Goal: Task Accomplishment & Management: Manage account settings

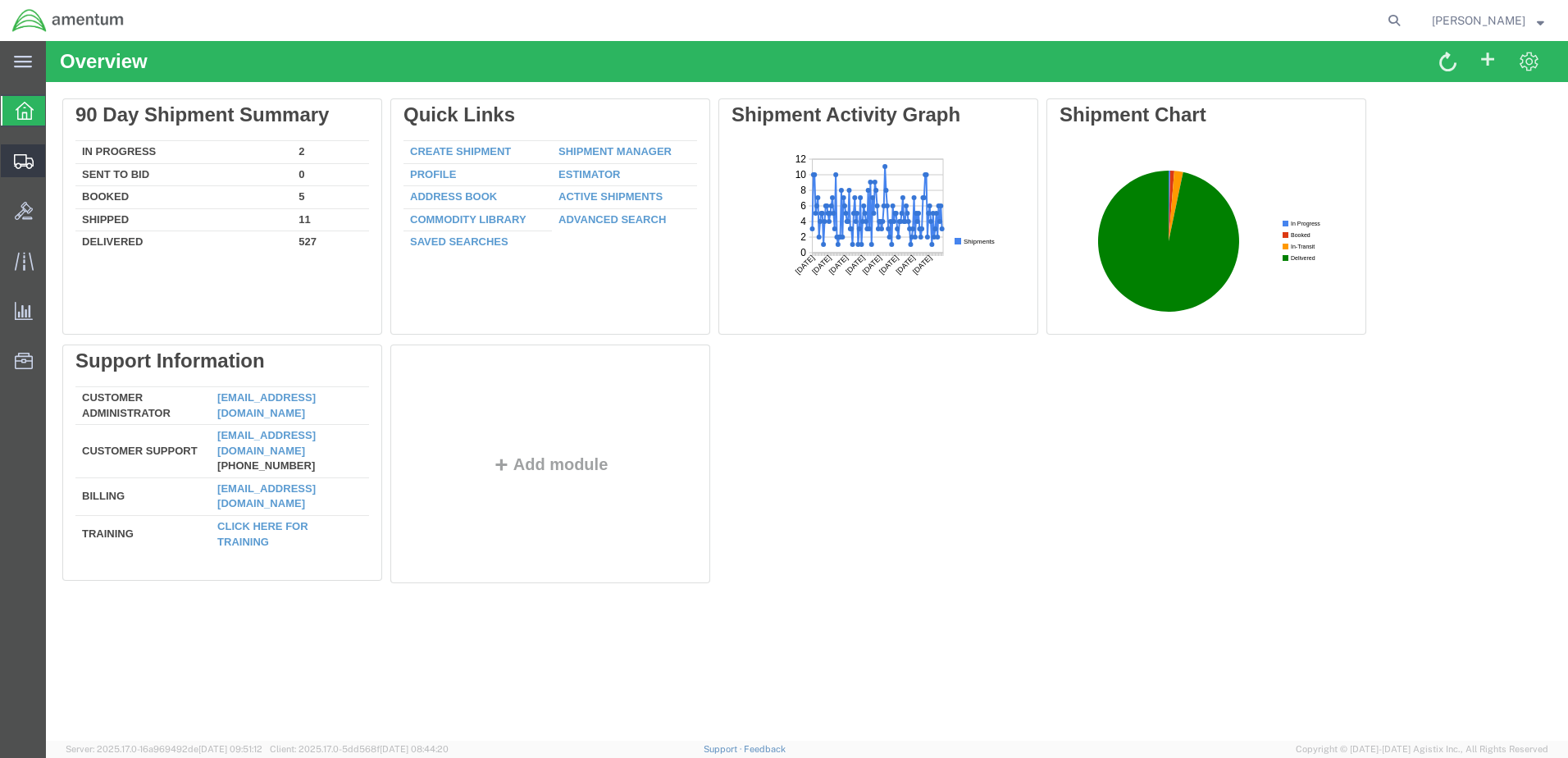
click at [0, 0] on span "Create from Template" at bounding box center [0, 0] width 0 height 0
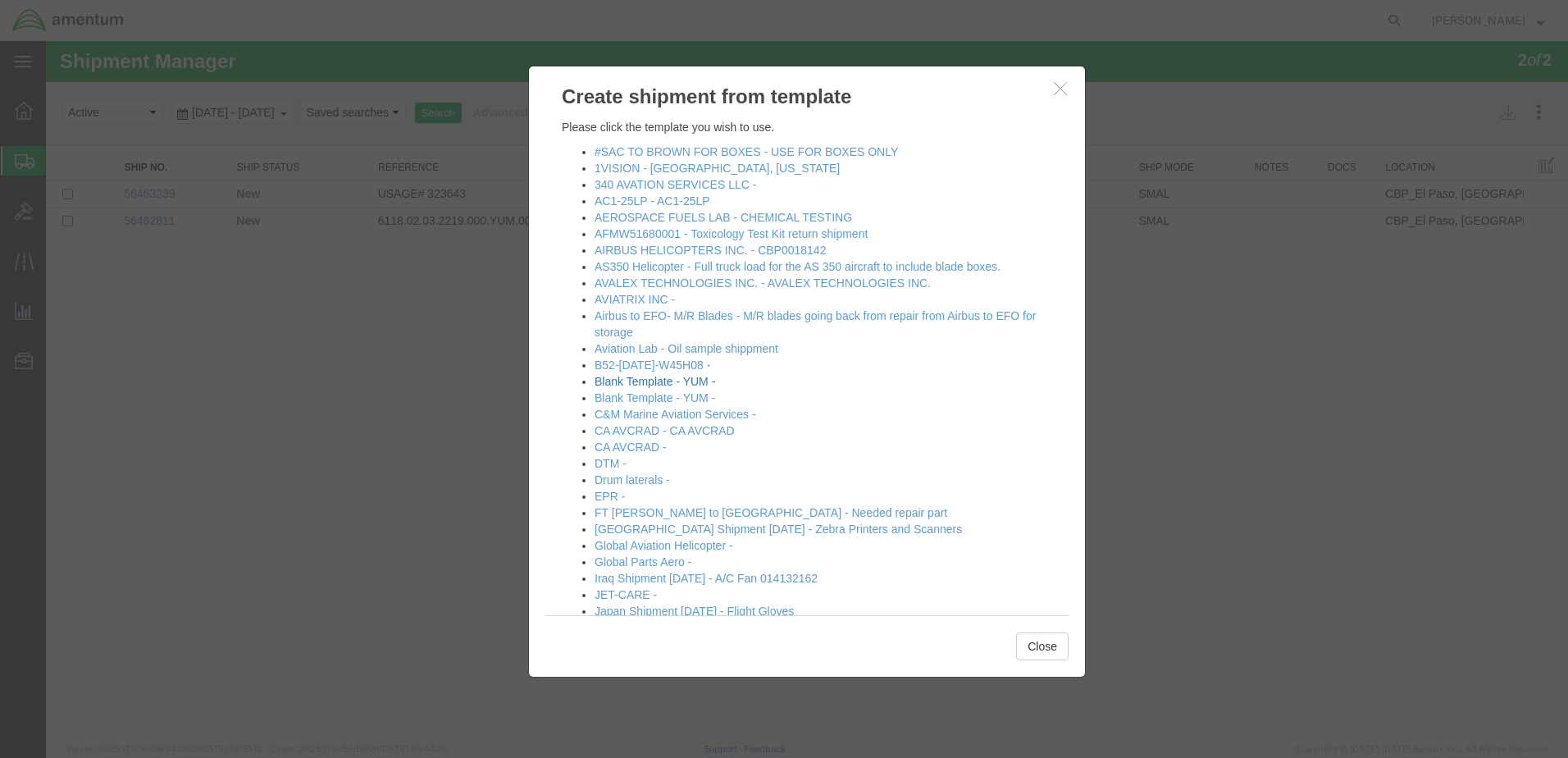
click at [699, 388] on link "Blank Template - YUM -" at bounding box center [655, 382] width 121 height 13
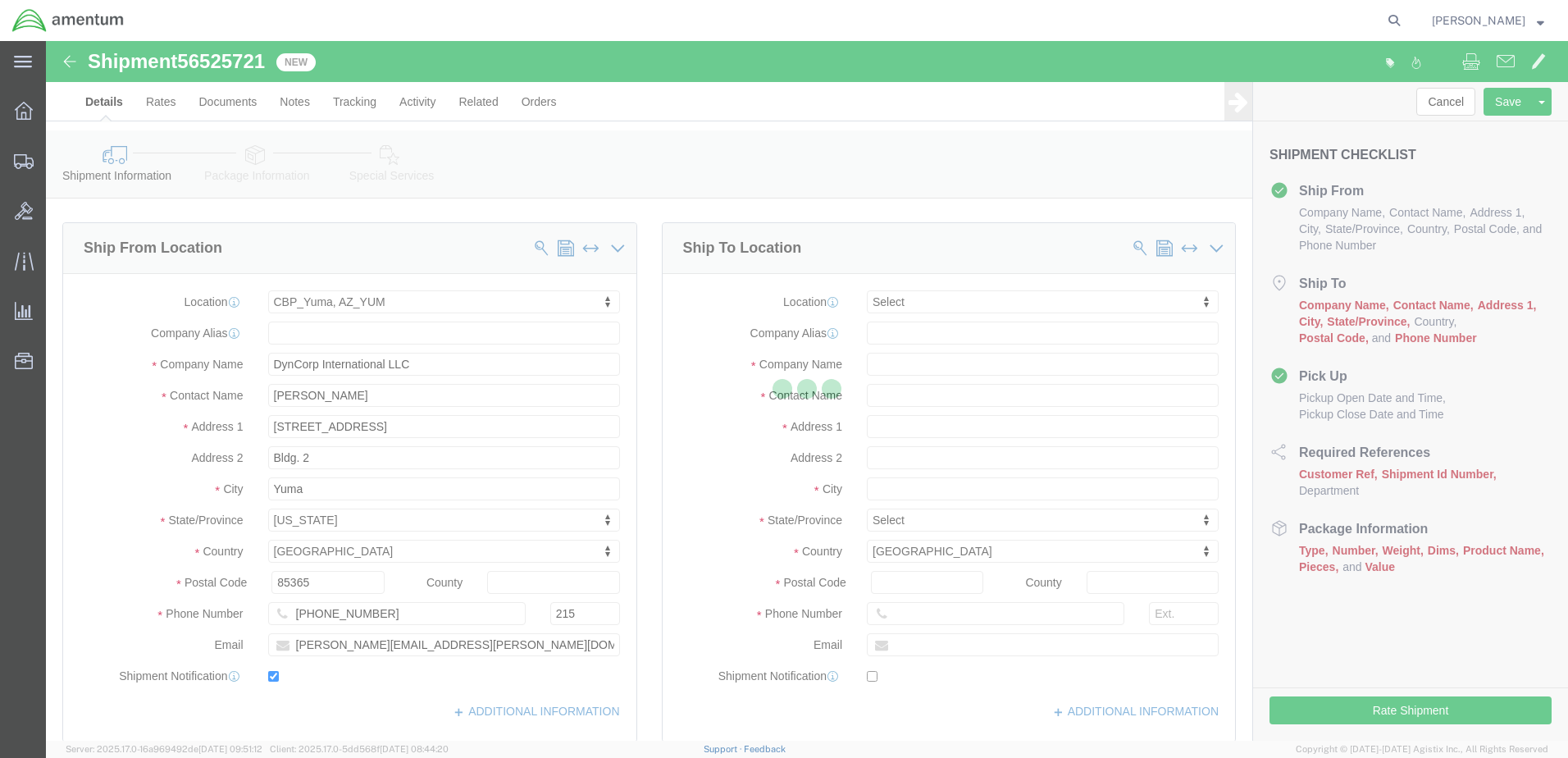
select select "49951"
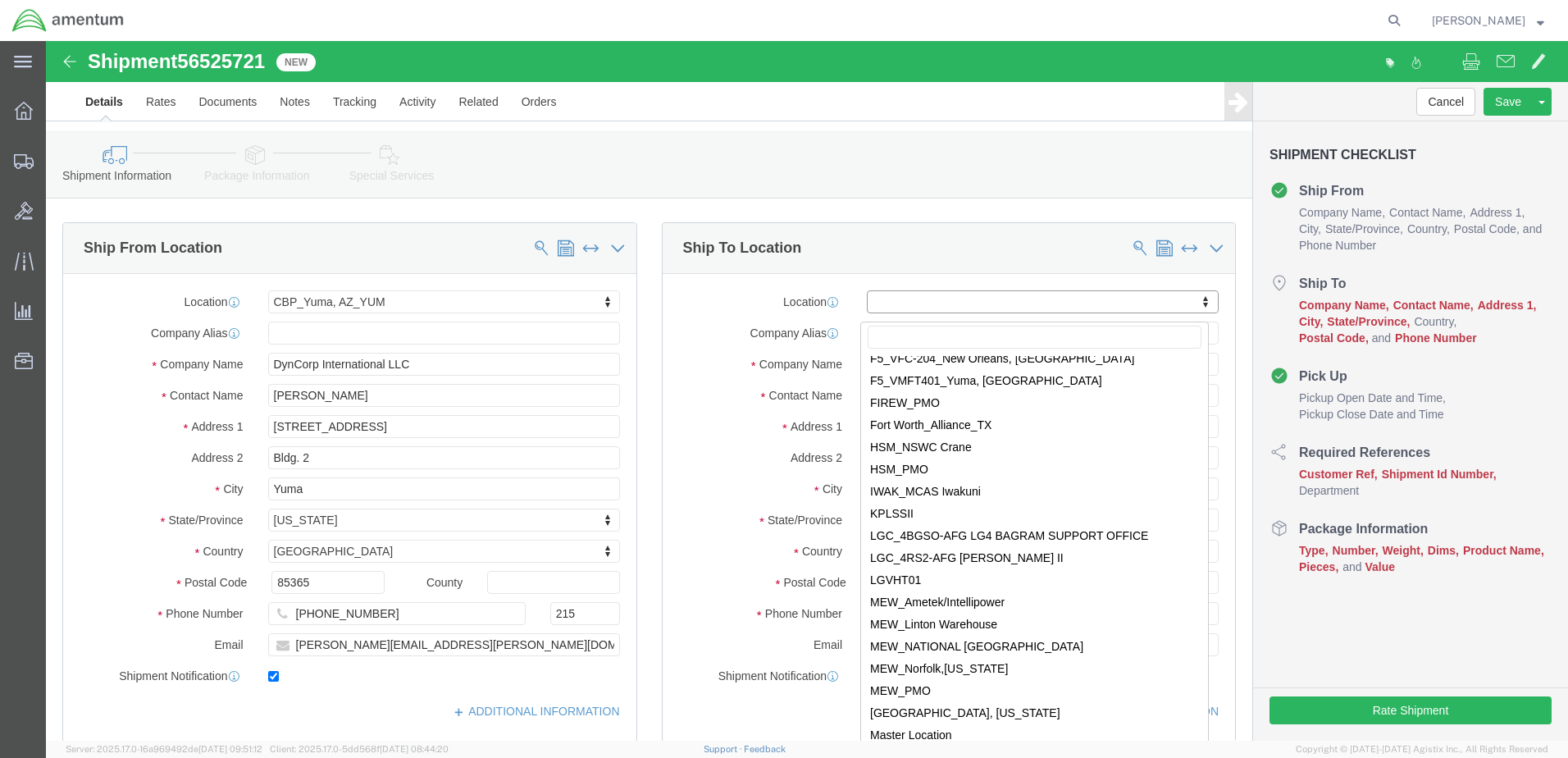
scroll to position [4428, 0]
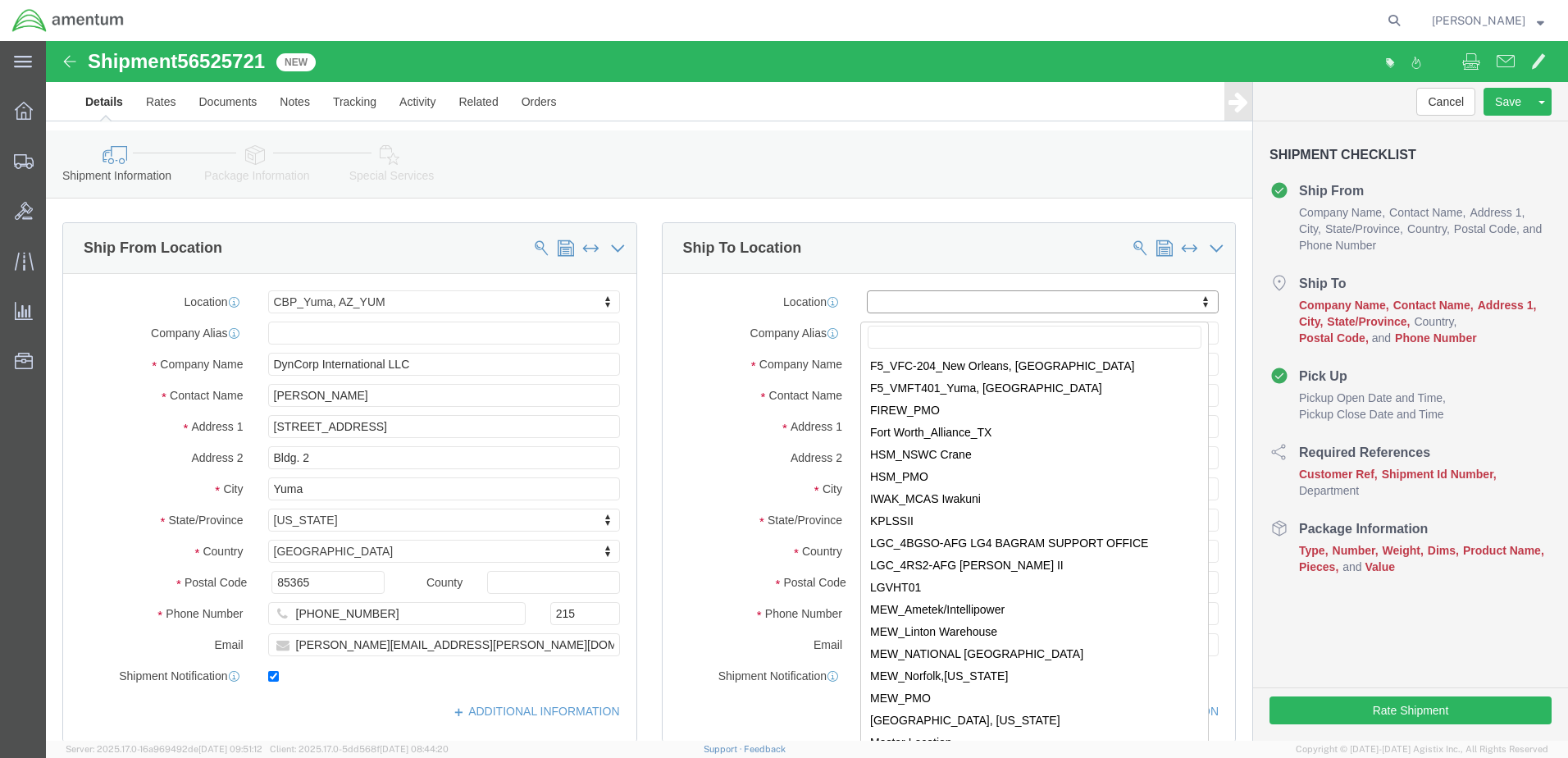
select select "49917"
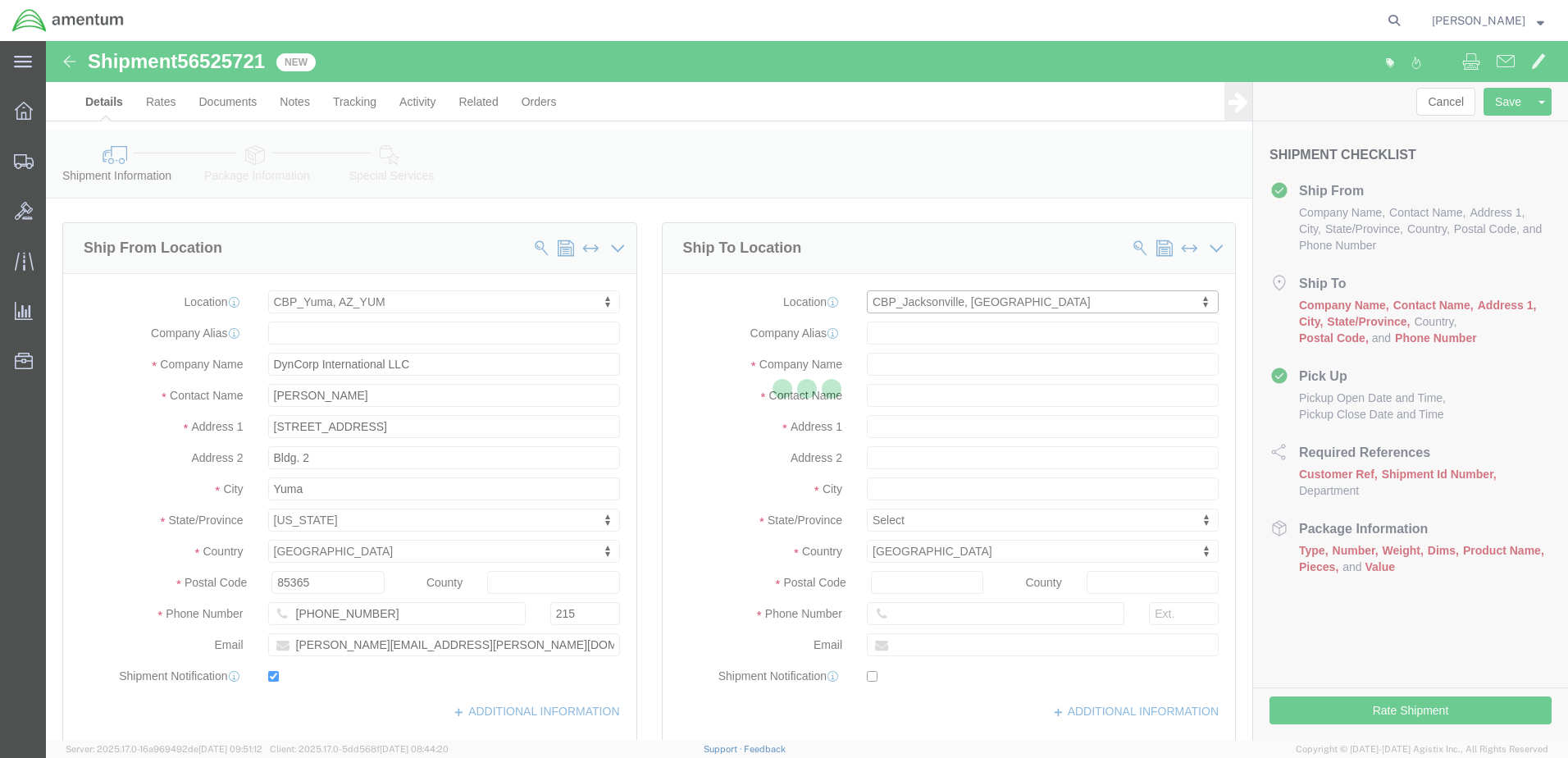
type input "Amentum Services, Inc."
type input "4640 Subchaser Ct"
type input "Bldg 200"
type input "[GEOGRAPHIC_DATA]"
type input "32244"
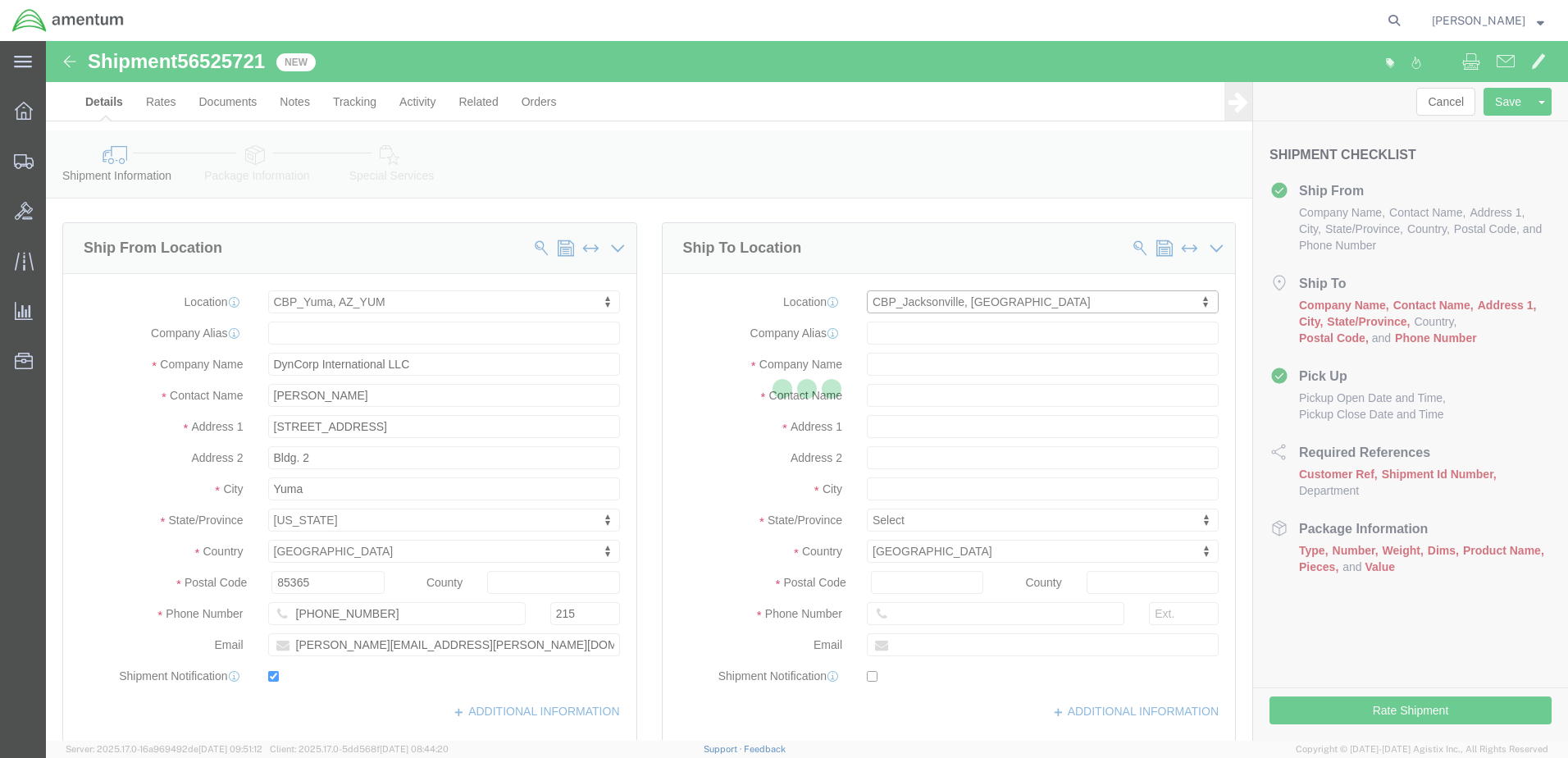
type input "[PHONE_NUMBER]"
select select "FL"
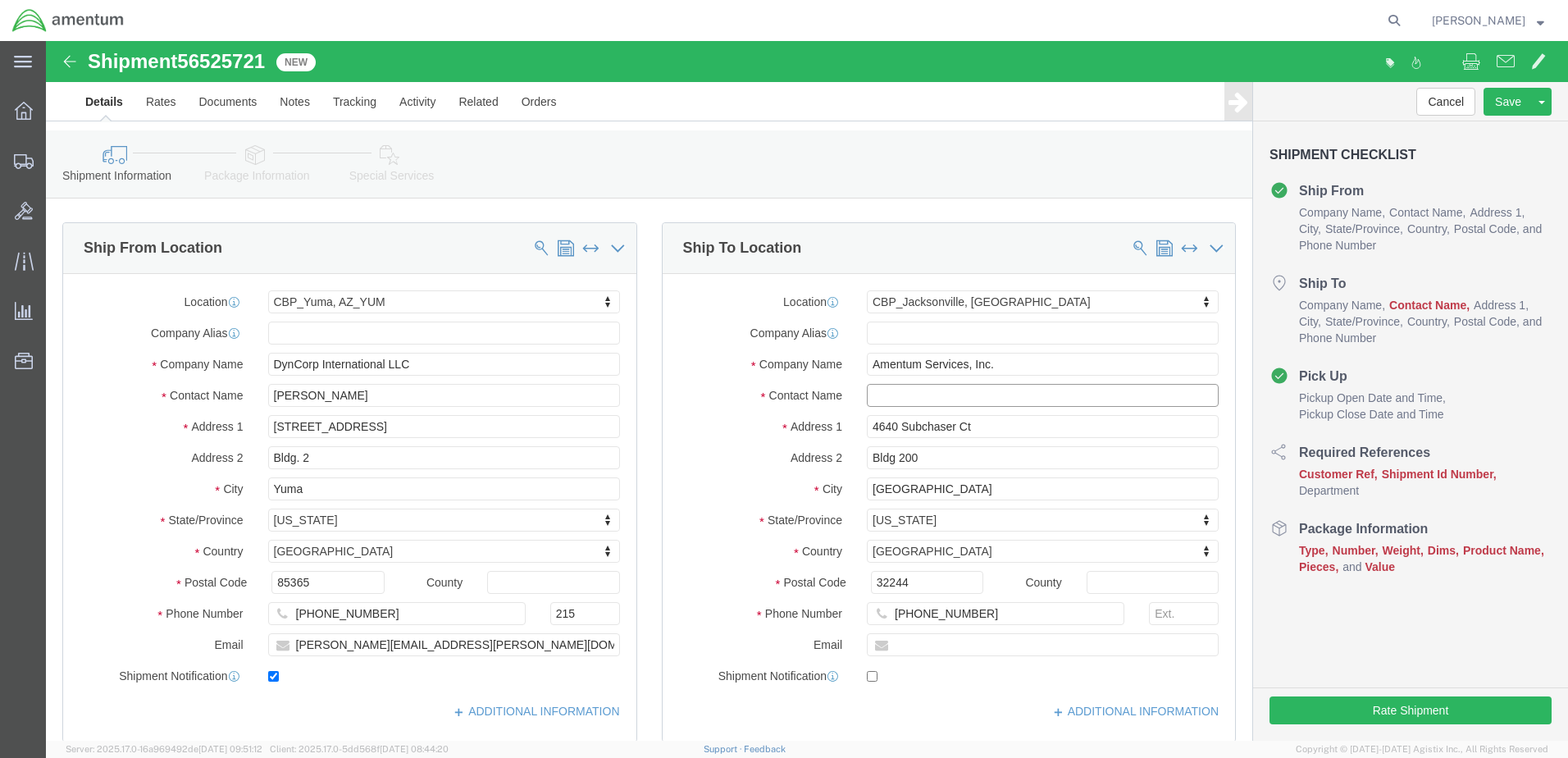
click input "text"
type input "nicho"
click p "- Amentum Services, Inc. - (Nicholas Riddle) 4640 Subchaser Ct, Bldg 200, Jacks…"
select select
type input "[PERSON_NAME]"
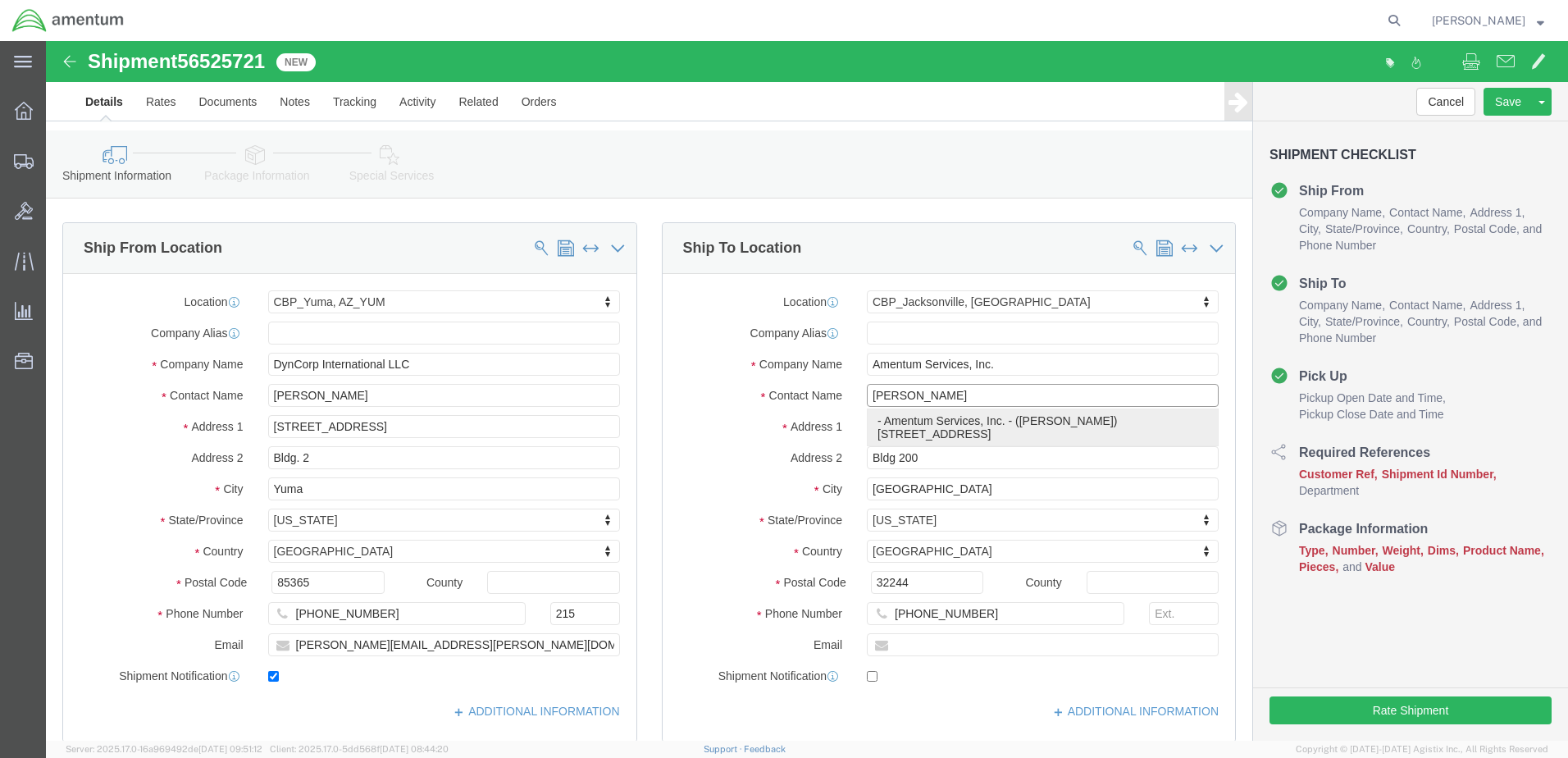
select select "FL"
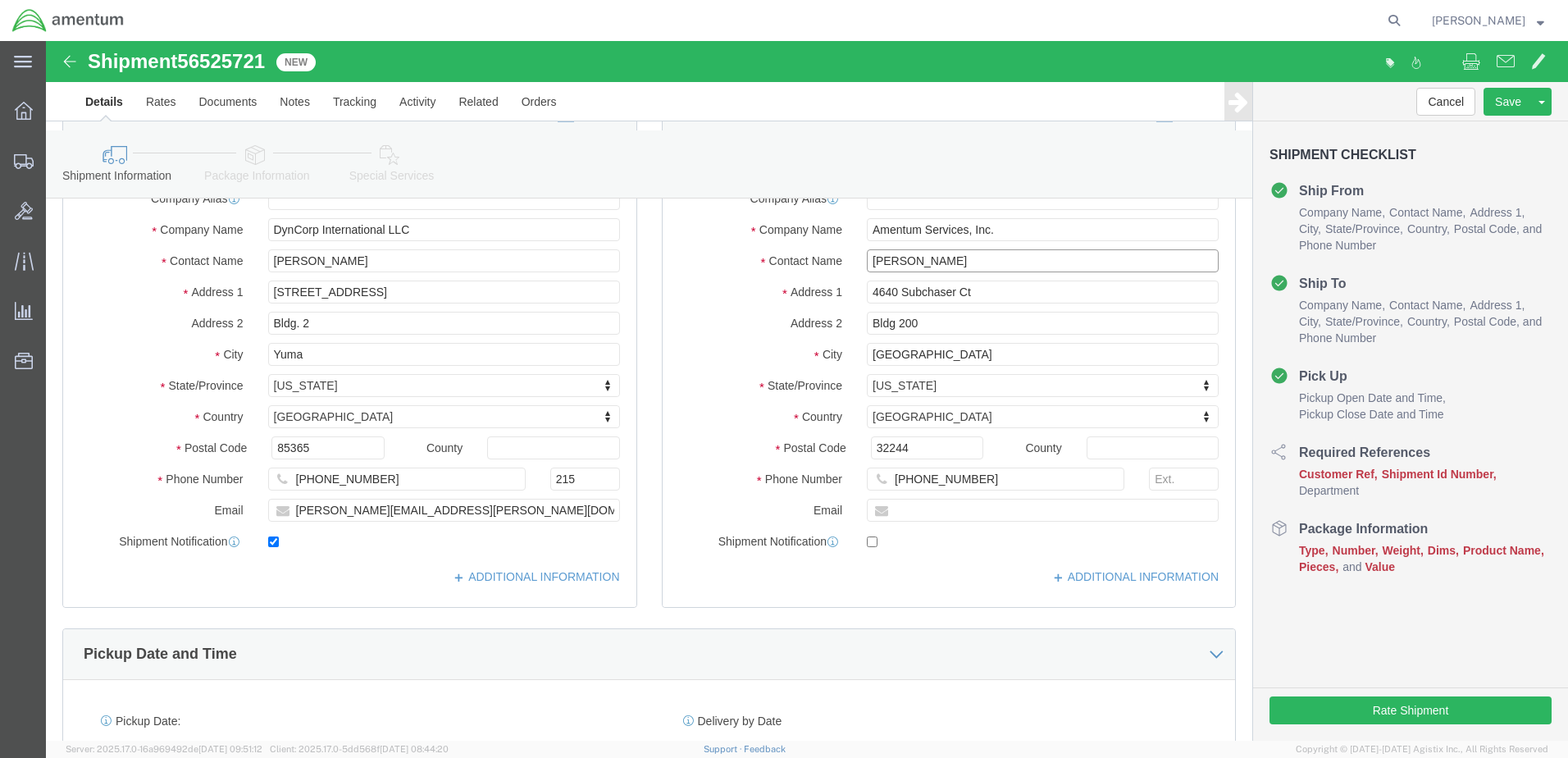
scroll to position [164, 0]
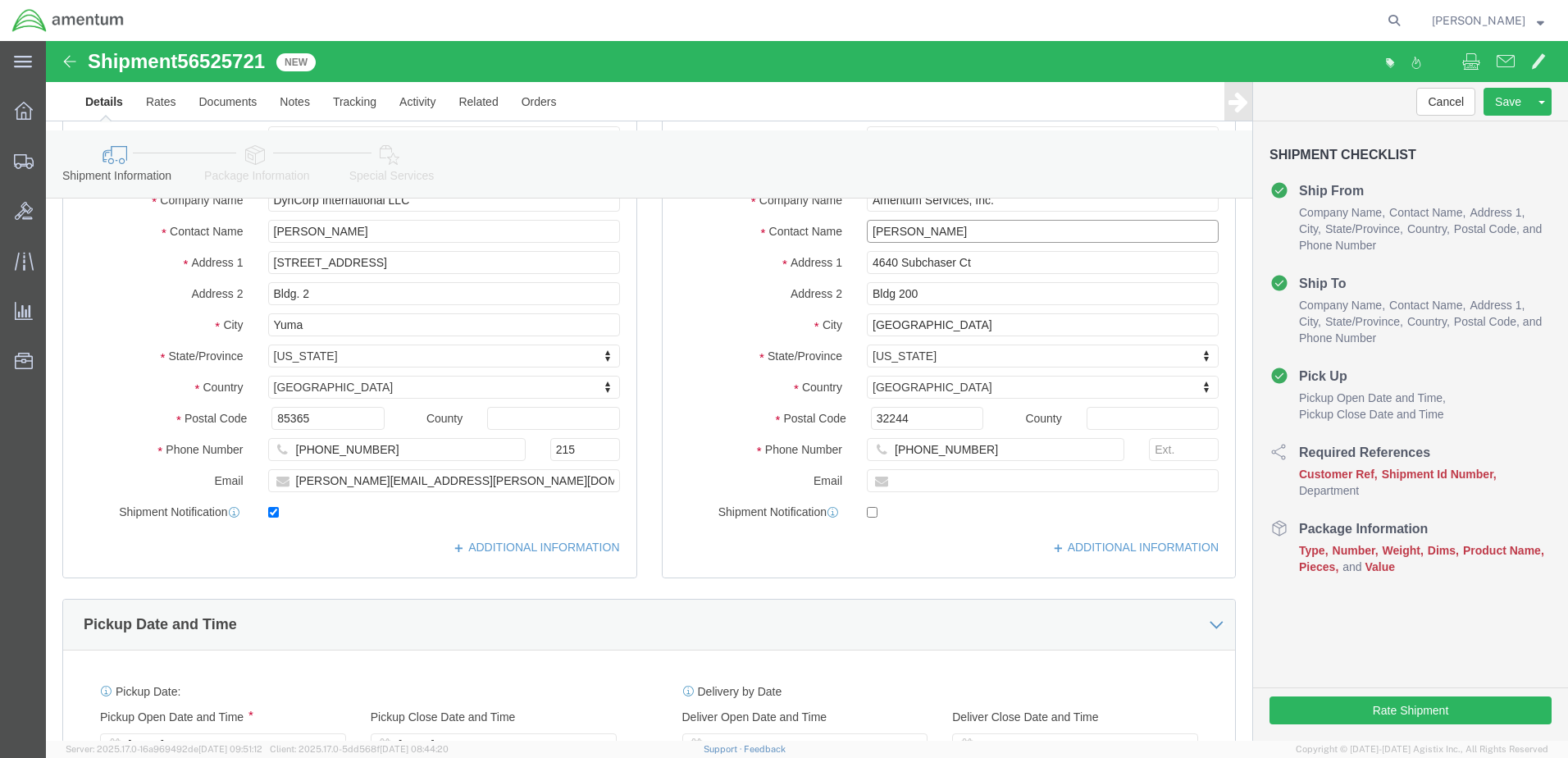
click input "[PERSON_NAME]"
type input "[PERSON_NAME]"
click input "[GEOGRAPHIC_DATA]"
click input "[PERSON_NAME]"
click input "text"
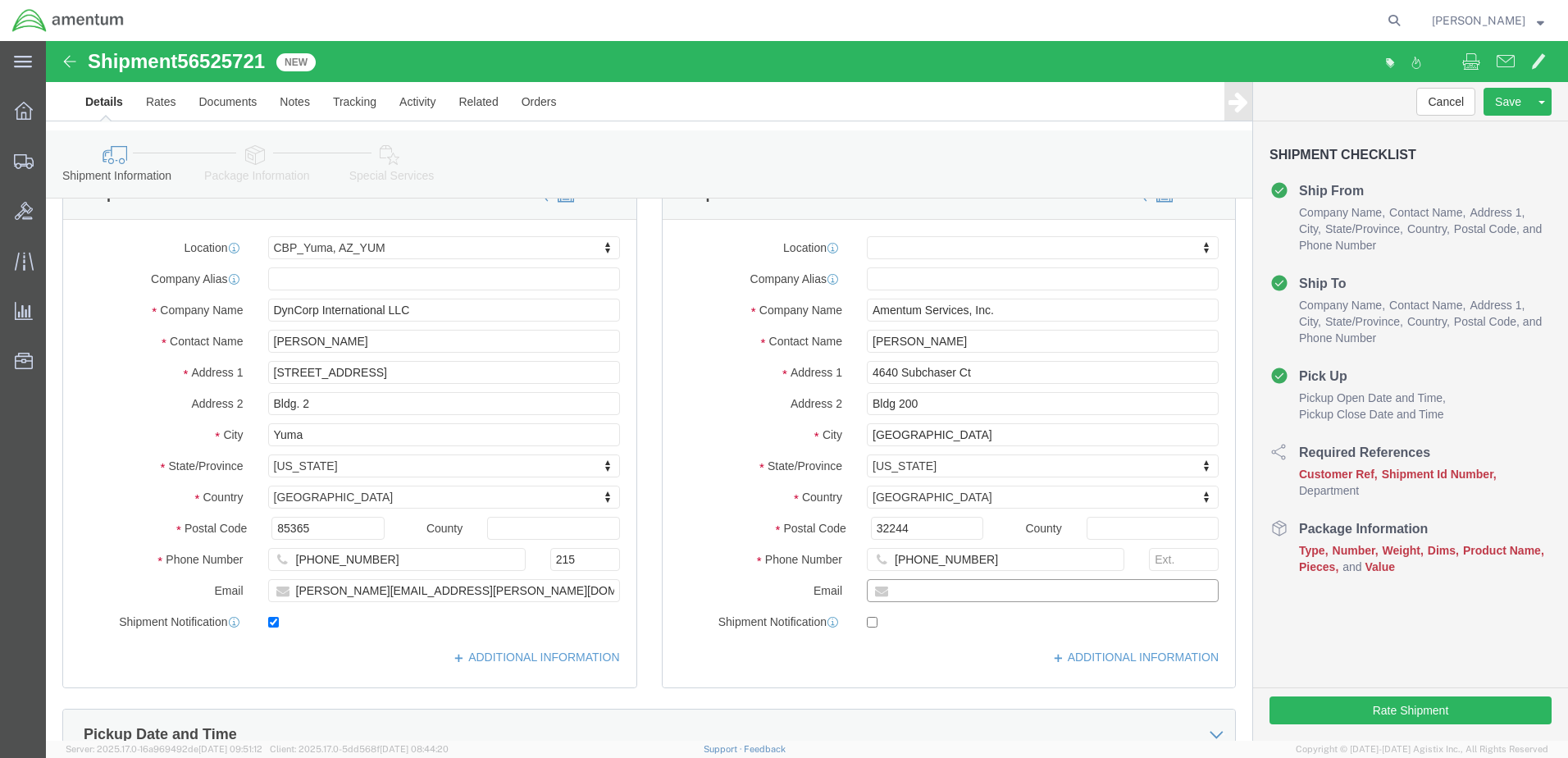
scroll to position [82, 0]
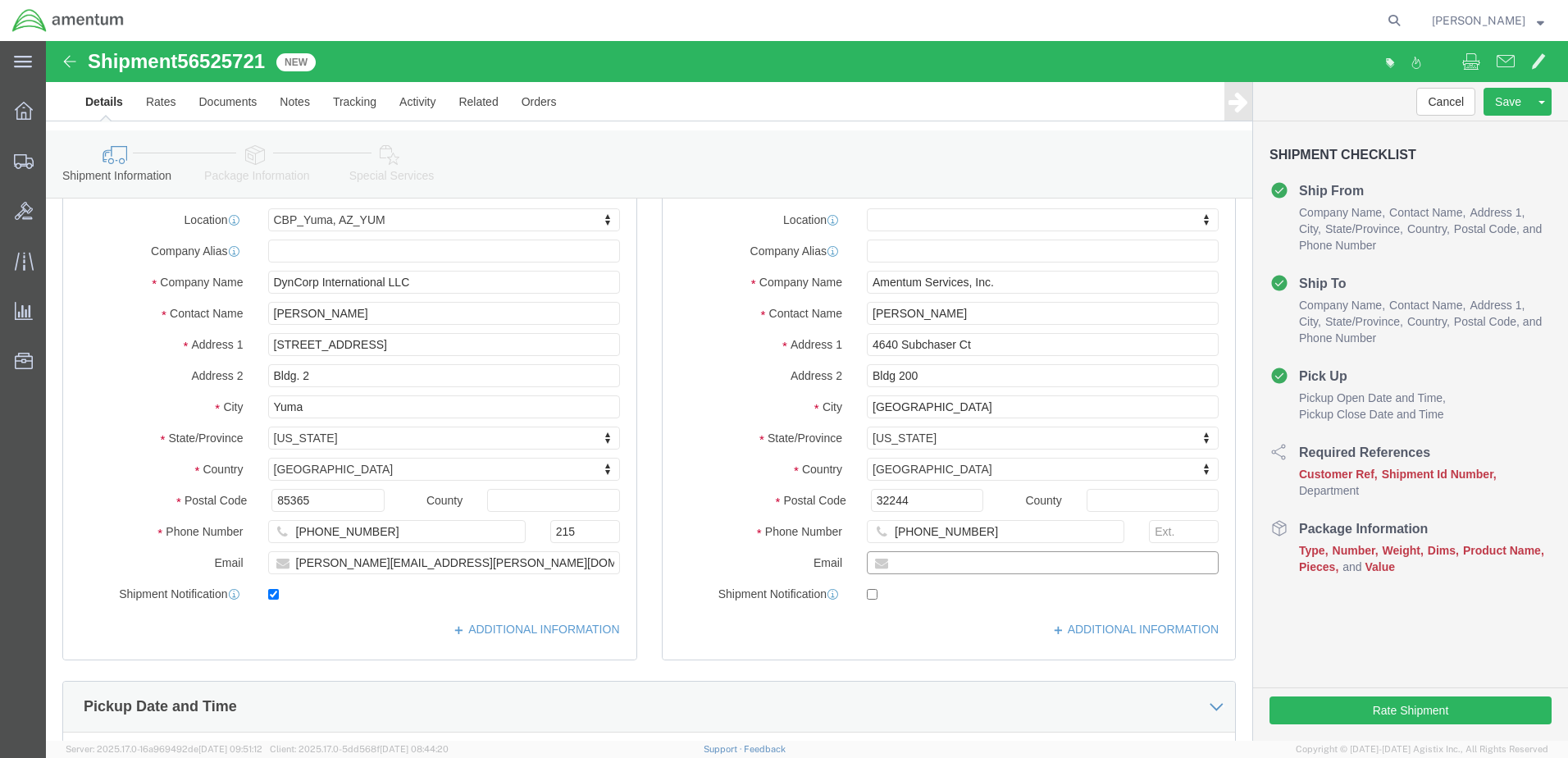
click input "text"
type input "nicholas"
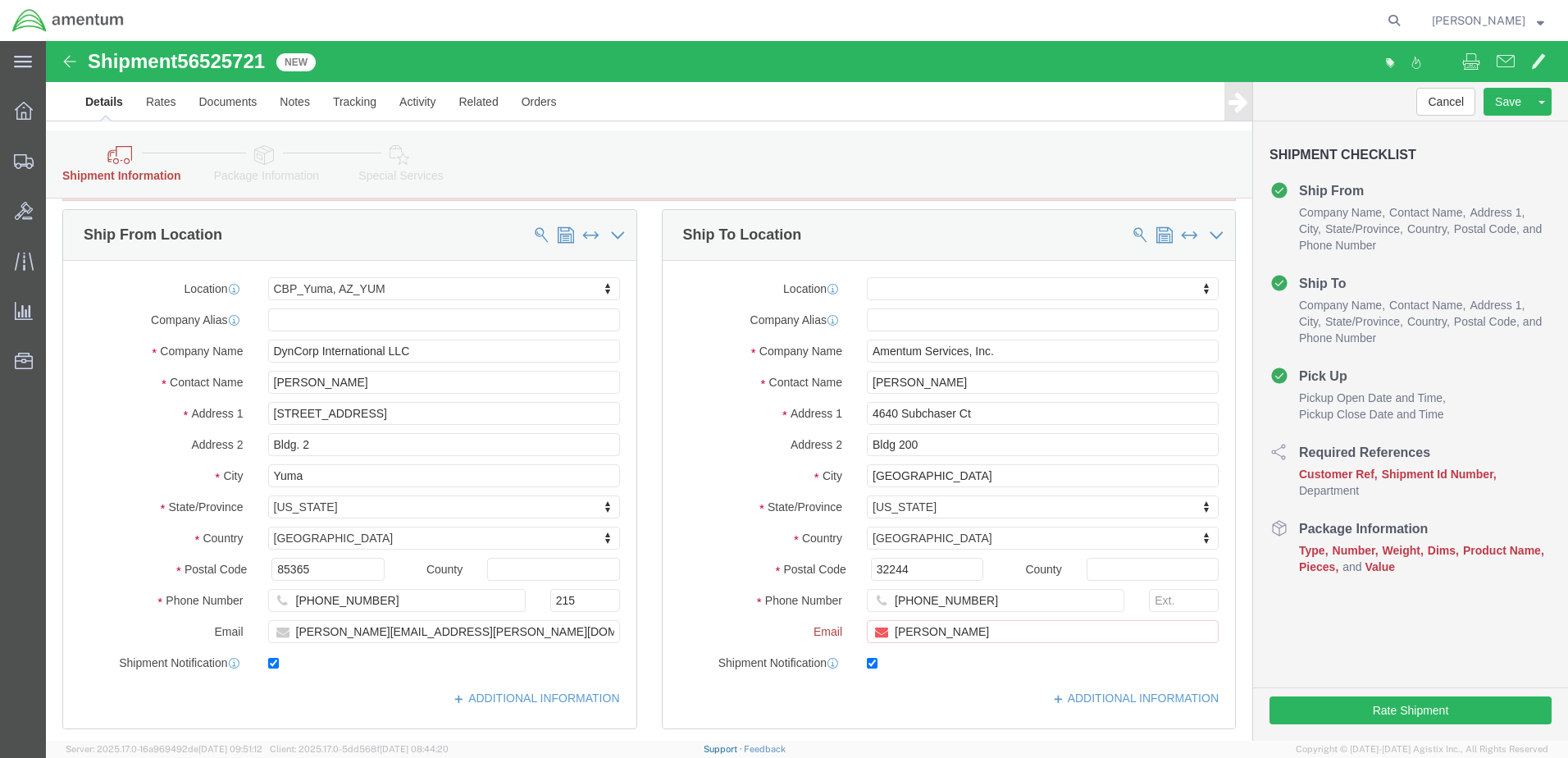
checkbox input "true"
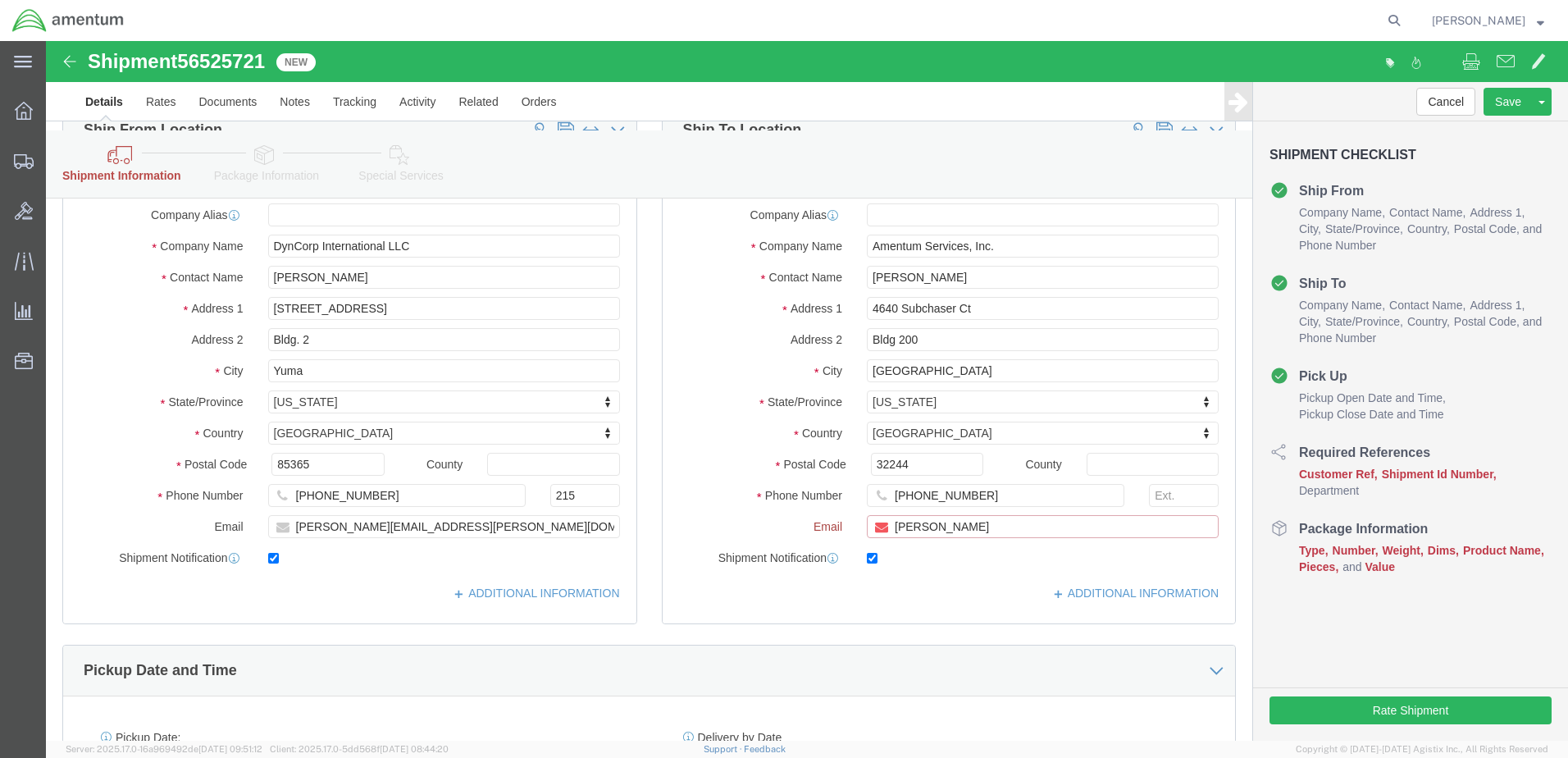
scroll to position [410, 0]
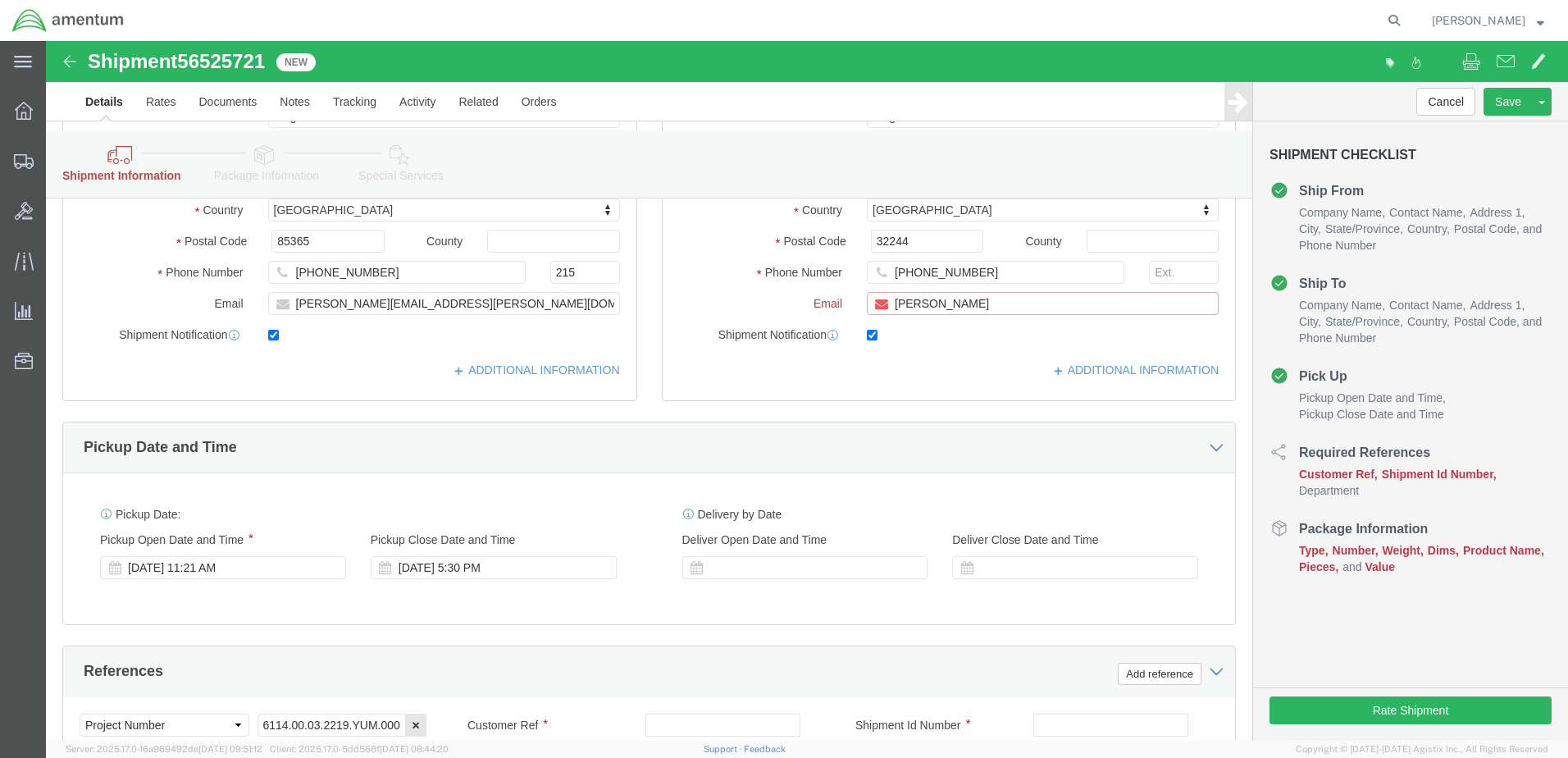
drag, startPoint x: 932, startPoint y: 318, endPoint x: 827, endPoint y: 317, distance: 105.0
click div "nicholas"
paste input "NICHOLAS.L.RIDDLE@associates.cbp.dhs.gov"
type input "NICHOLAS.L.RIDDLE@associates.cbp.dhs.gov"
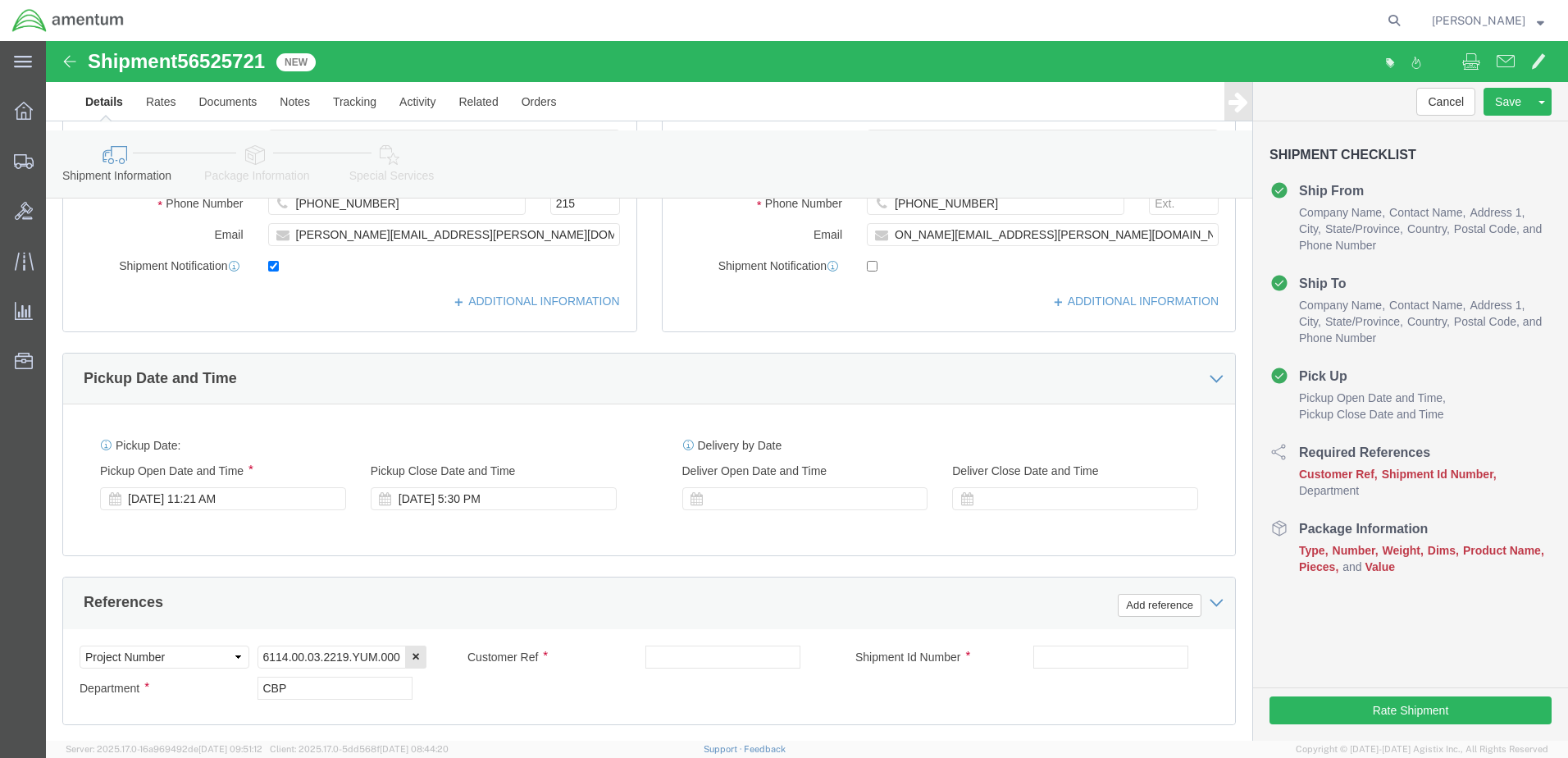
scroll to position [333, 0]
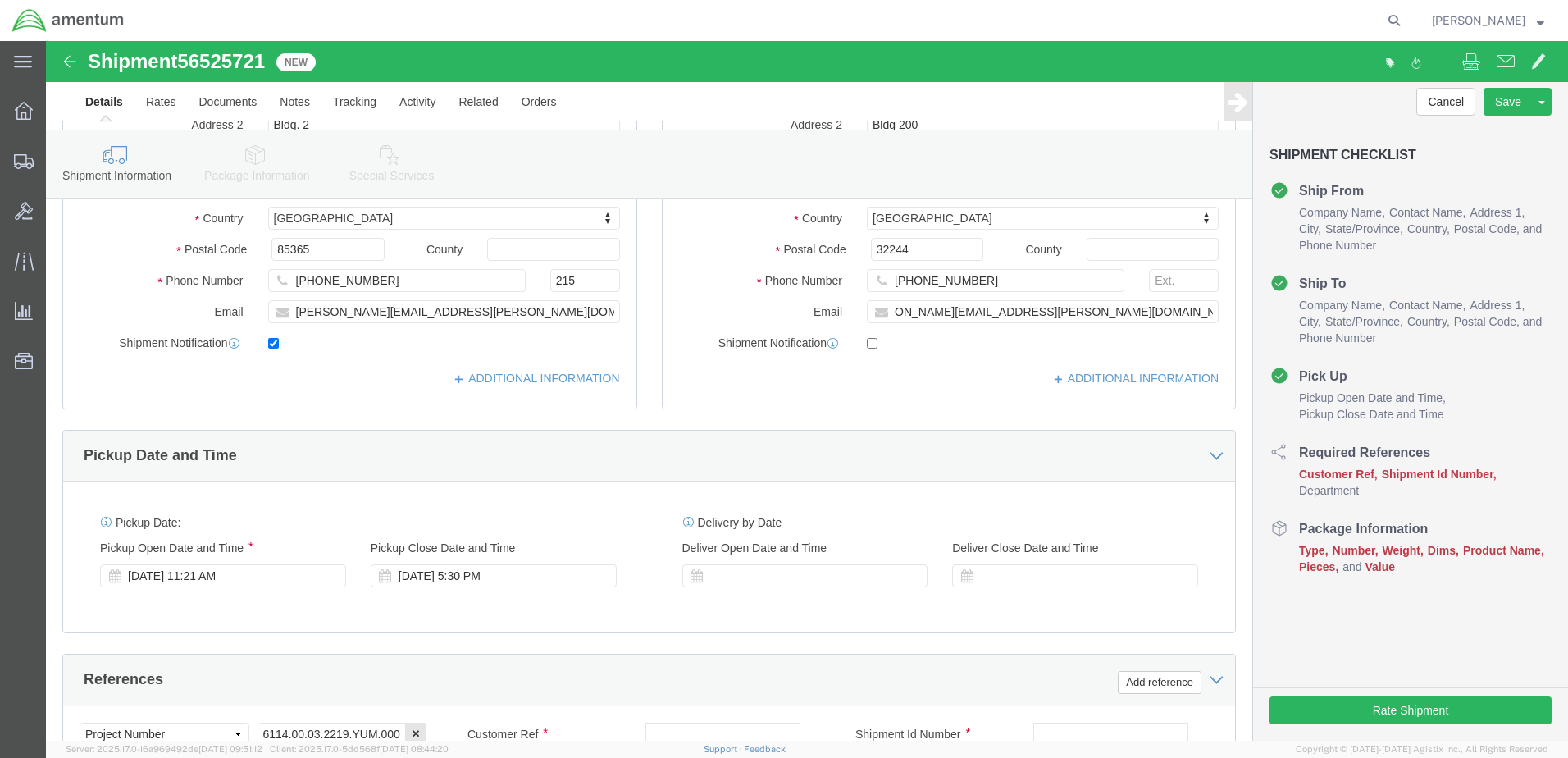
click label
click input "checkbox"
checkbox input "true"
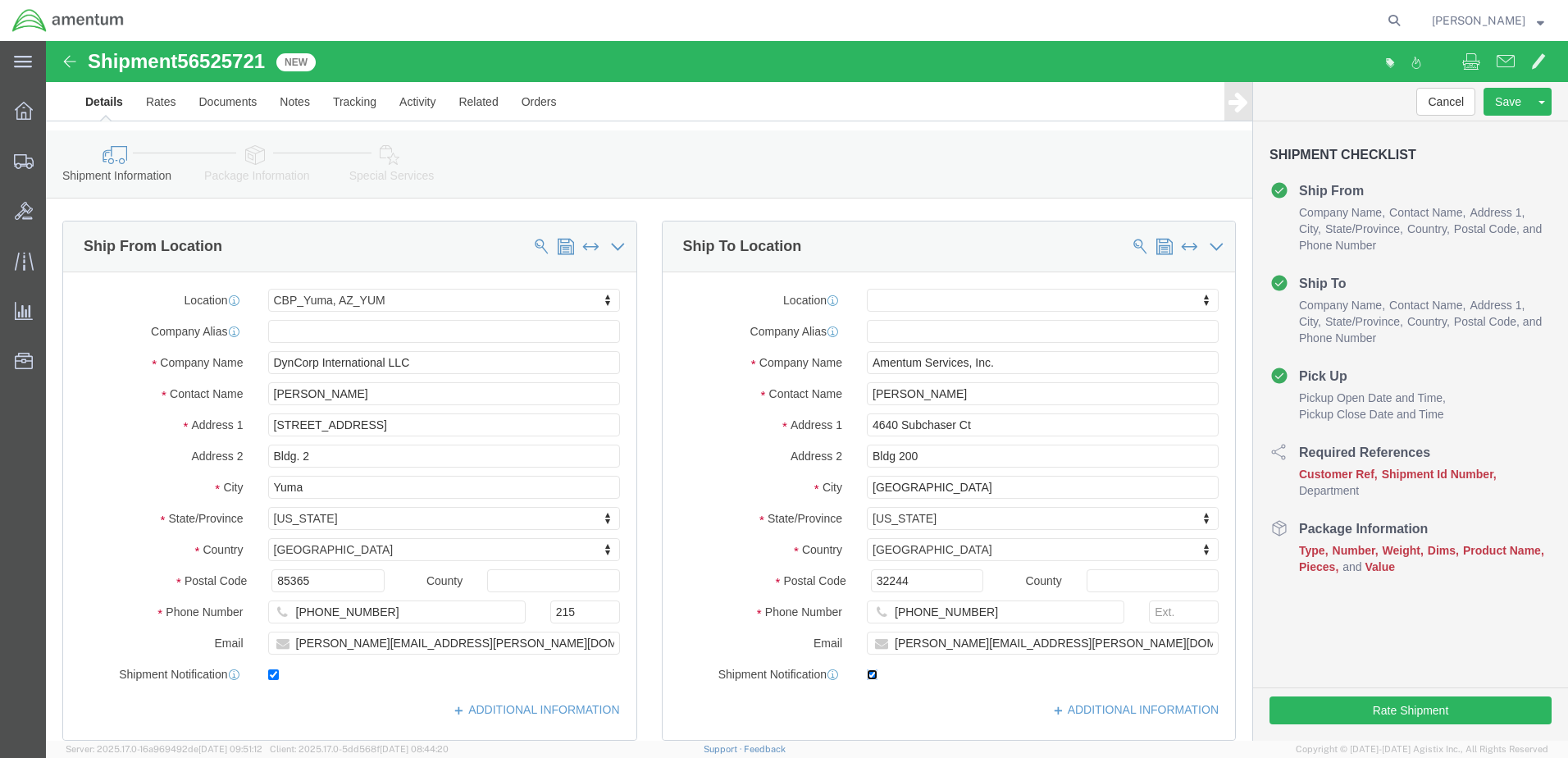
scroll to position [0, 0]
click span
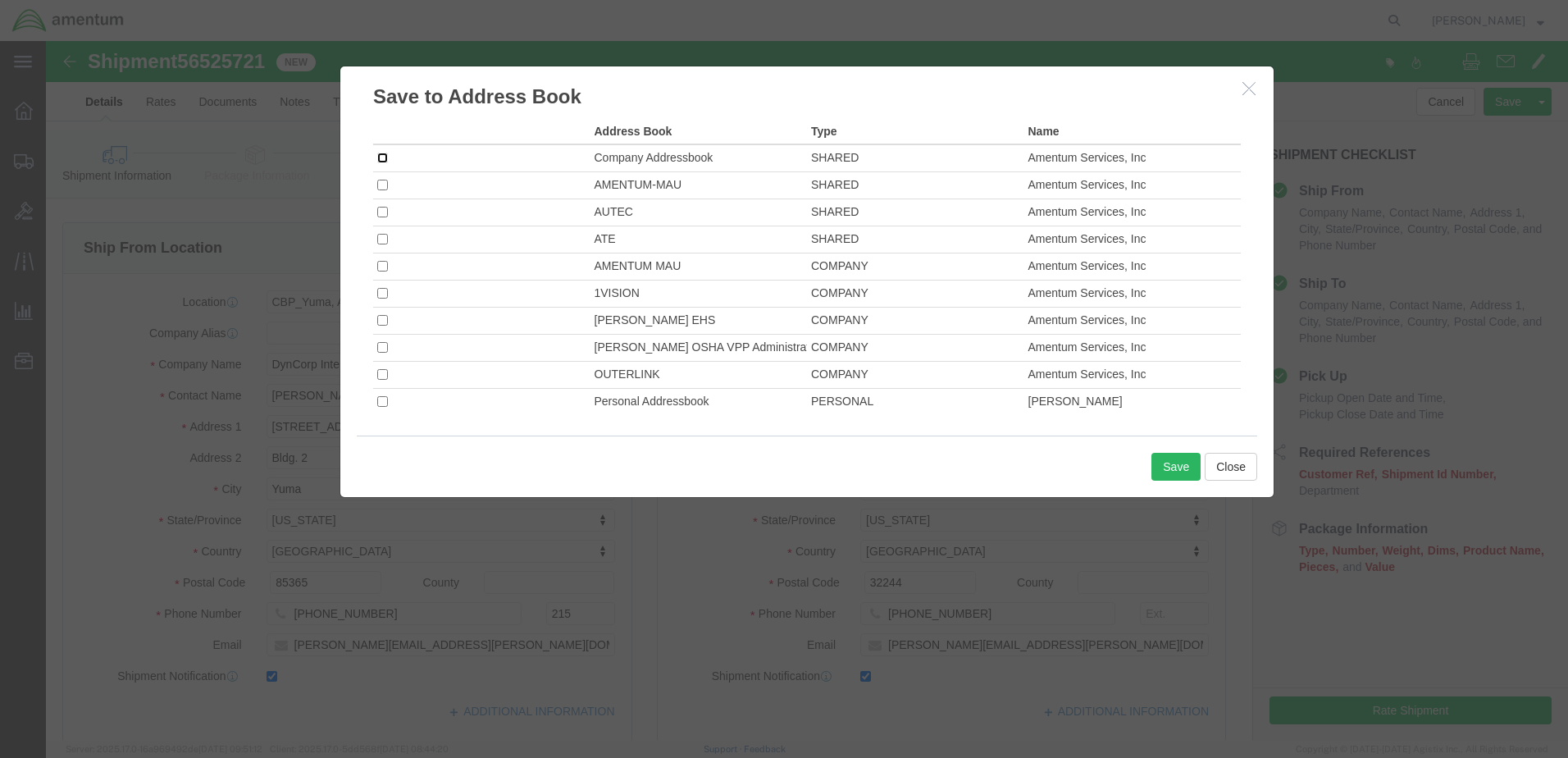
click input "checkbox"
checkbox input "true"
click button "Save"
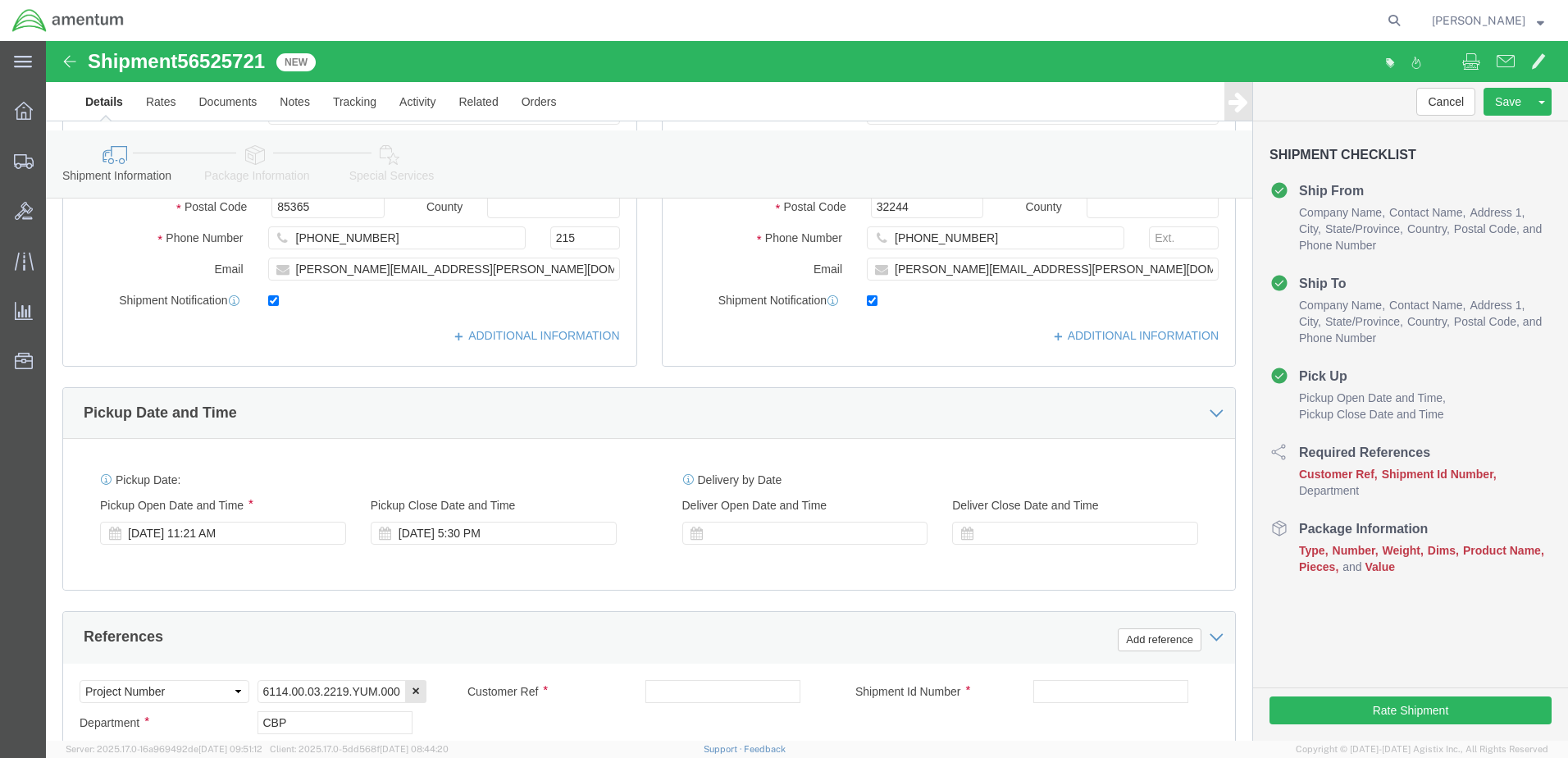
scroll to position [574, 0]
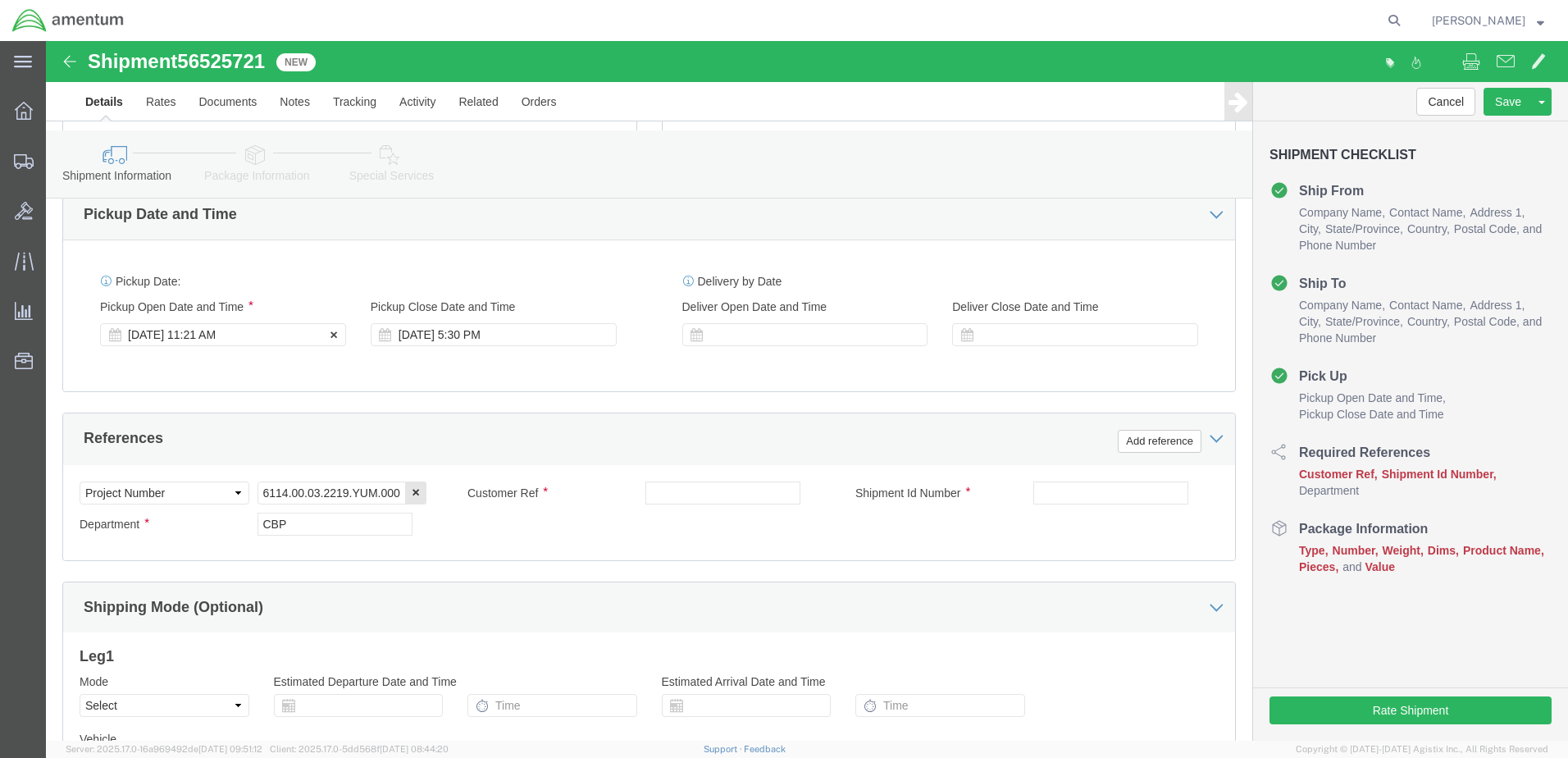
click div "Aug 18 2025 11:21 AM"
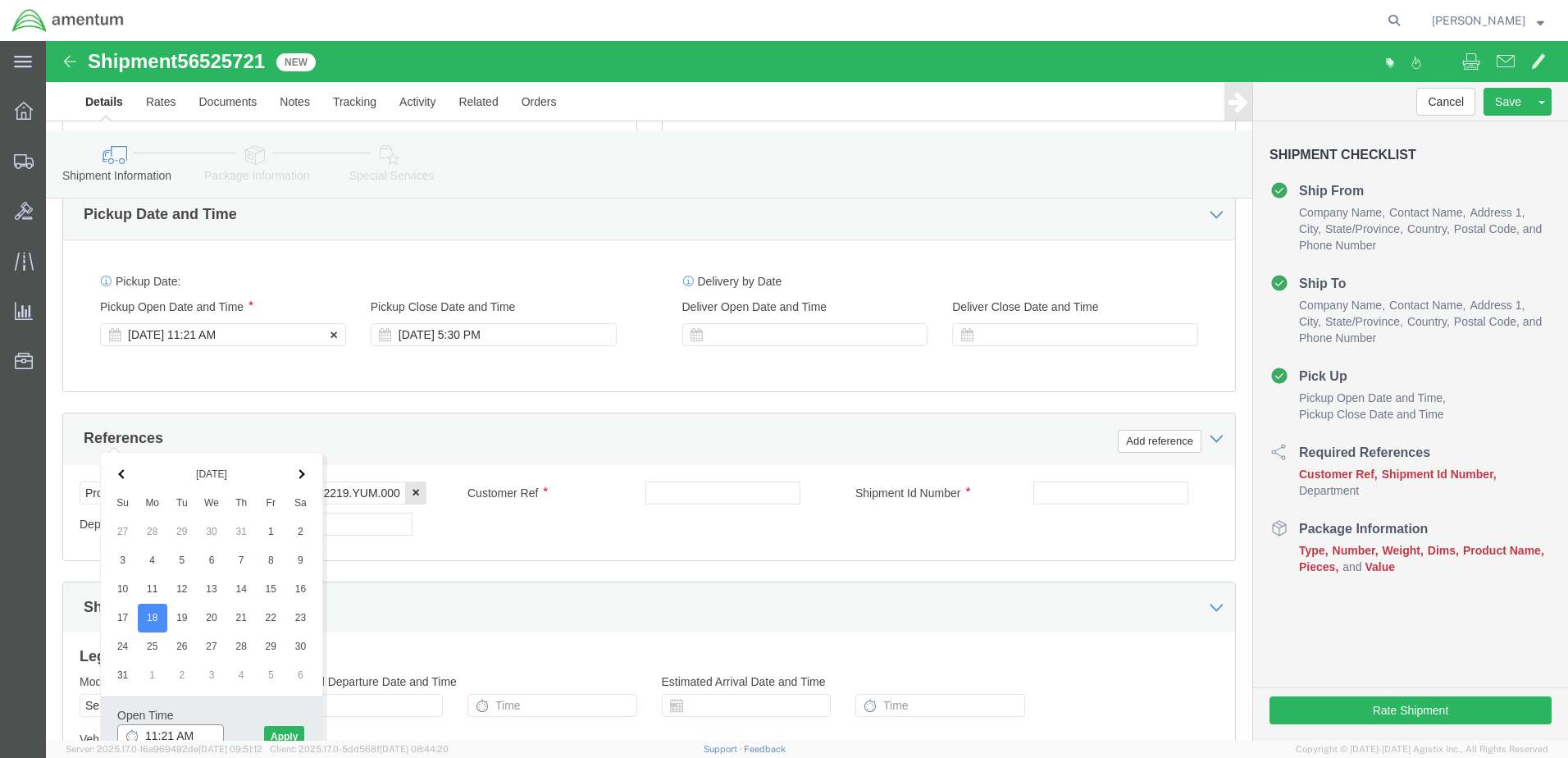
scroll to position [580, 0]
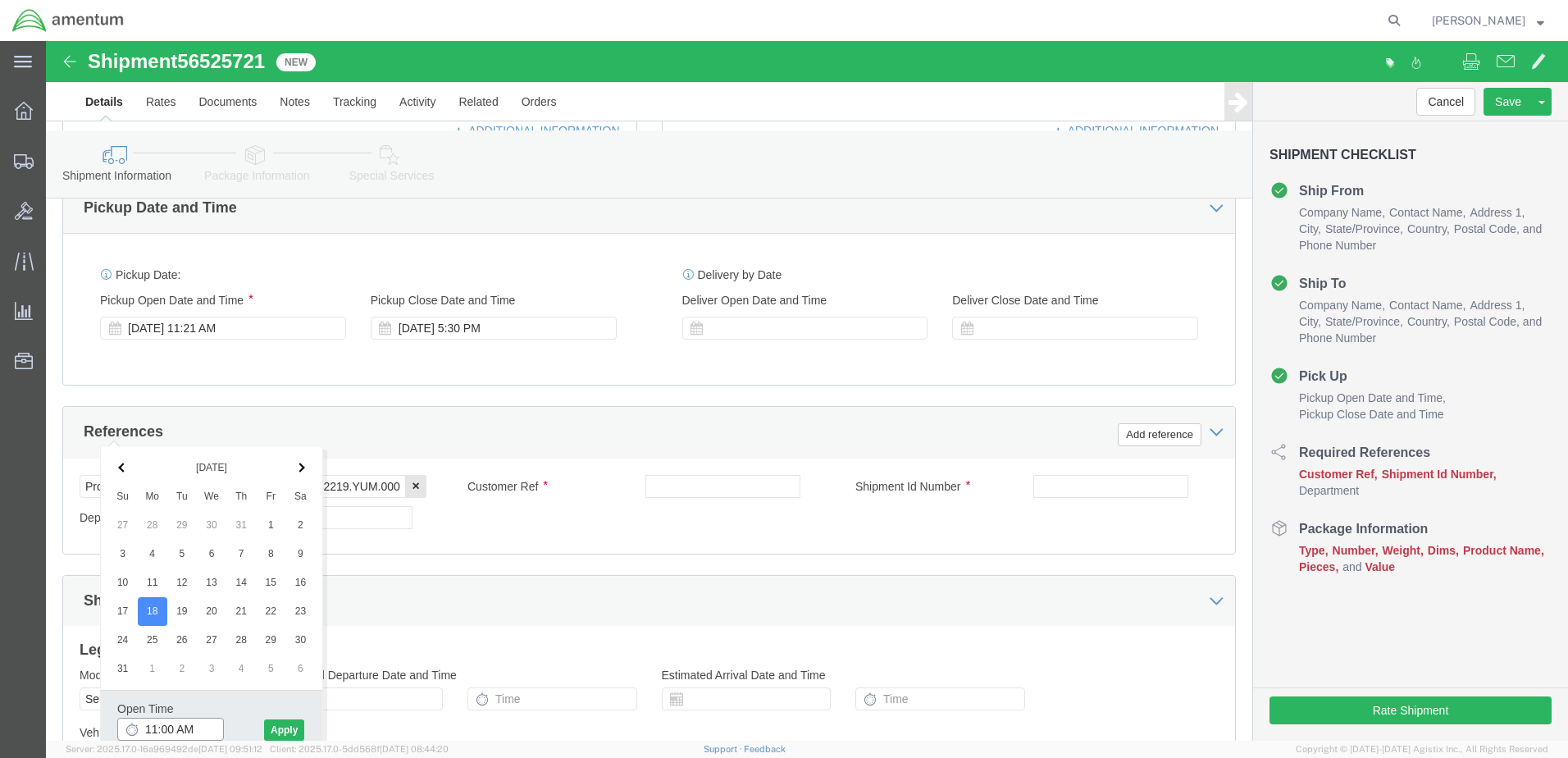
type input "11:30 AM"
click button "Apply"
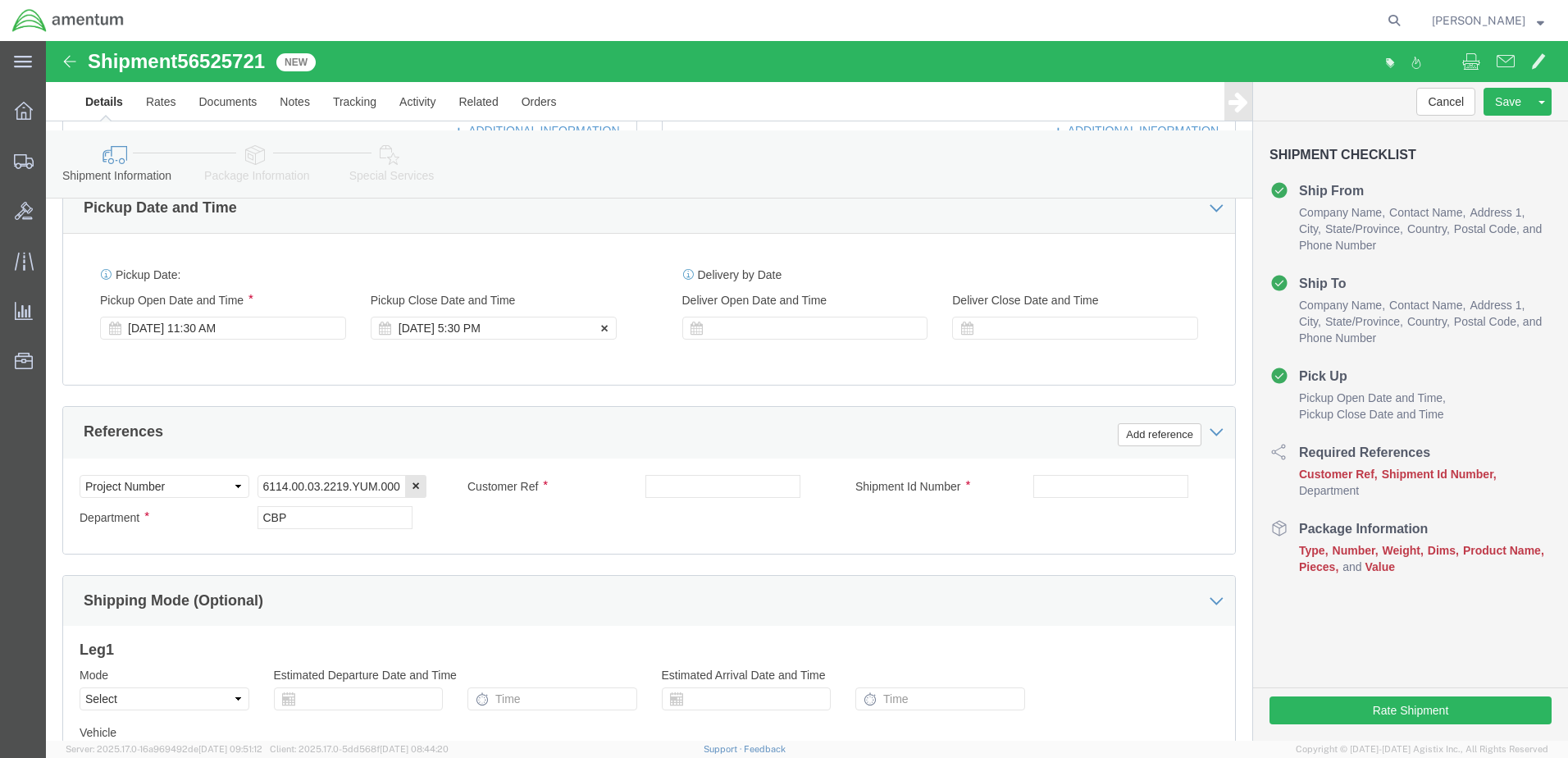
click div "Aug 18 2025 5:30 PM"
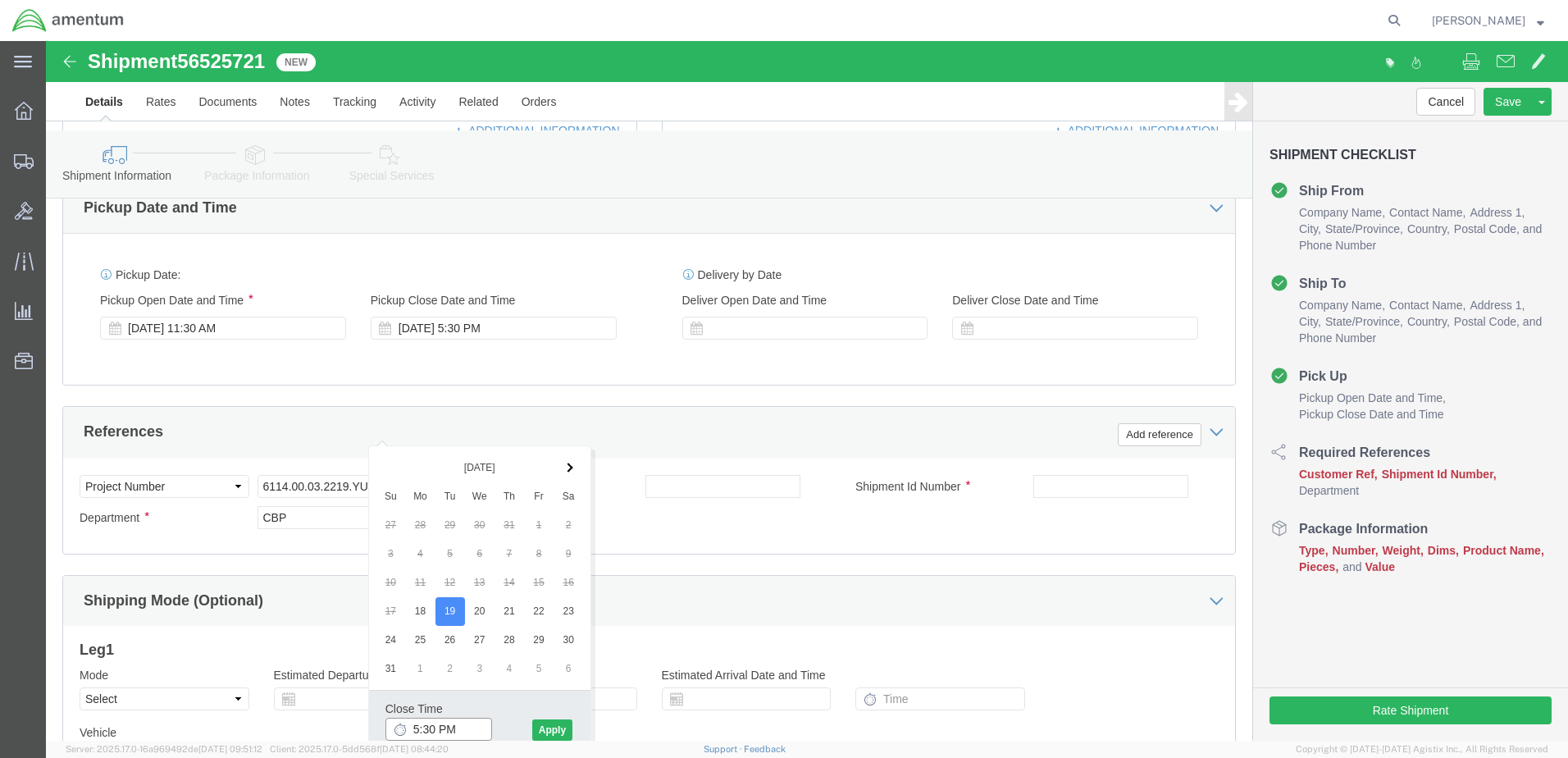
click input "5:30 PM"
type input "4:30 PM"
click button "Apply"
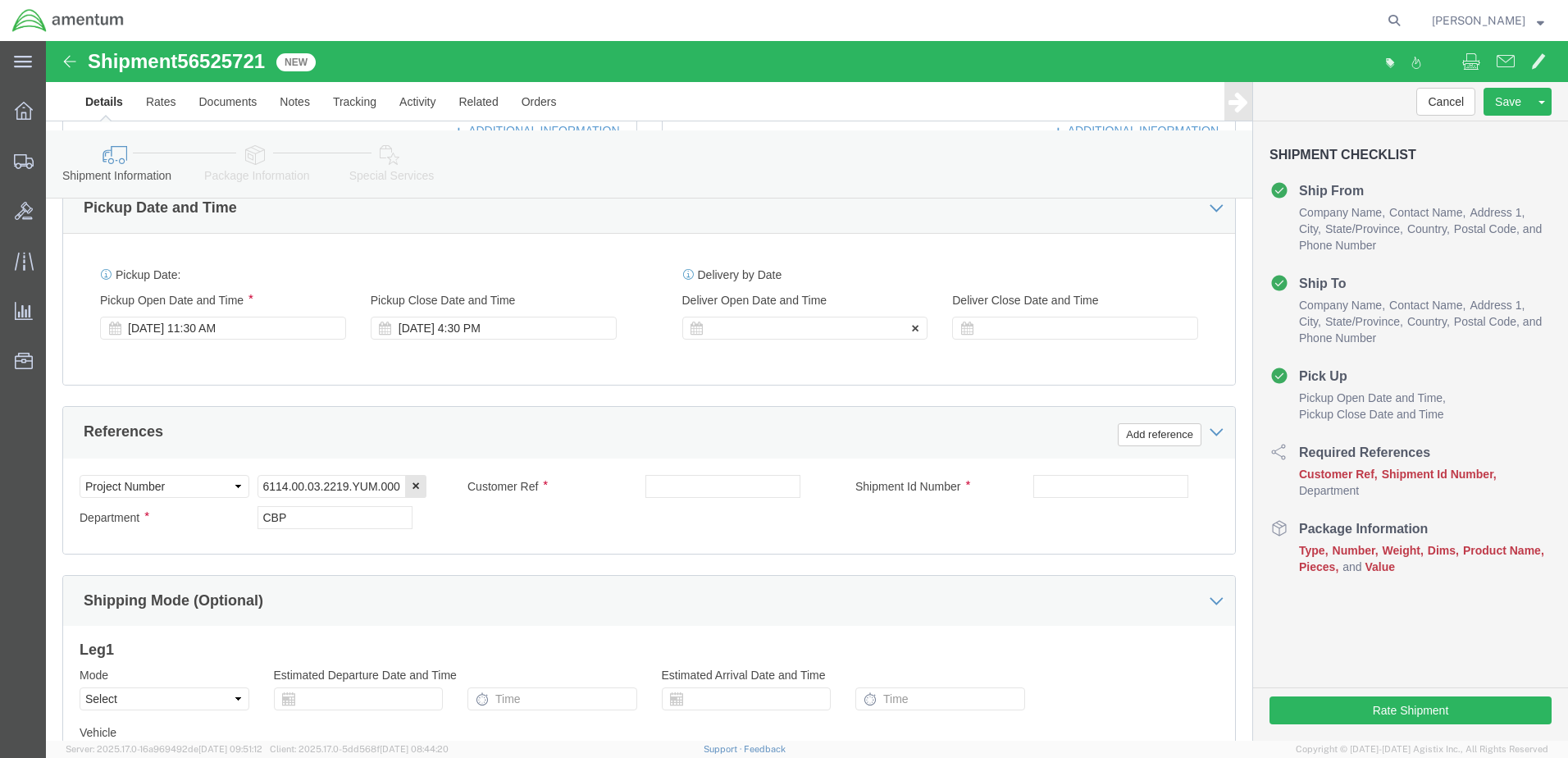
click div
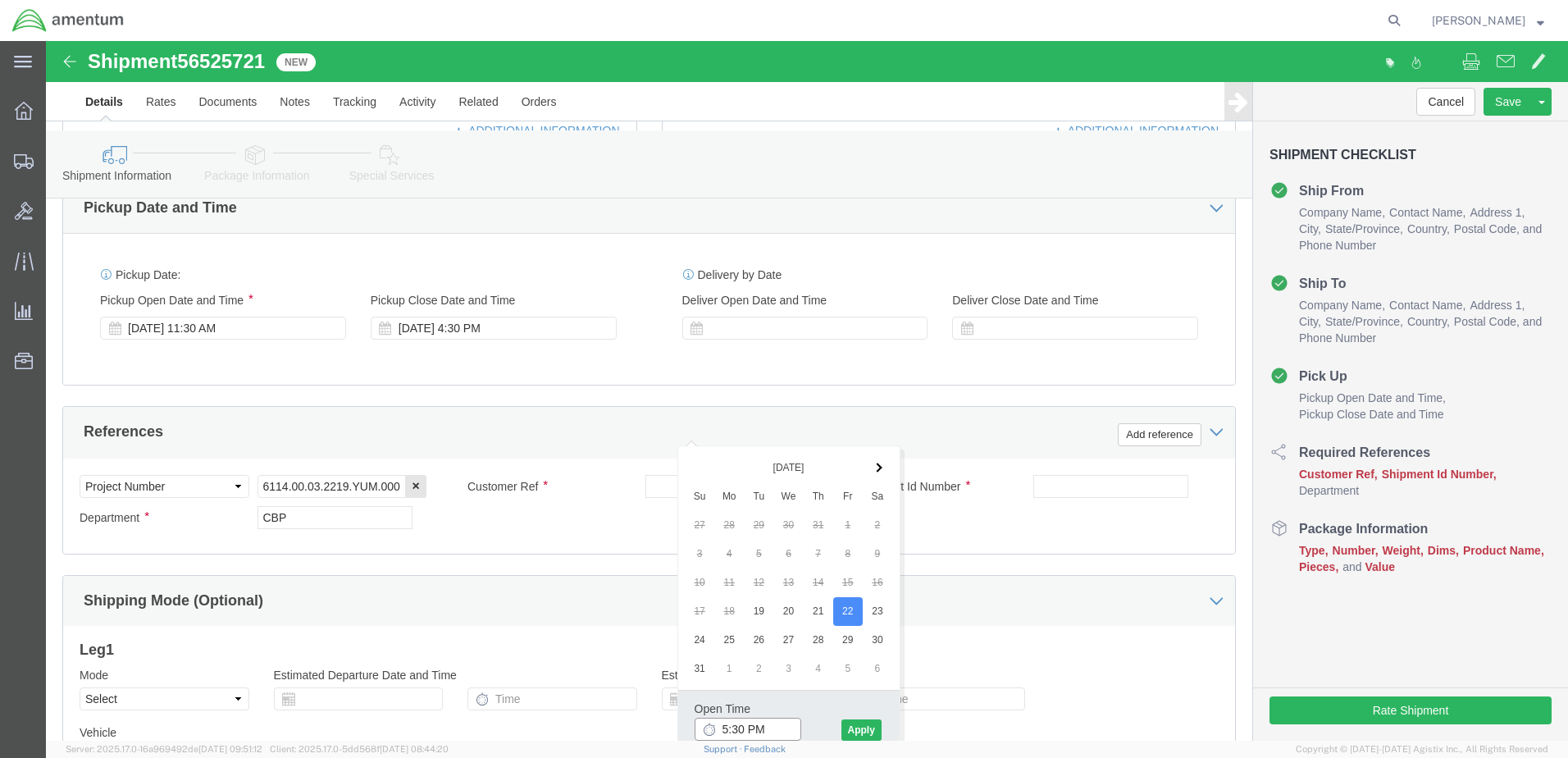
click input "5:30 PM"
type input "8:30 AM"
click button "Apply"
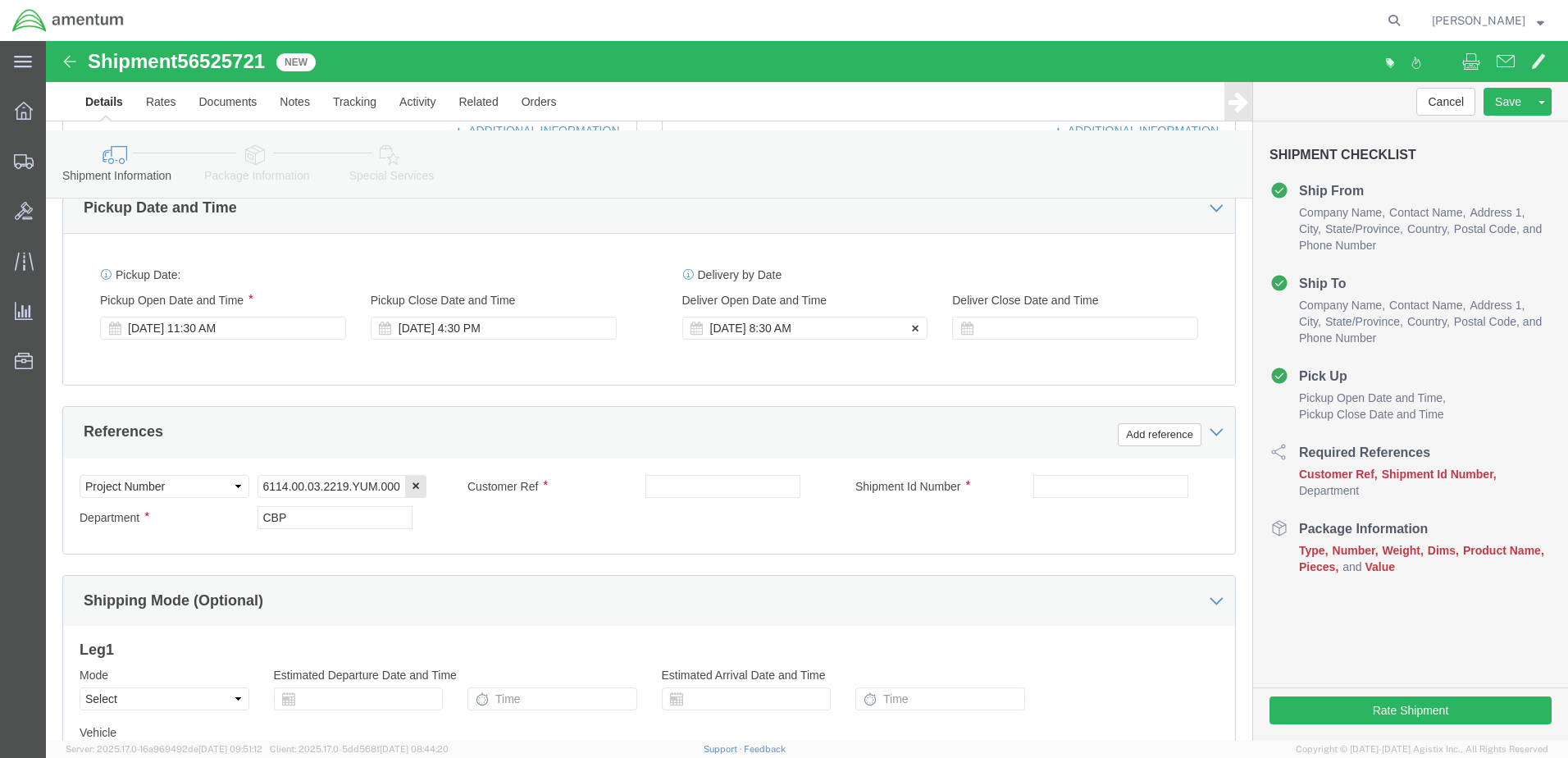
click div "Aug 22 2025 8:30 AM"
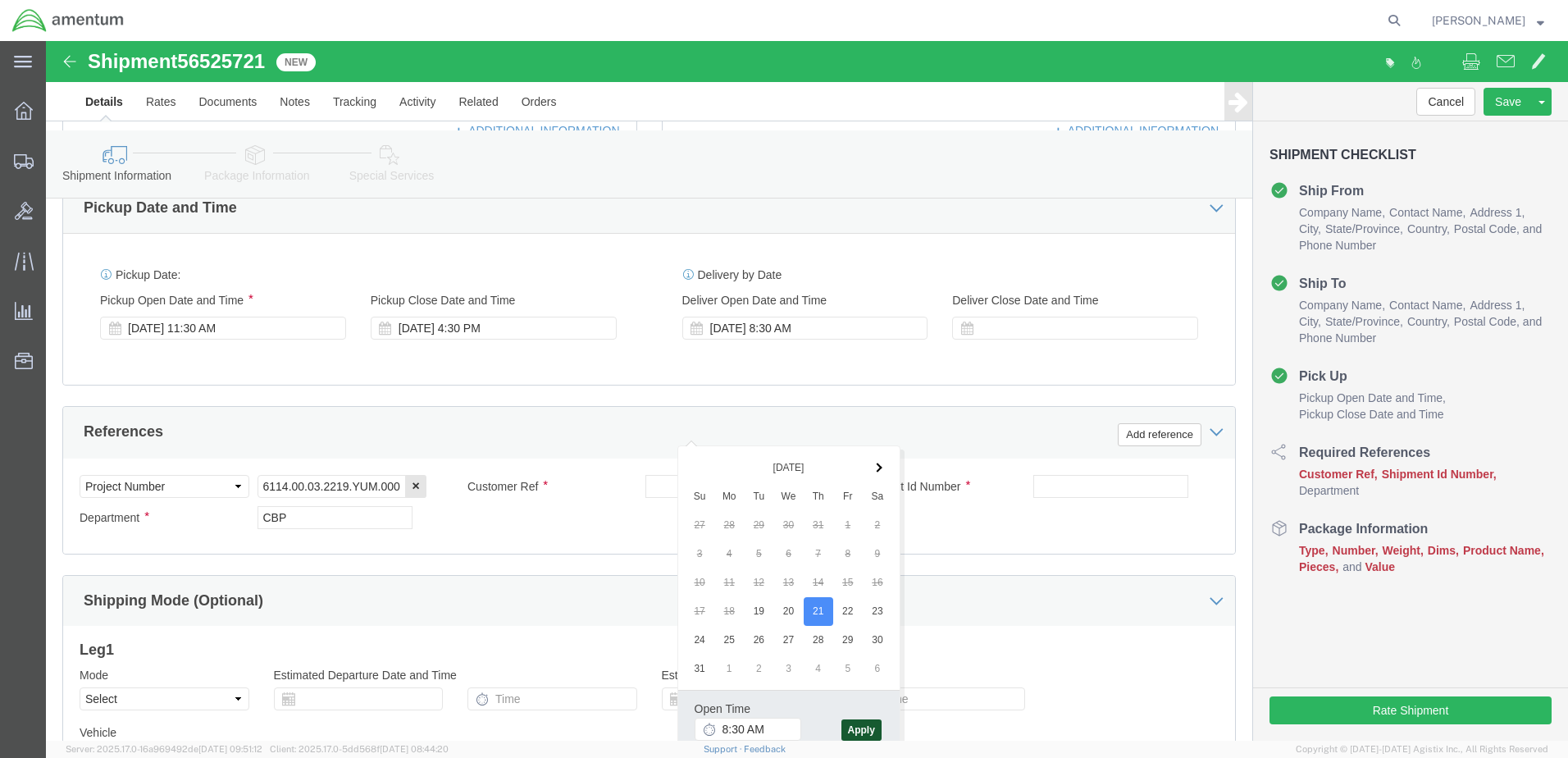
click button "Apply"
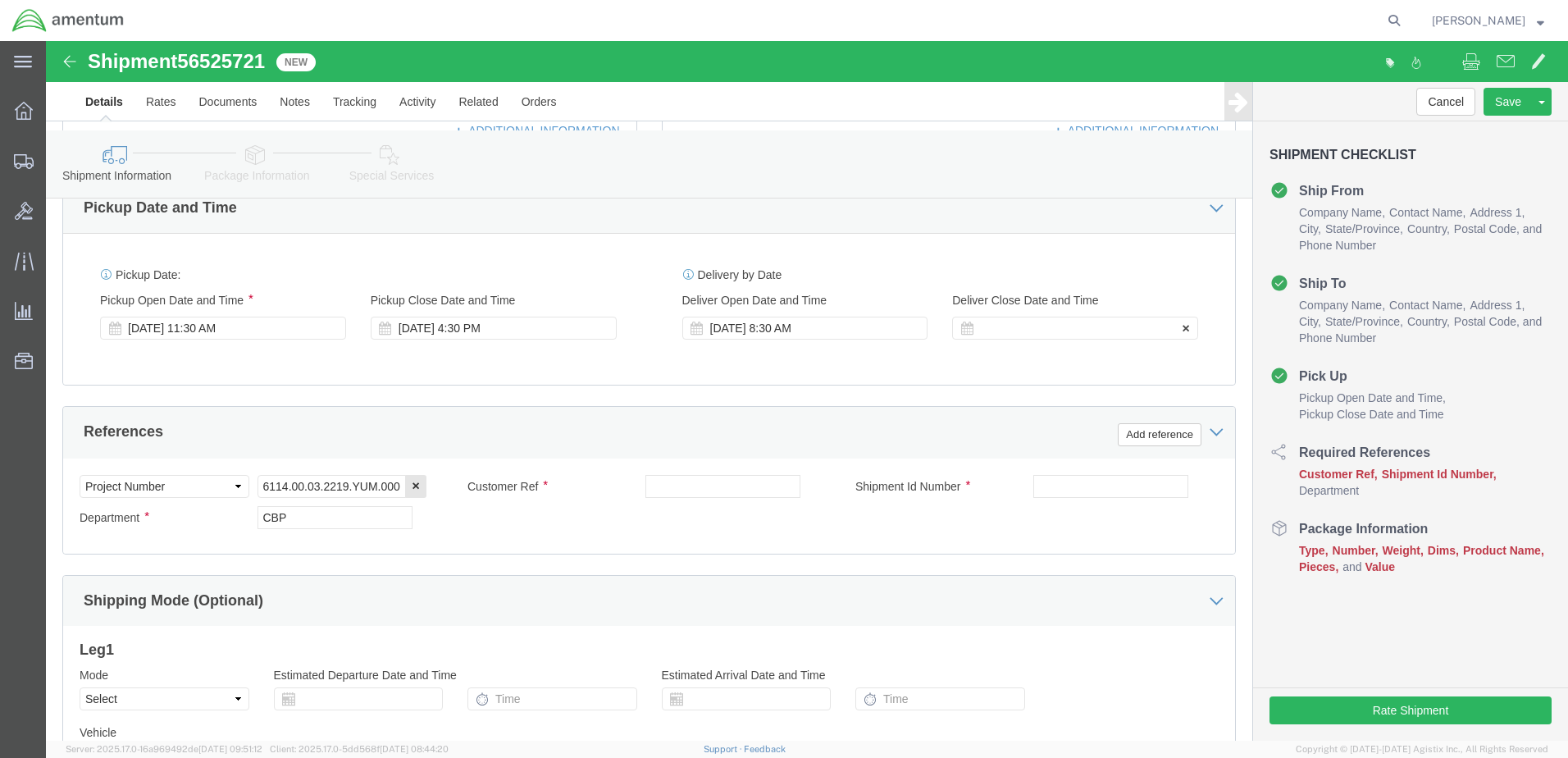
click div
type input "12:30 PM"
click button "Apply"
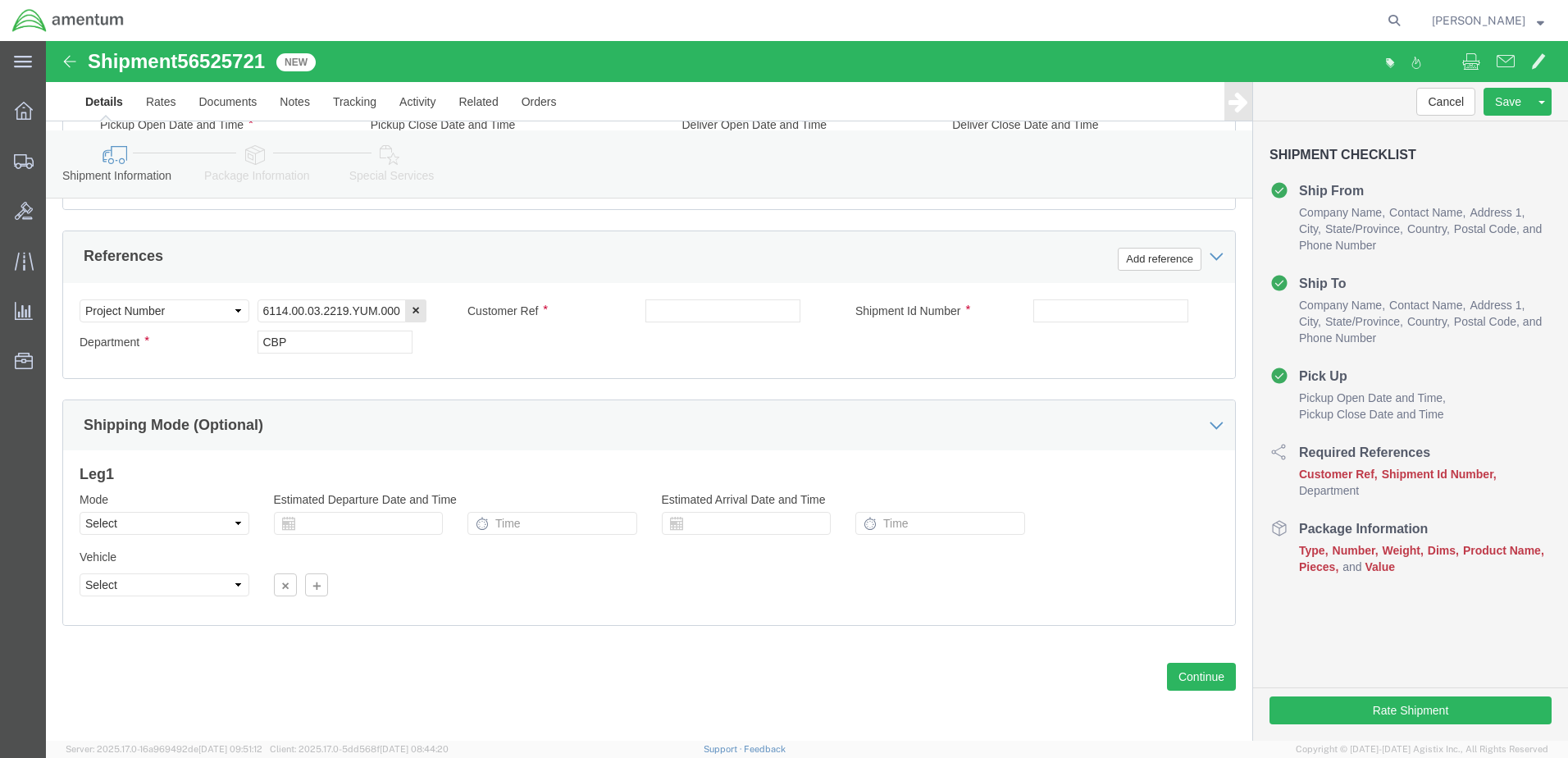
scroll to position [827, 0]
click input "text"
paste input "325104"
type input "Usage 325104"
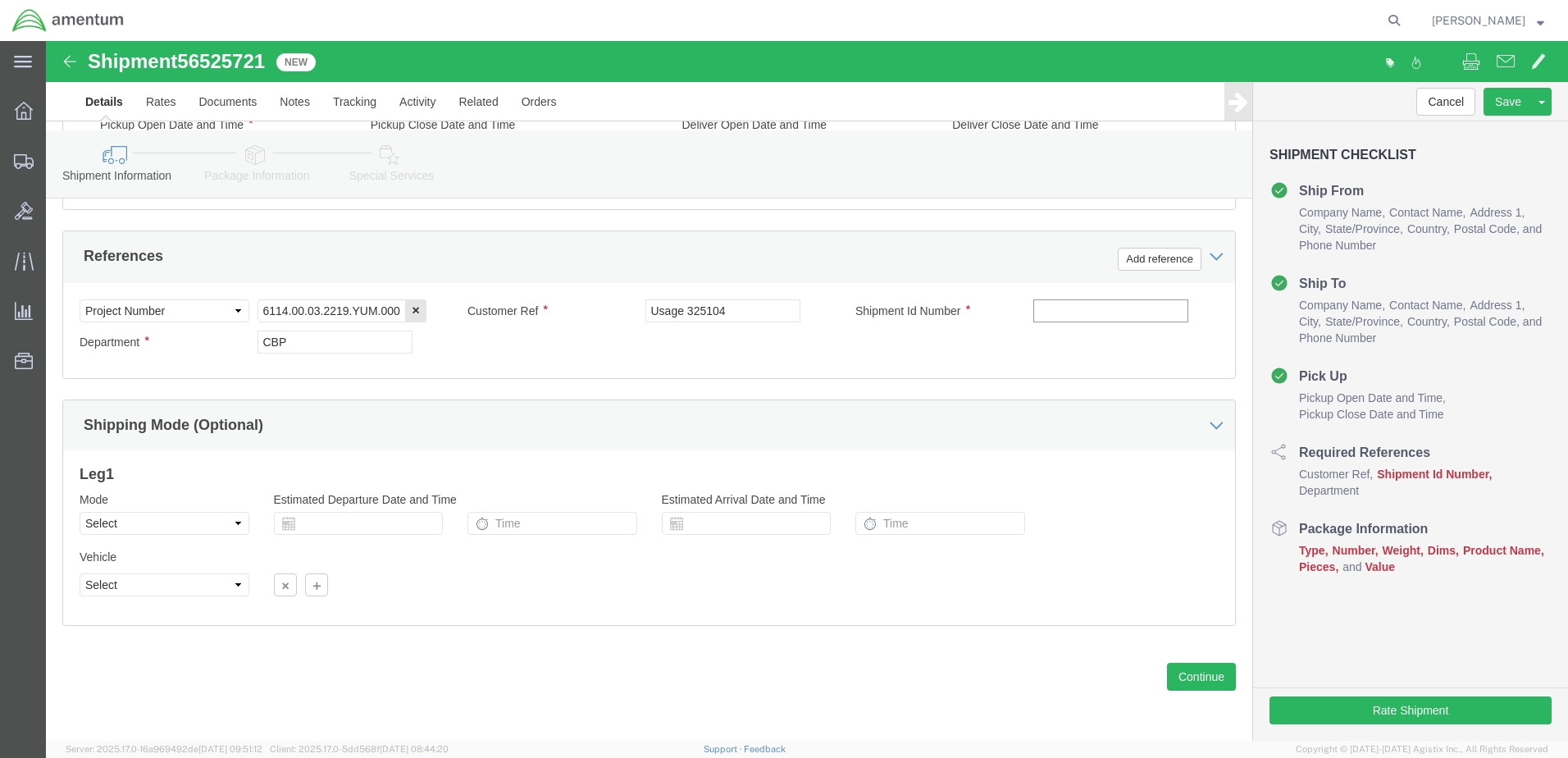
click input "text"
paste input "94685"
type input "94685"
click div "Select Account Type Activity ID Airline Appointment Number ASN Batch Request # …"
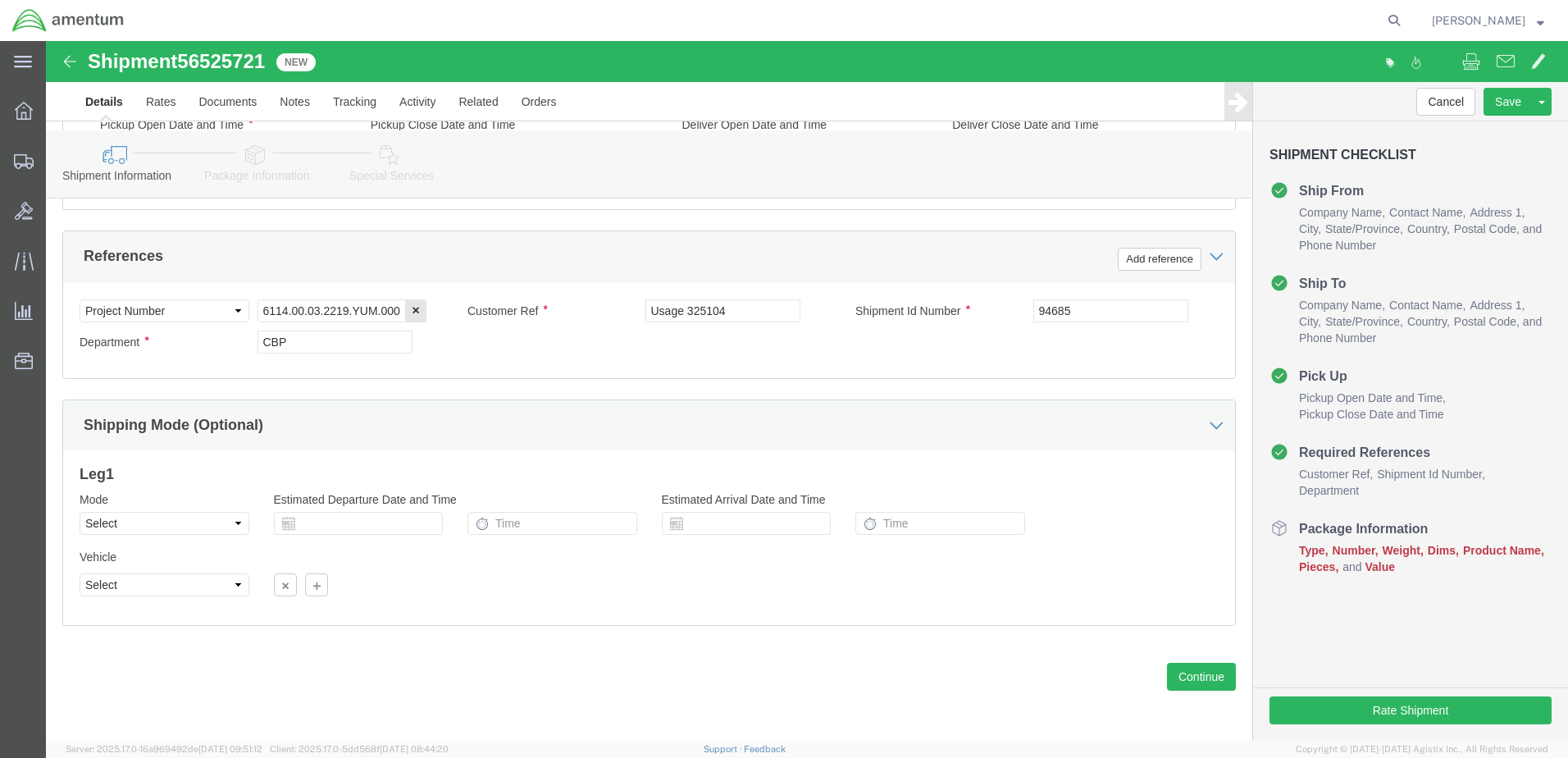
scroll to position [913, 0]
click button "Continue"
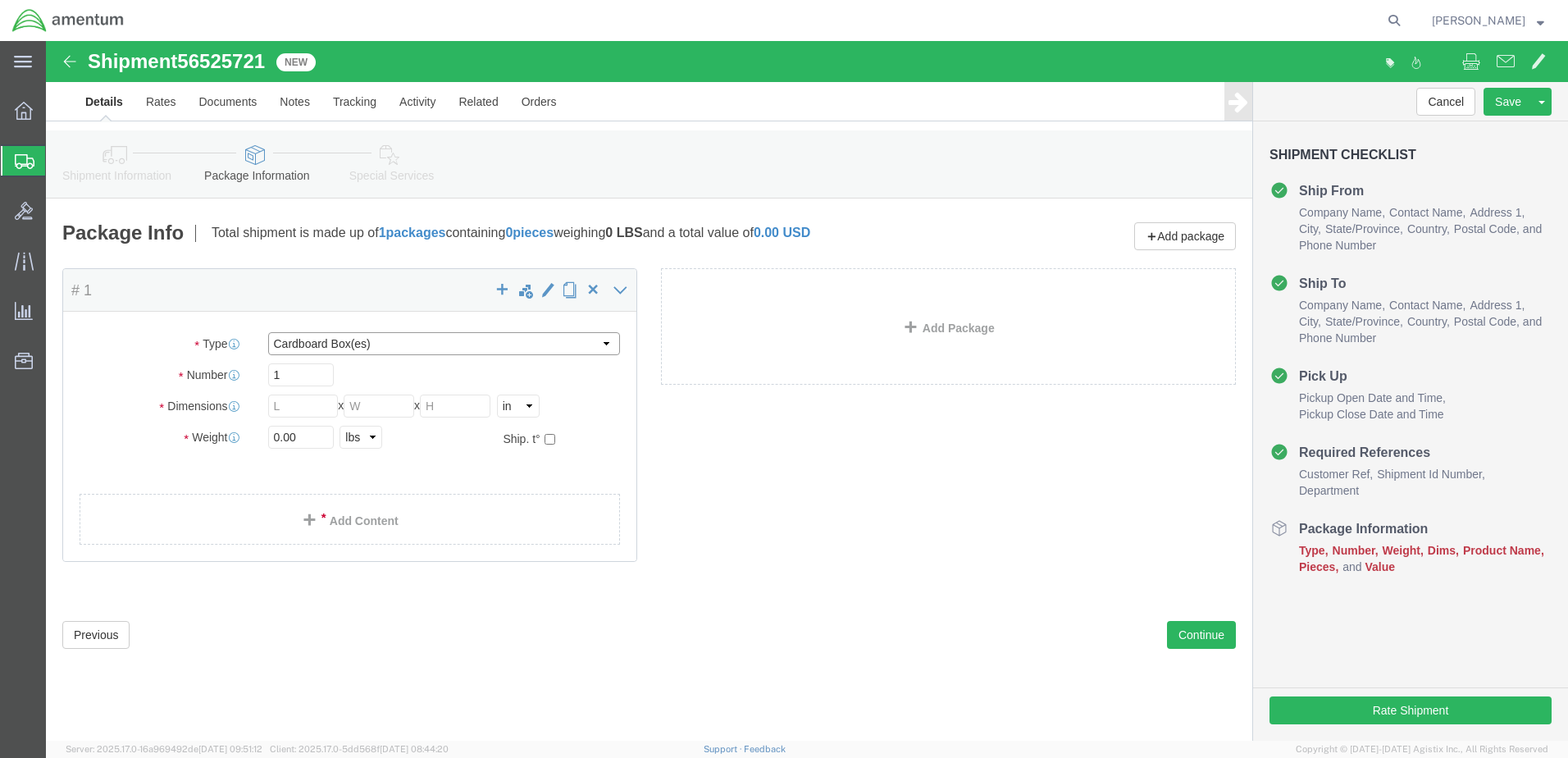
click select "Select BCK Boxes Bale(s) Basket(s) Bolt(s) Bottle(s) Buckets Bulk Bundle(s) Can…"
select select "PSNS"
click select "Select BCK Boxes Bale(s) Basket(s) Bolt(s) Bottle(s) Buckets Bulk Bundle(s) Can…"
click input "text"
type input "2"
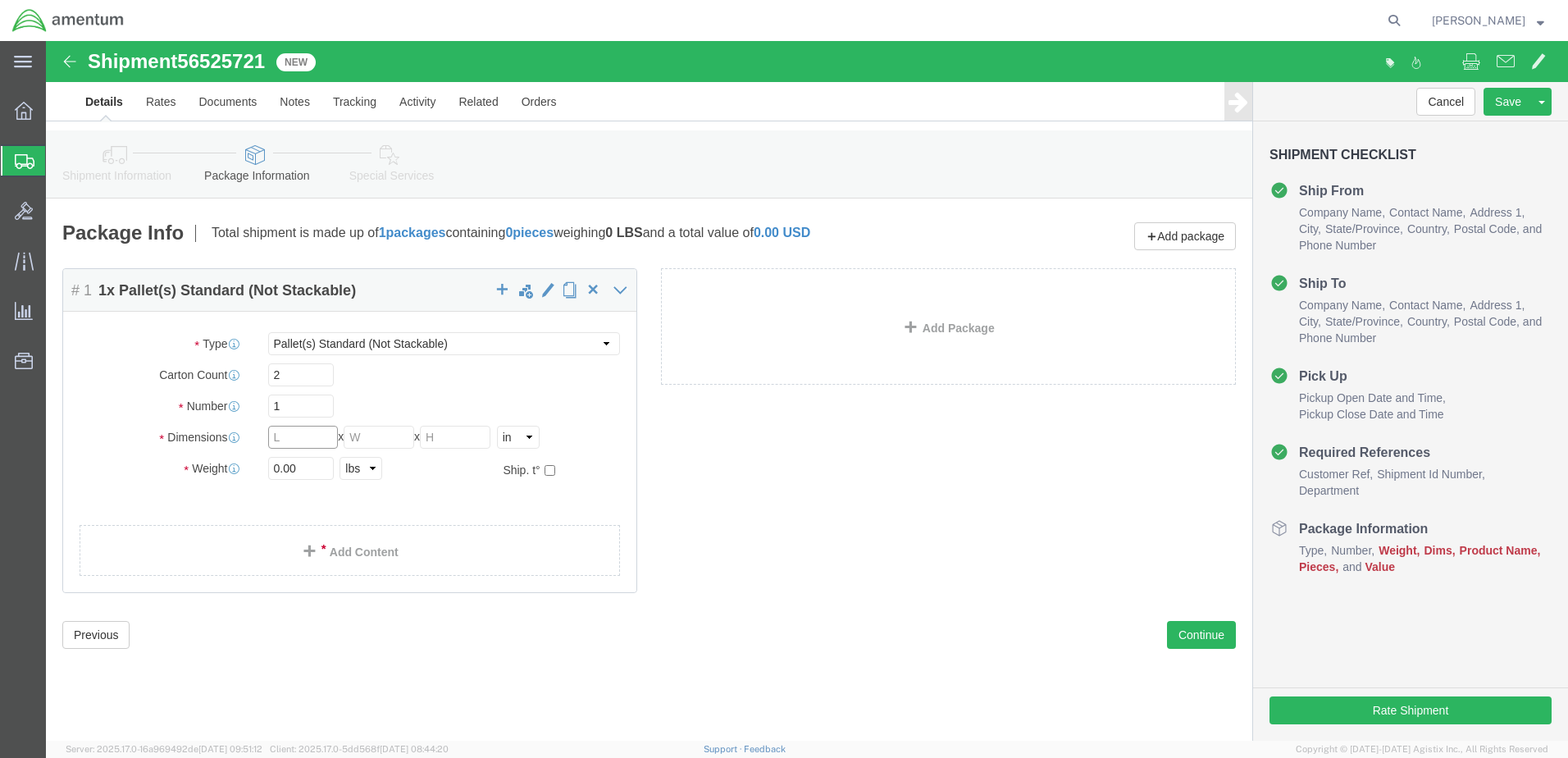
click input "text"
type input "47"
type input "40"
type input "58"
click input "0.00"
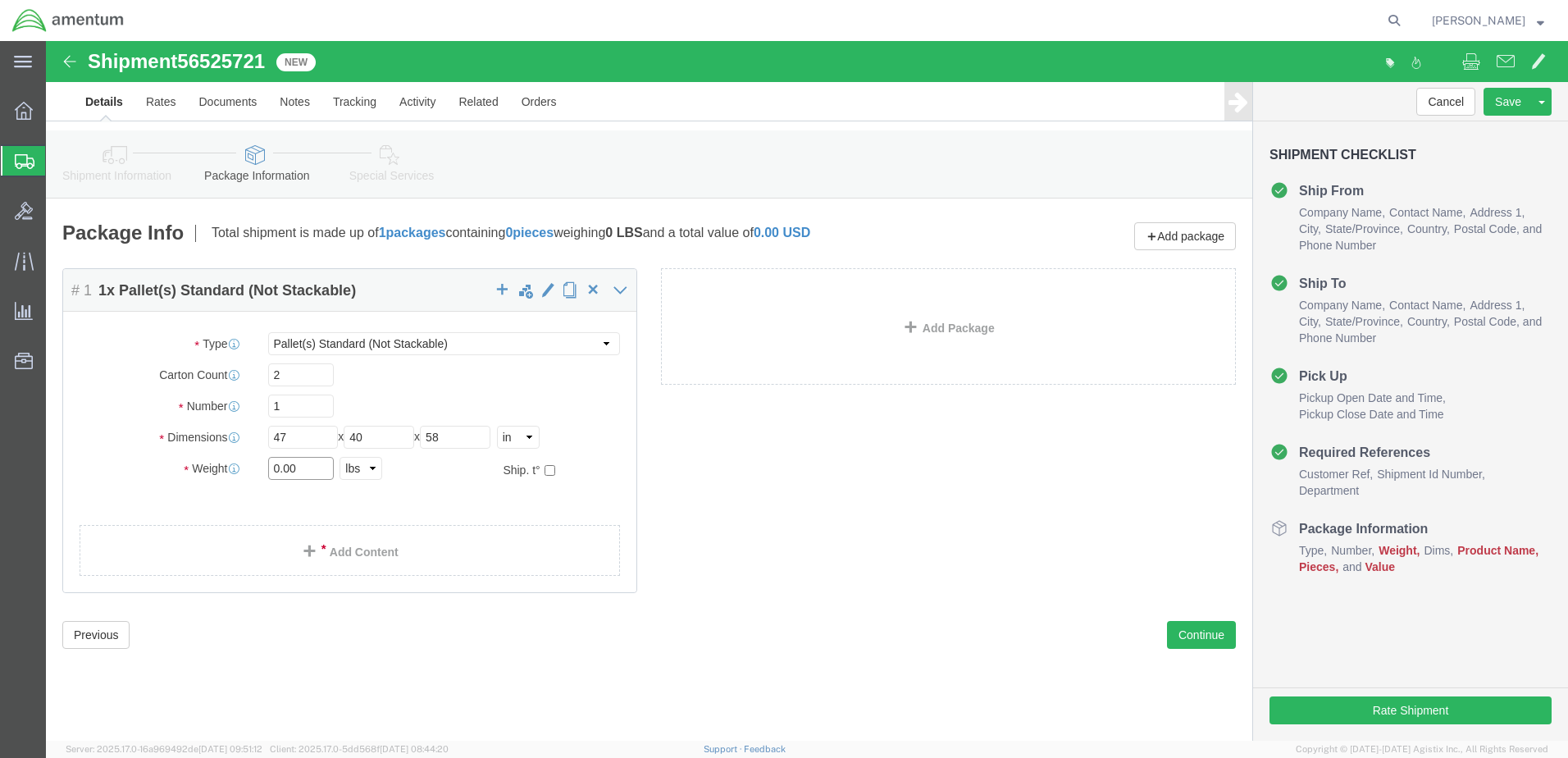
click input "0.00"
type input "250"
click link "Add Content"
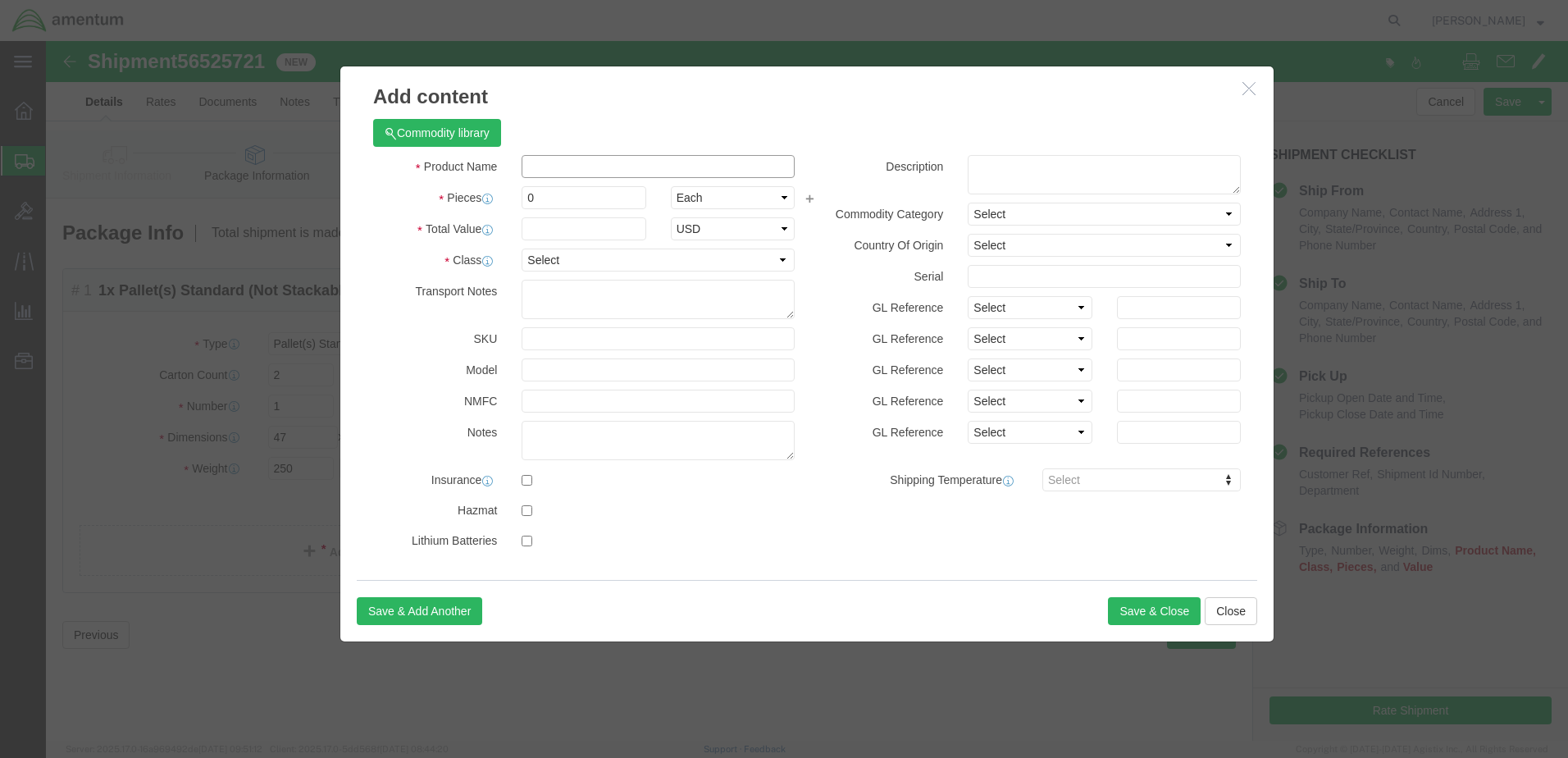
click input "text"
paste input "Flir Systems 380HD"
type input "Flir Systems 380HD"
click textarea
paste textarea "Flir Systems 380HD"
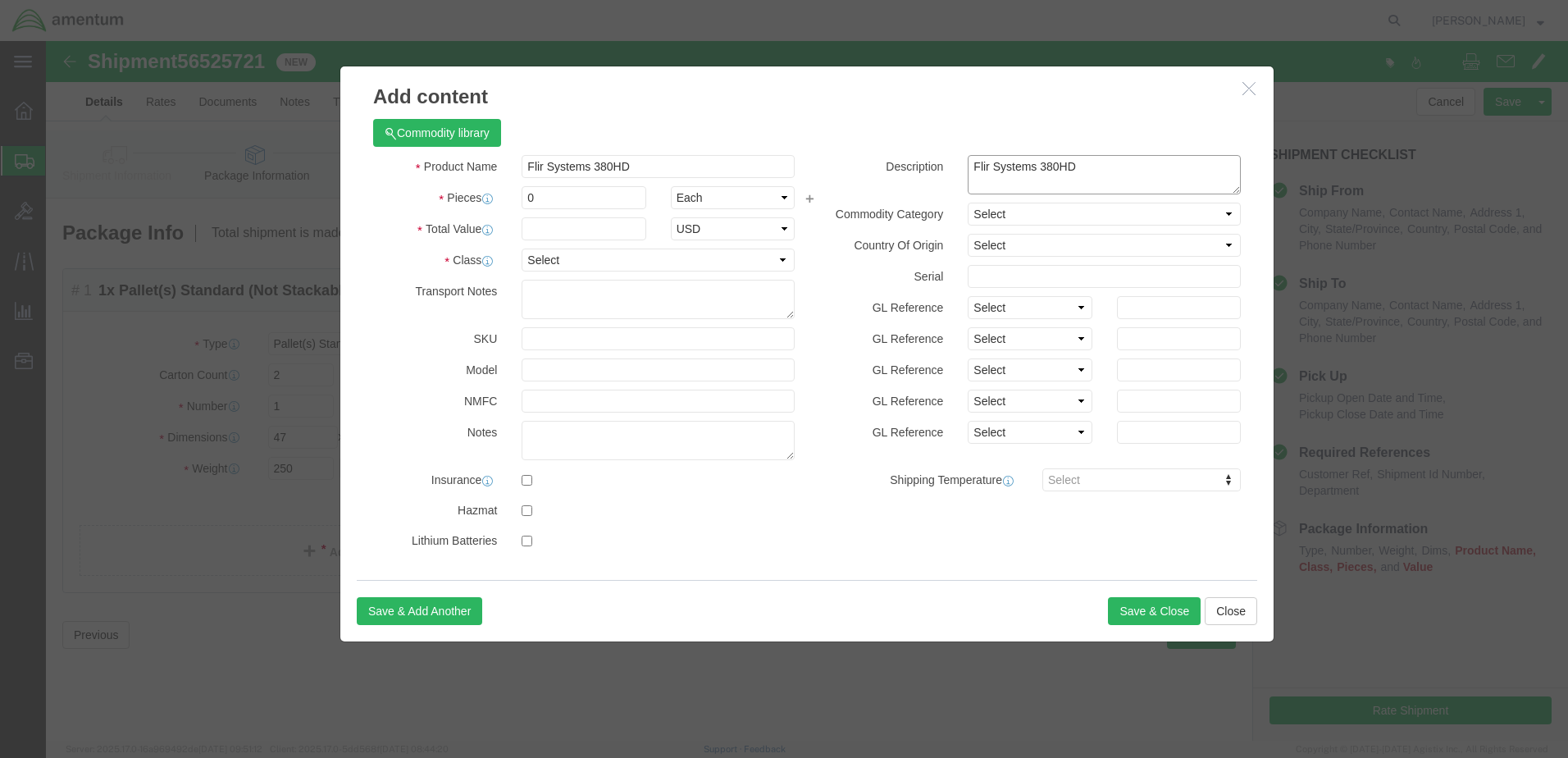
type textarea "Flir Systems 380HD"
click div "Product Name Flir Systems 380HD Pieces 0 Select Bag Barrels 100Board Feet Bottl…"
click input "0"
type input "1"
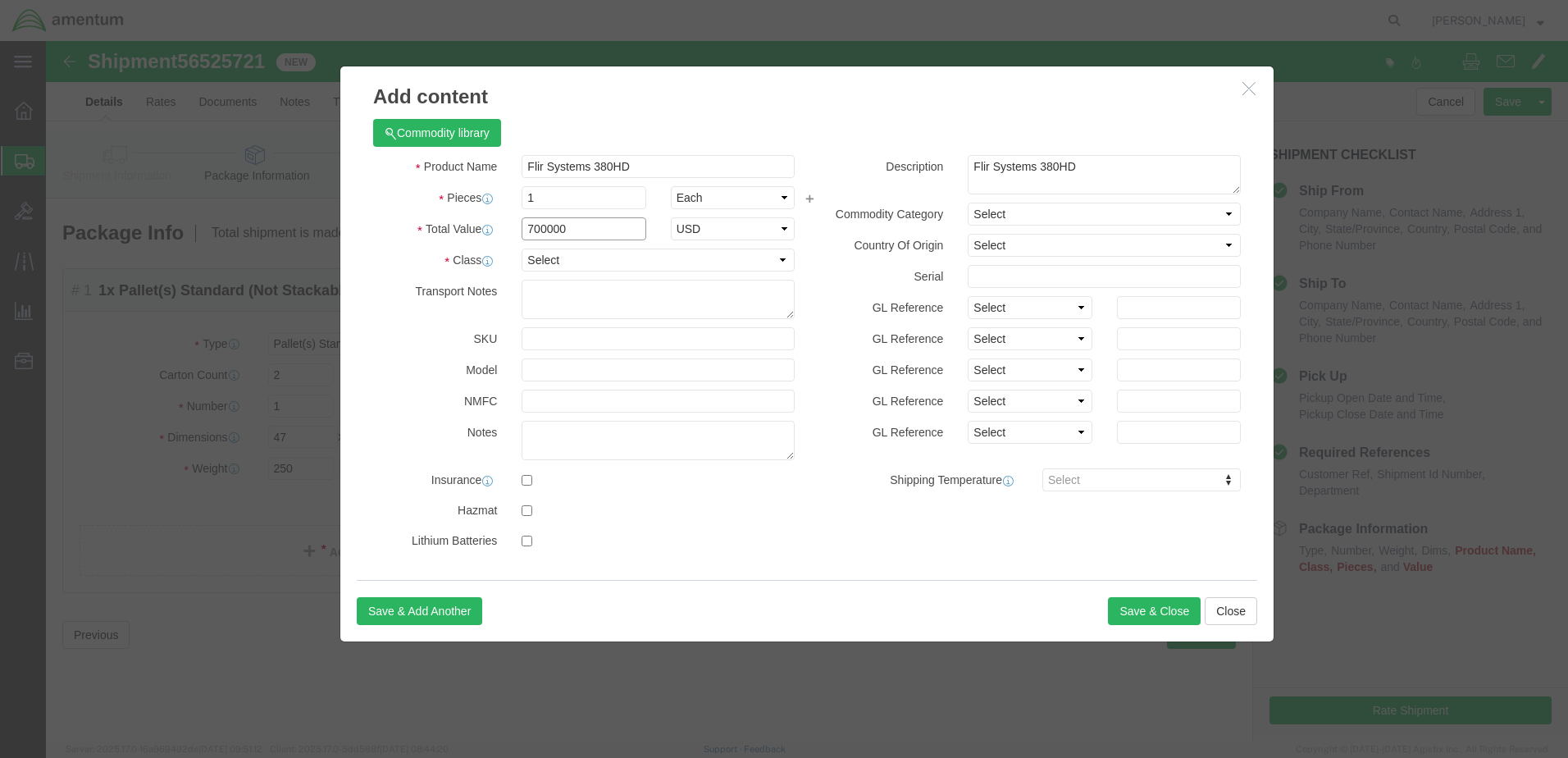
type input "700000"
click select "Select 50 55 60 65 70 85 92.5 100 125 175 250 300 400"
select select "250"
click select "Select 50 55 60 65 70 85 92.5 100 125 175 250 300 400"
click input "text"
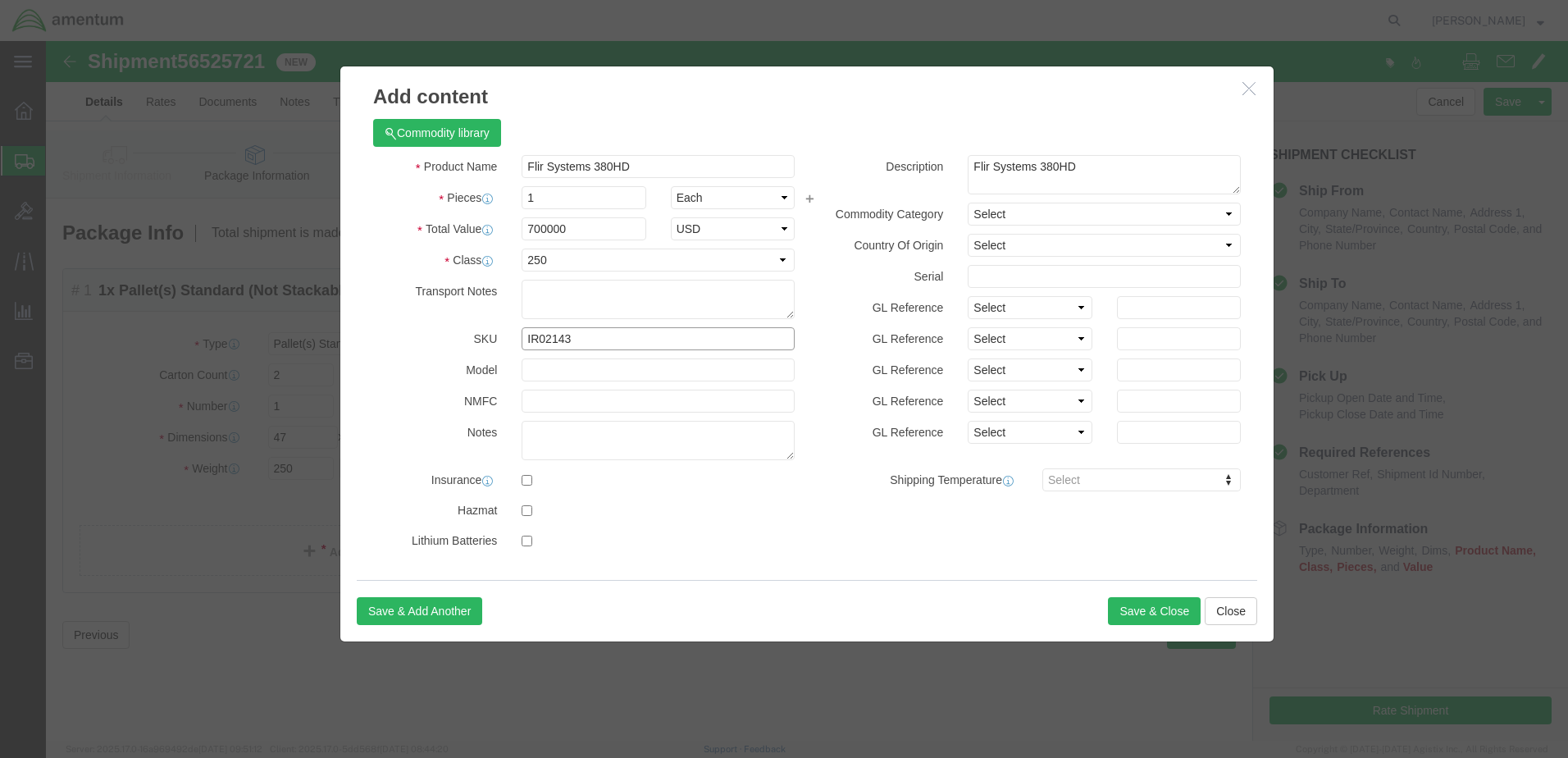
drag, startPoint x: 565, startPoint y: 340, endPoint x: 415, endPoint y: 337, distance: 150.0
click div "SKU IR02143 IR"
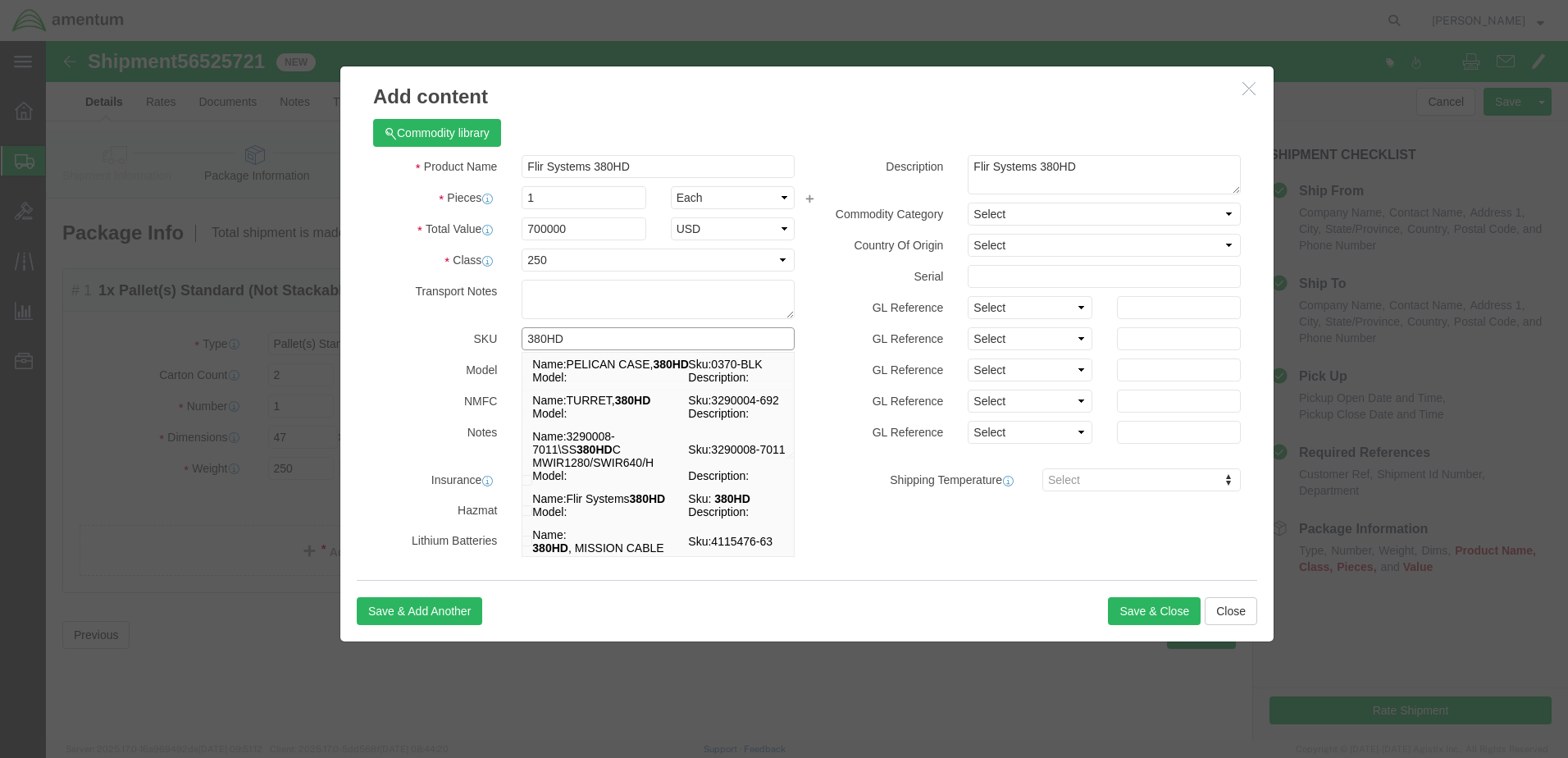
type input "380HD"
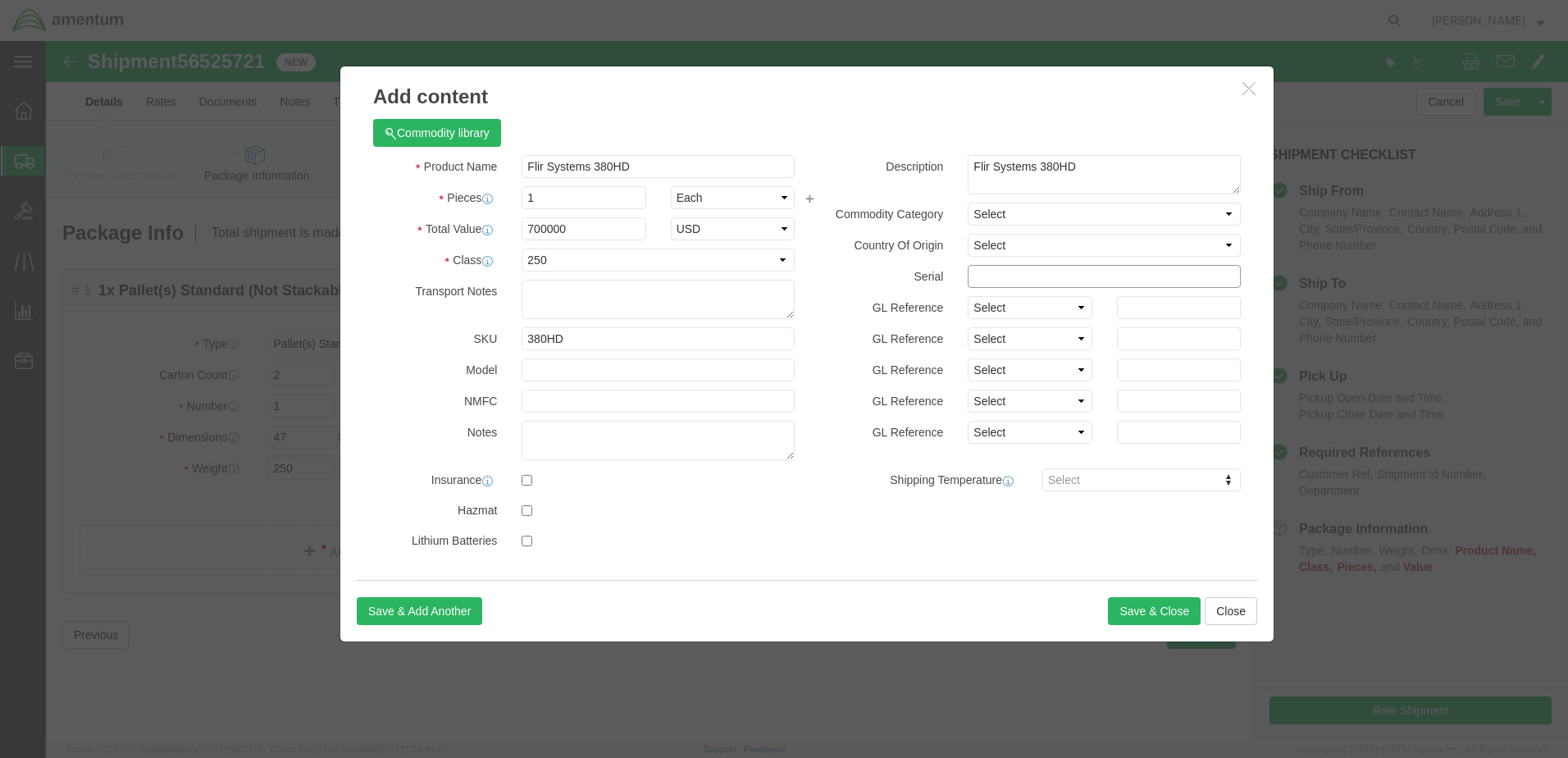
click input "text"
type input "IR02143"
click button "Save & Close"
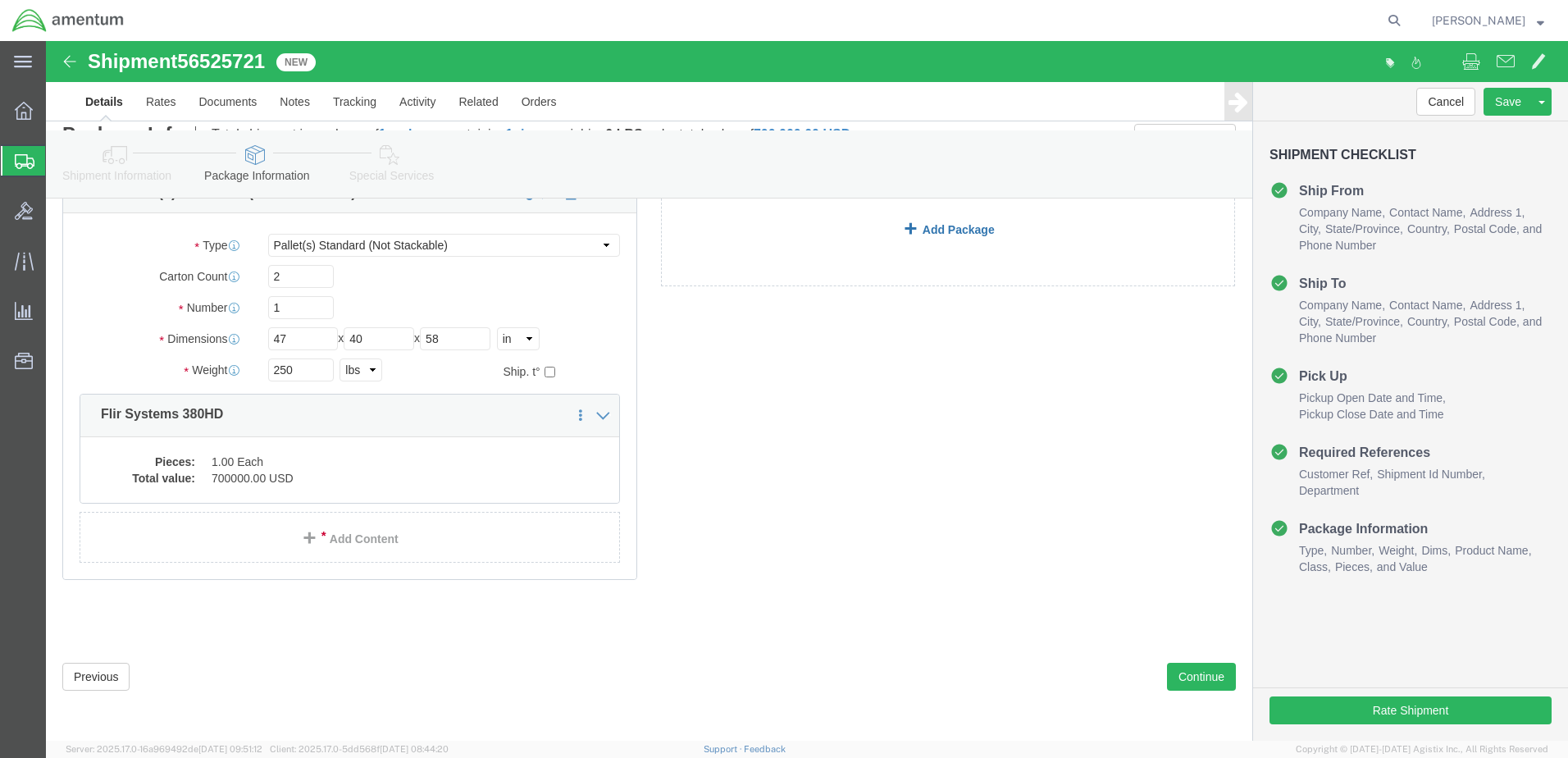
scroll to position [125, 0]
click button "Continue"
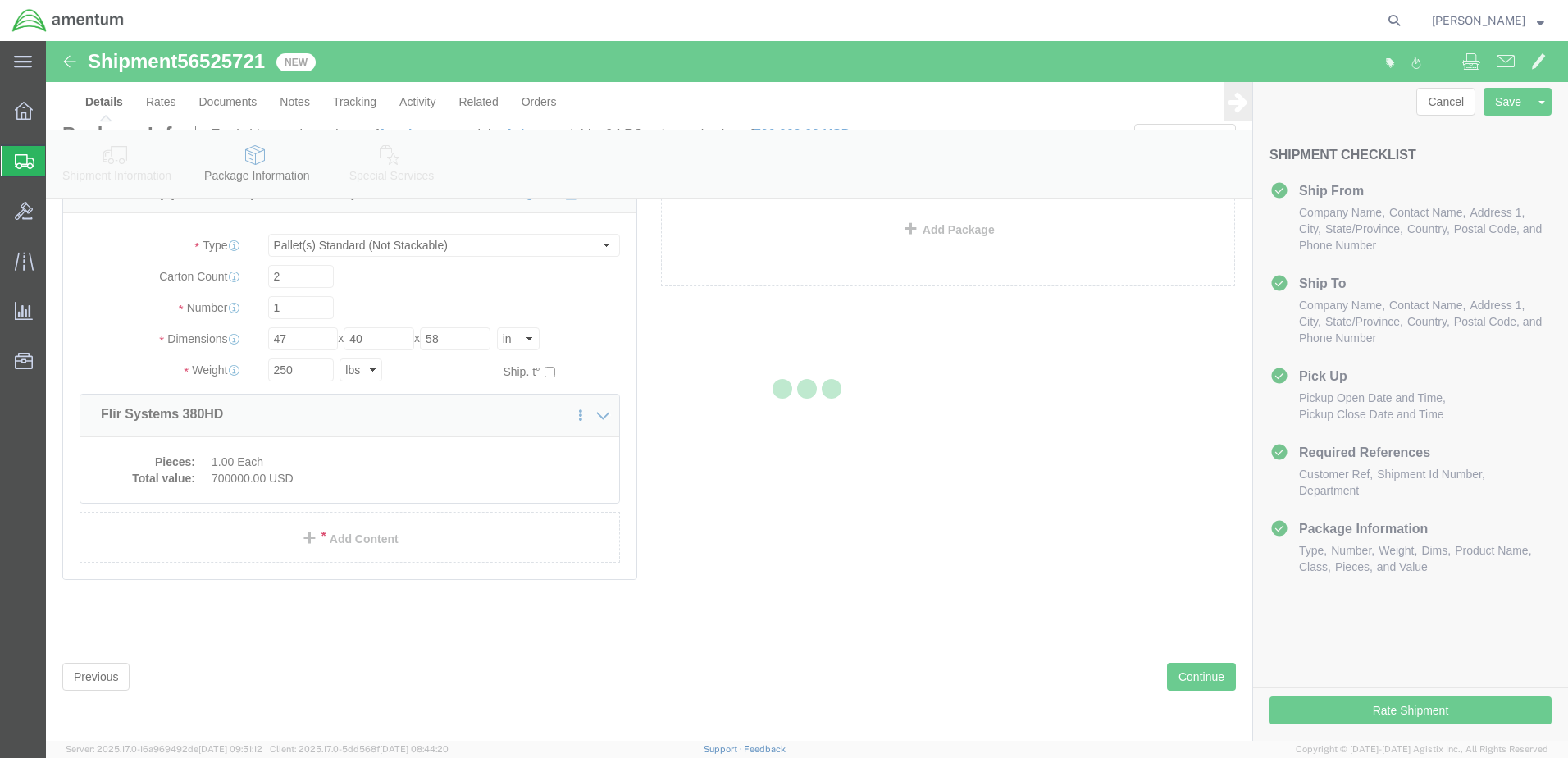
select select
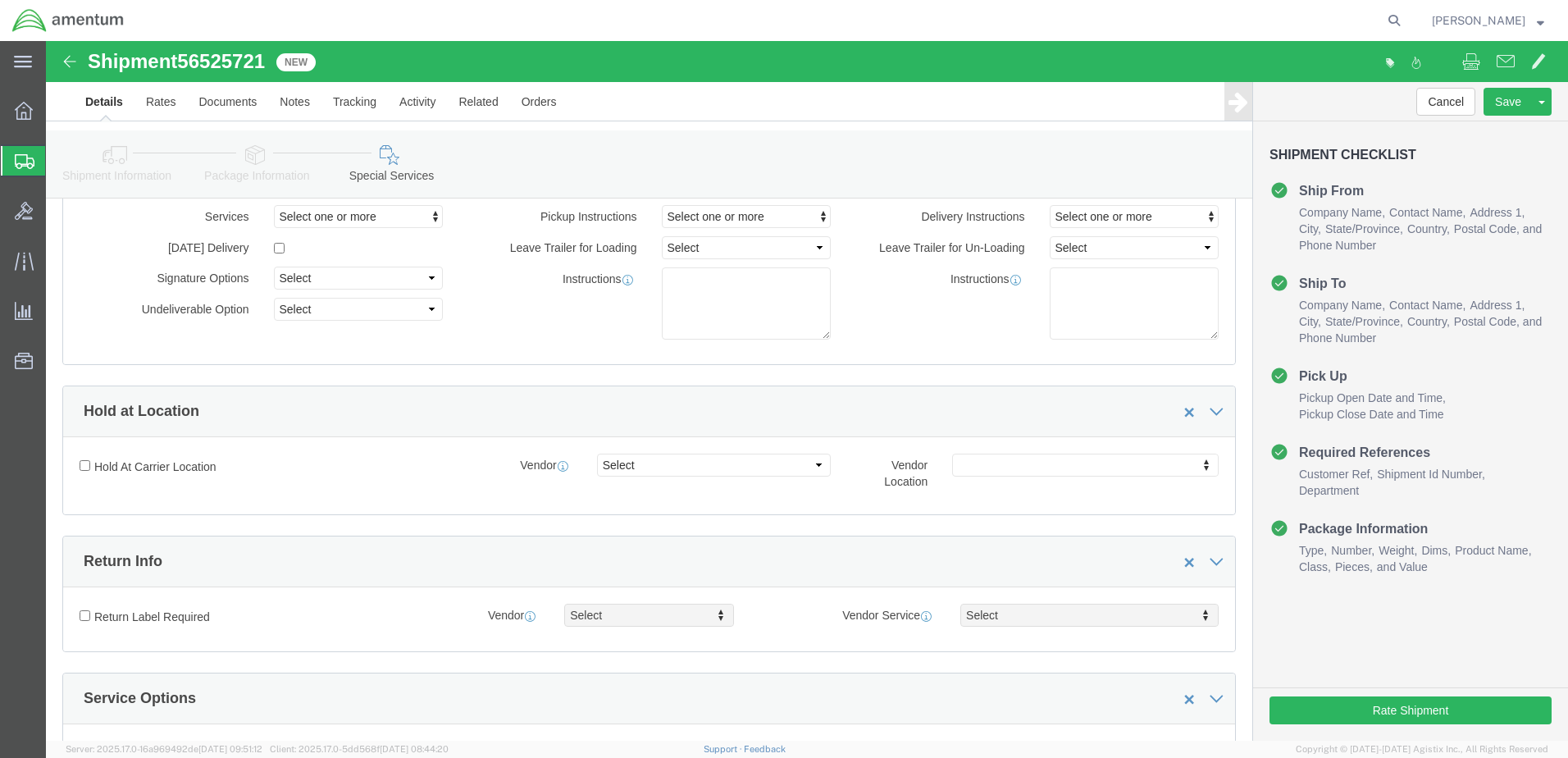
select select "DEPARTMENT"
click span "Select one or more"
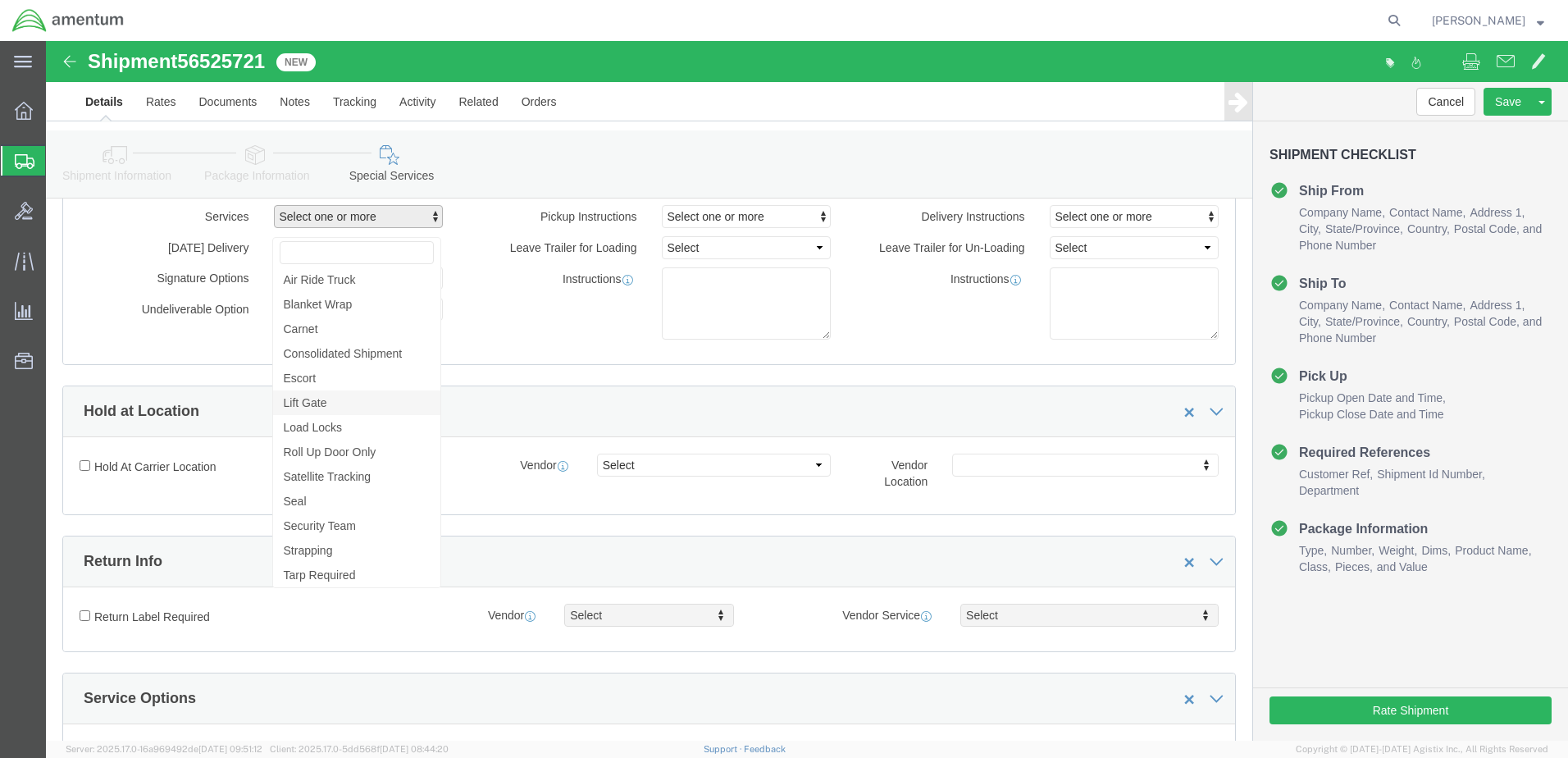
click link "Lift Gate"
select select "VEHICLE_LIFT_GATE_FLAG"
click div "Shipment Information Package Information Special Services"
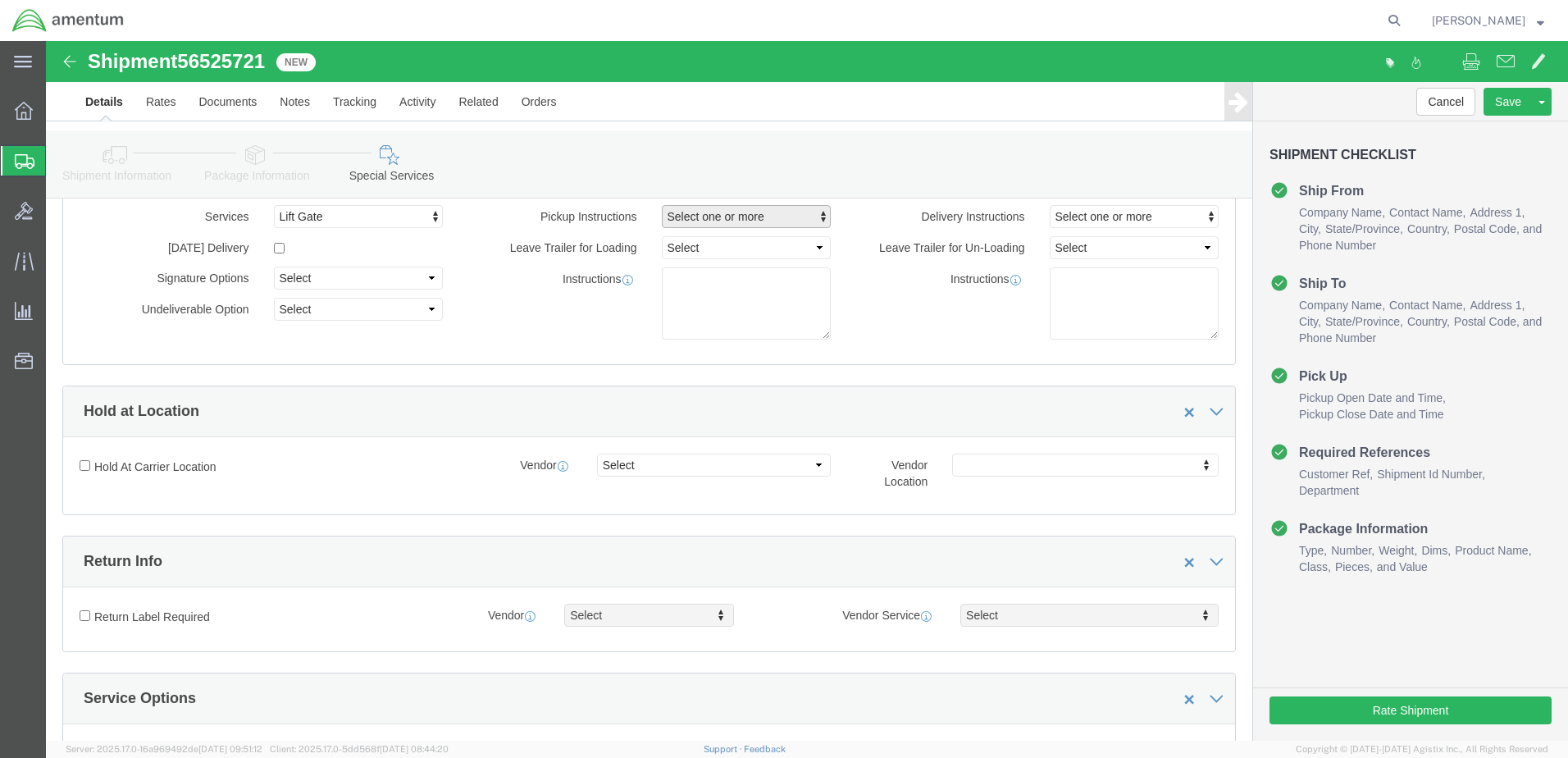
click button "Select one or more"
click span "Lift Gate"
select select "PICKUP_LIFT_GATE"
click div "Shipment Information Package Information Special Services"
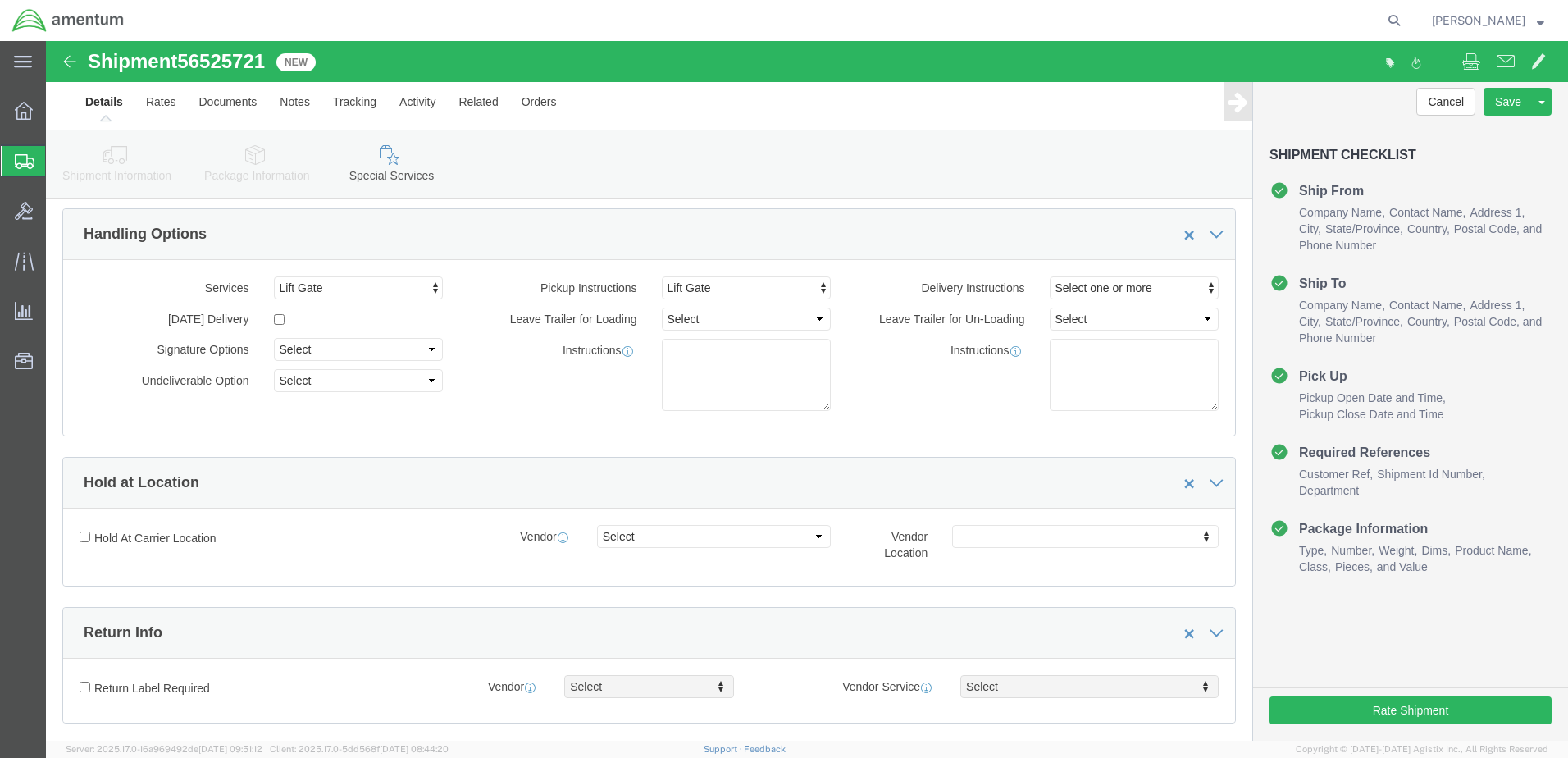
scroll to position [82, 0]
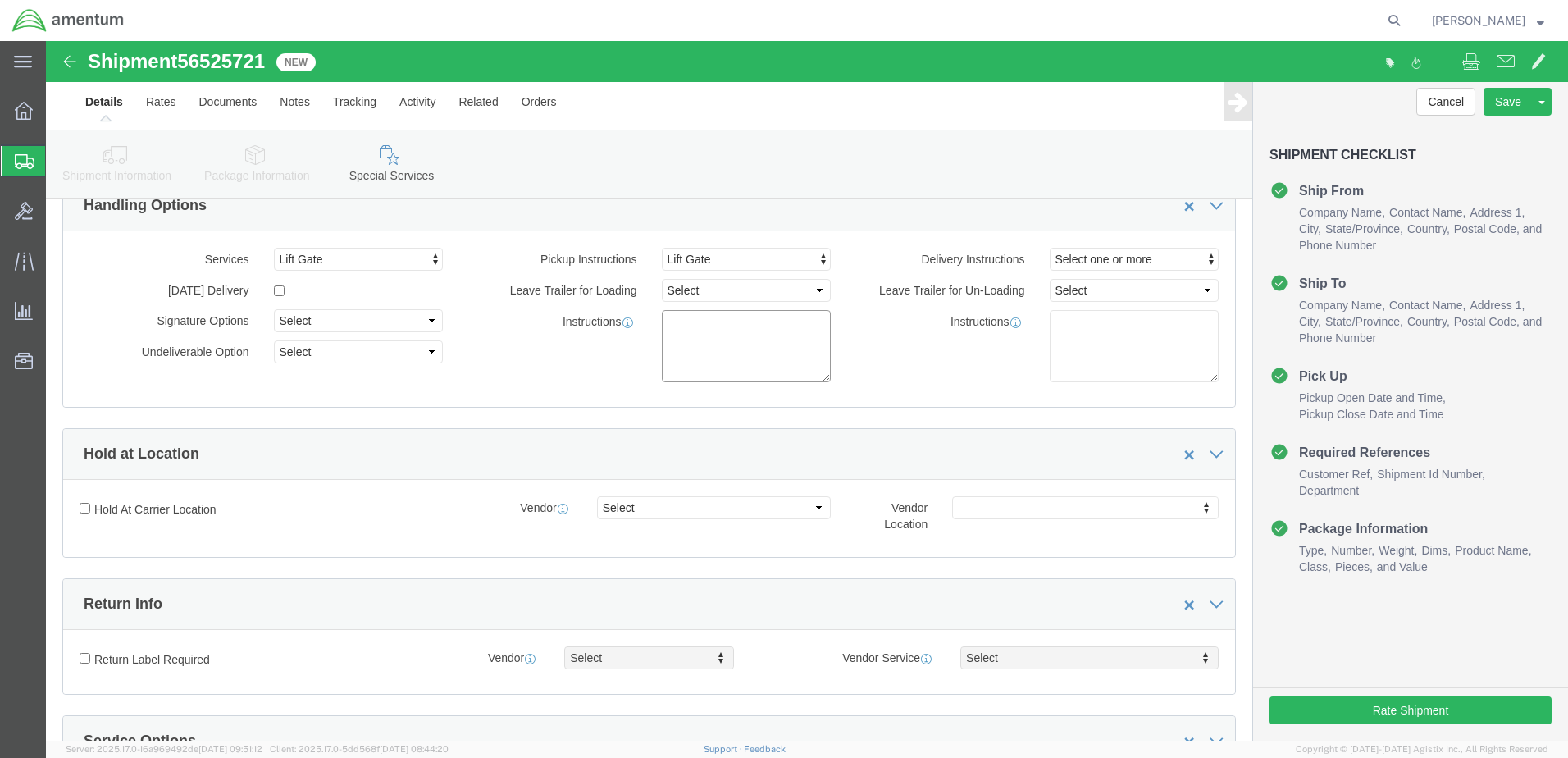
click textarea
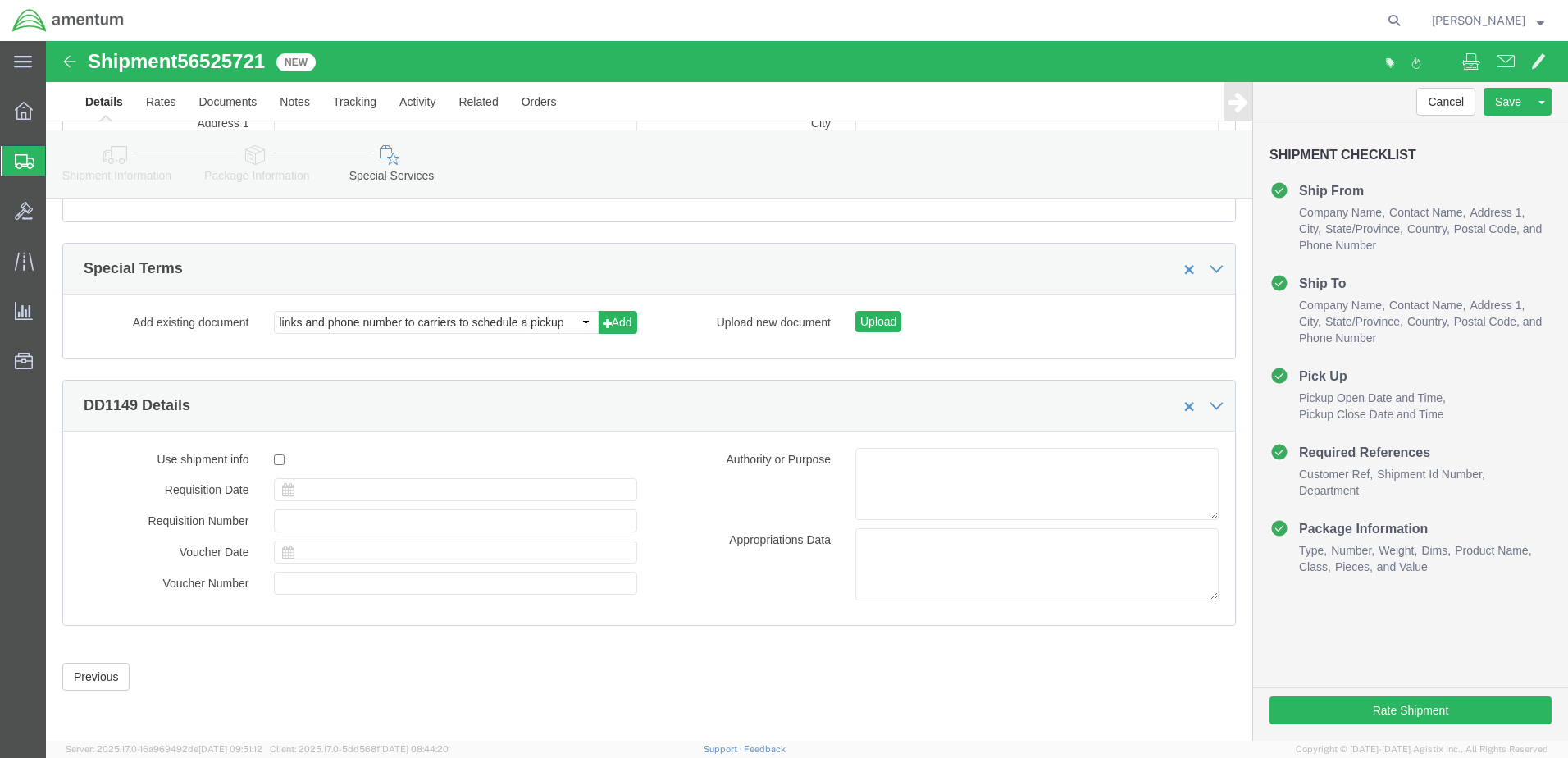
scroll to position [2266, 0]
click button "Rate Shipment"
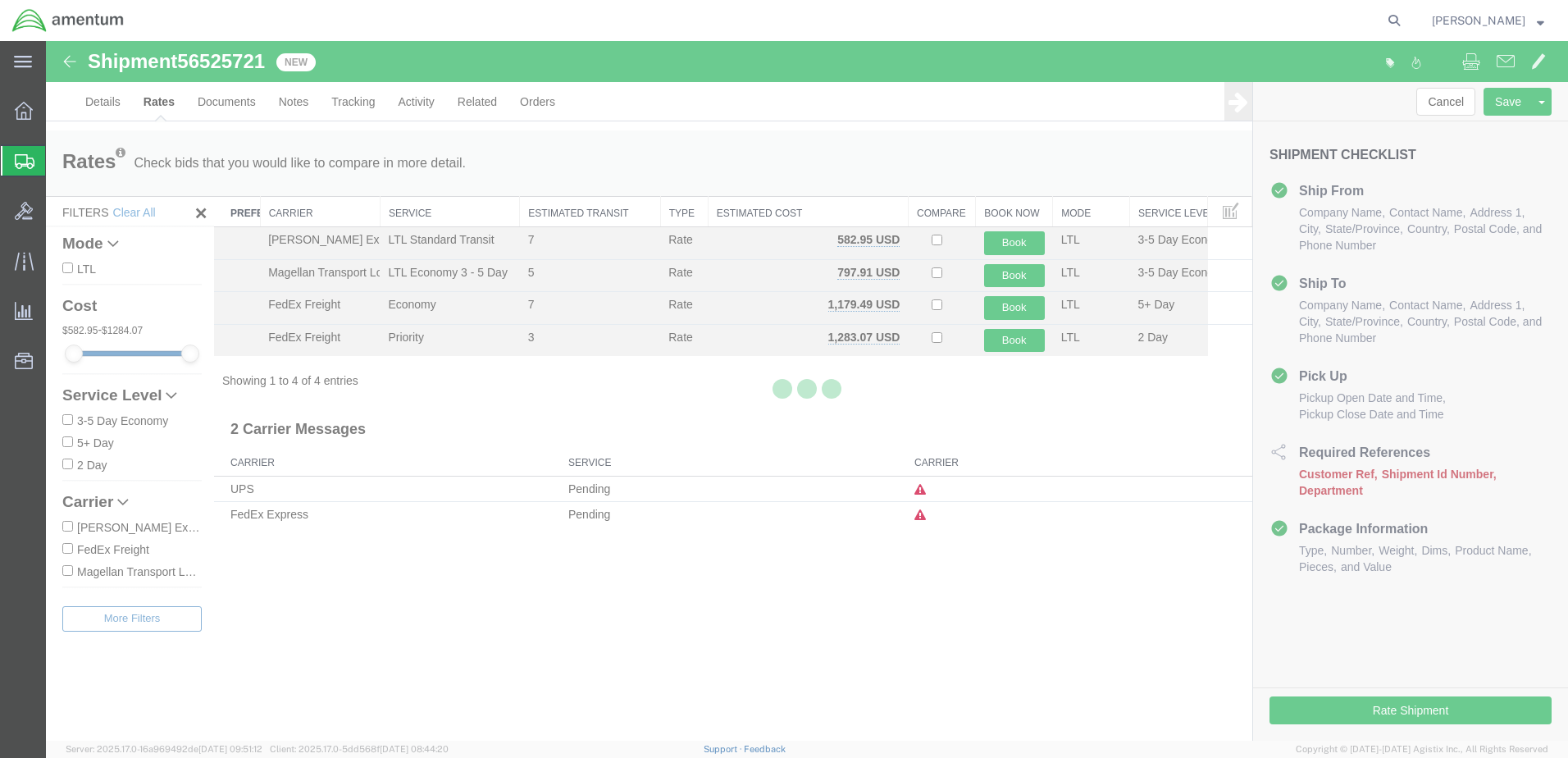
scroll to position [0, 0]
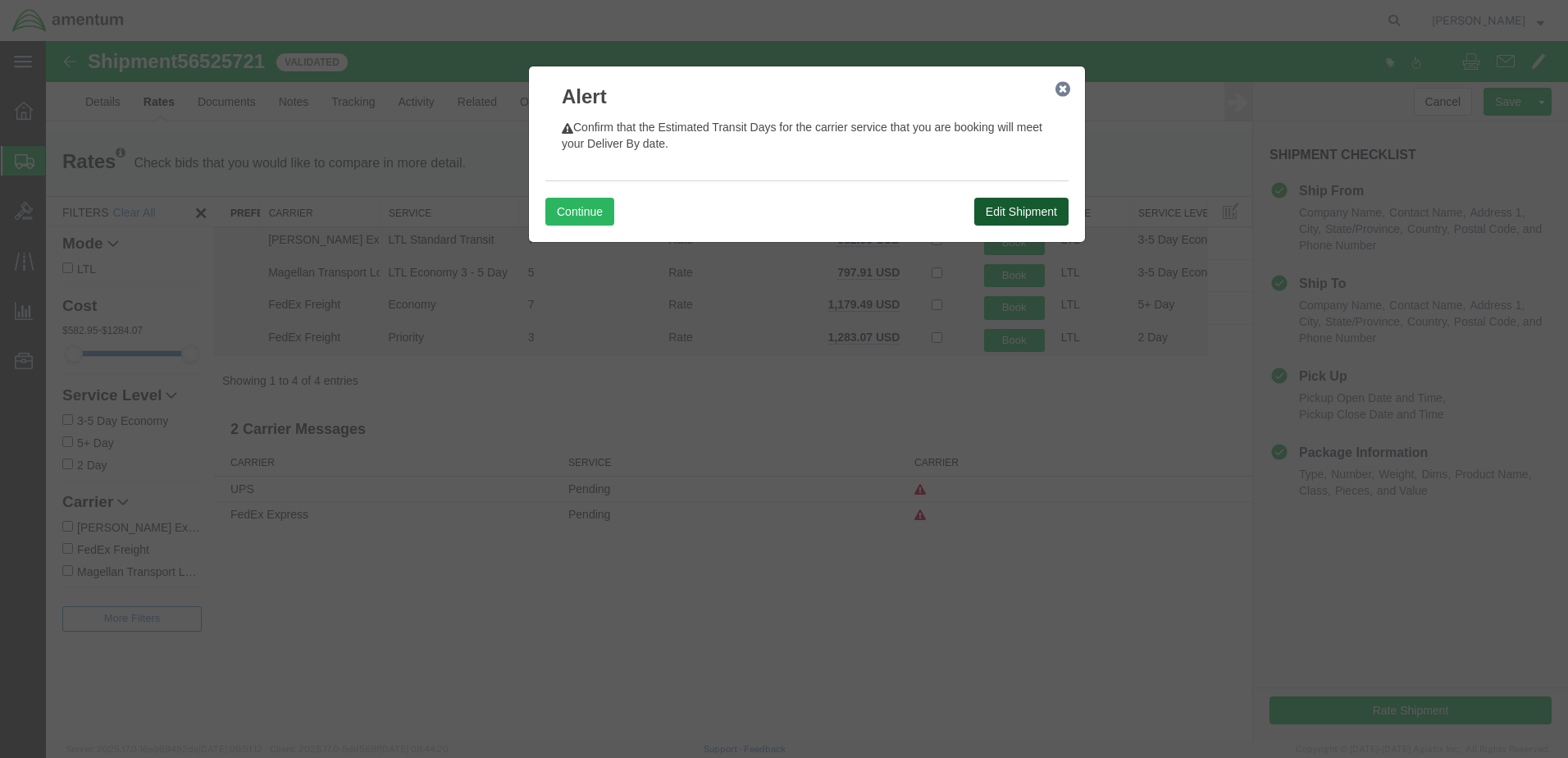
click at [1005, 226] on button "Edit Shipment" at bounding box center [1021, 211] width 94 height 28
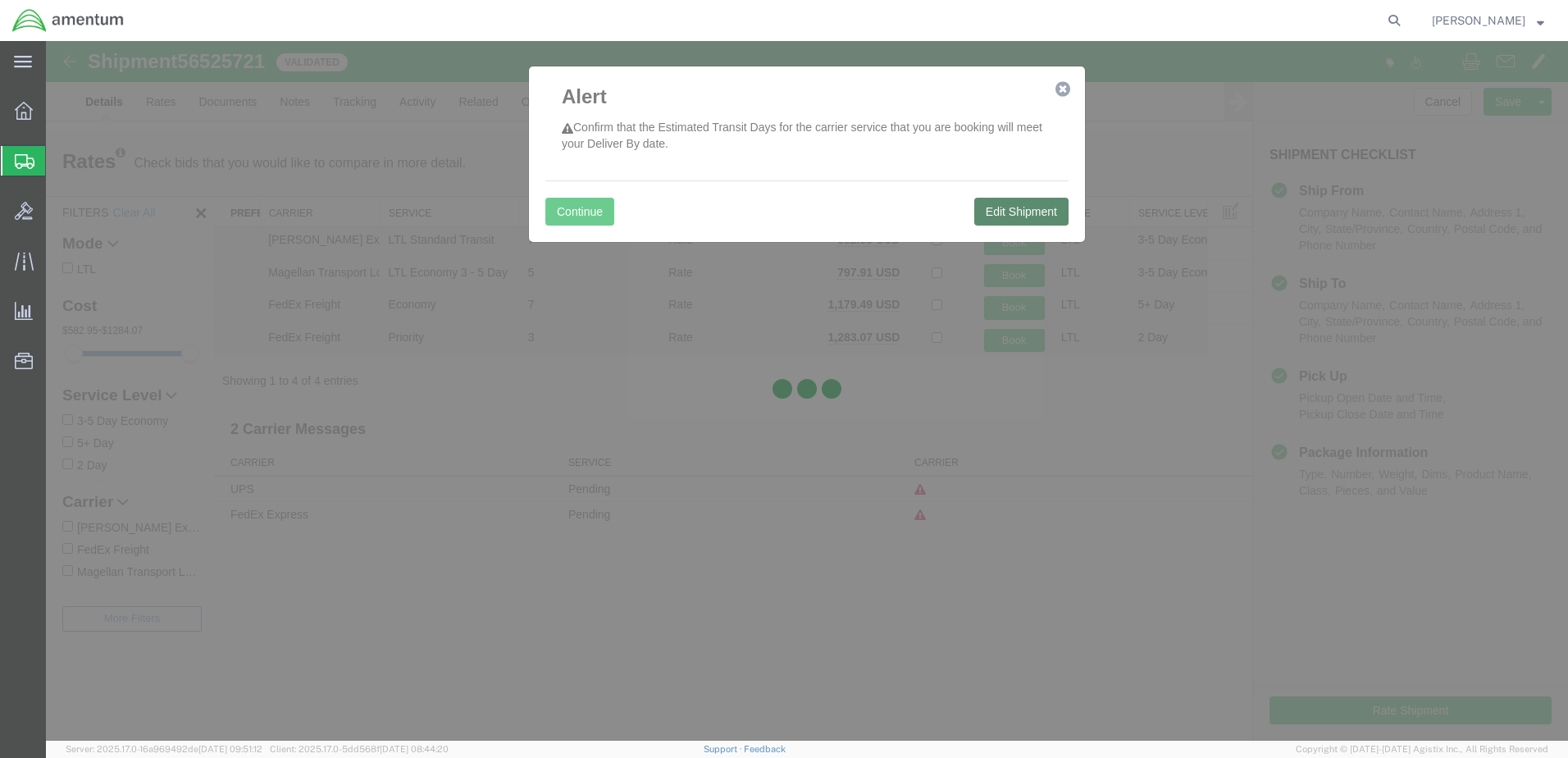
select select "49951"
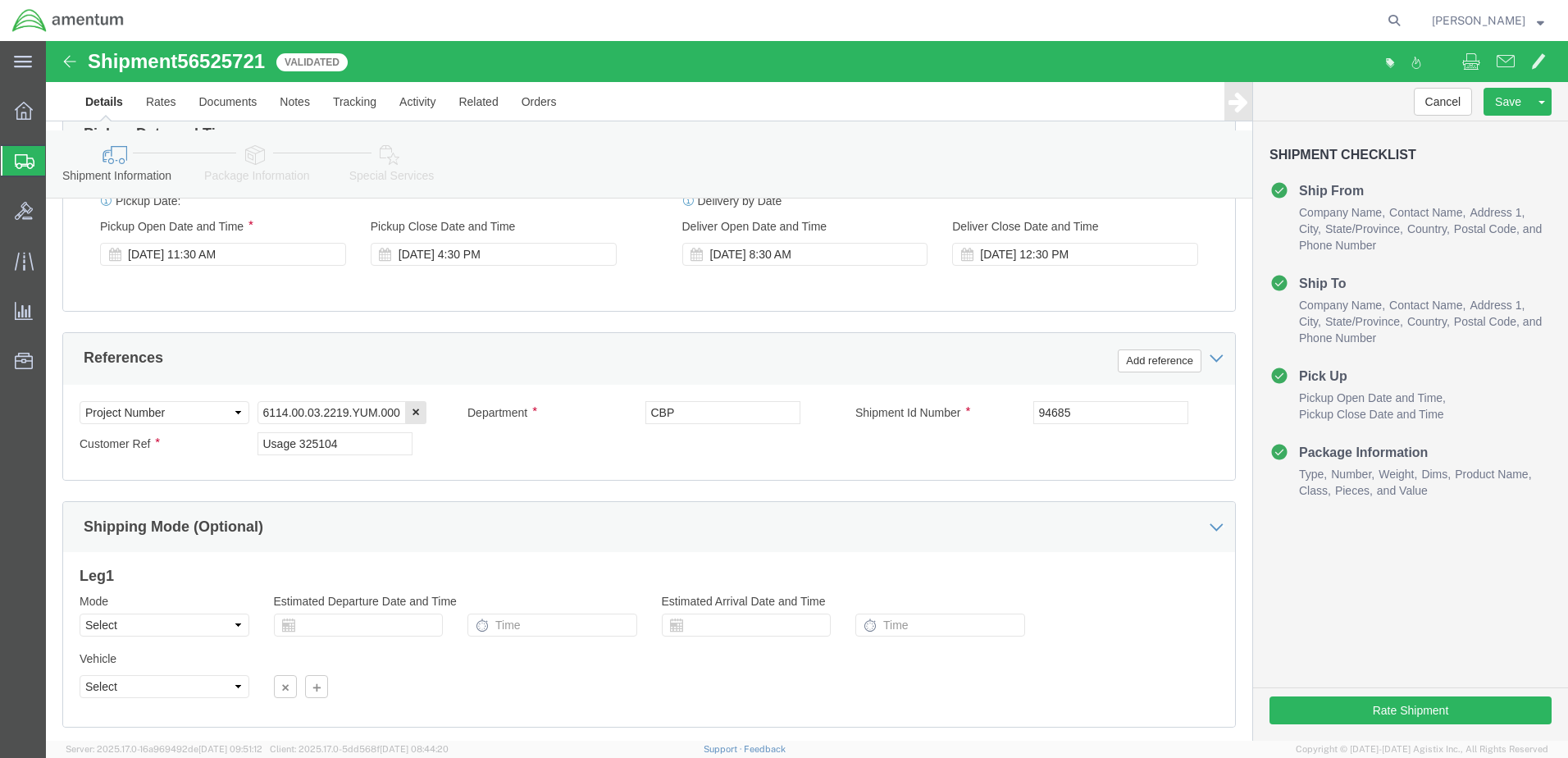
scroll to position [656, 0]
click icon
click div
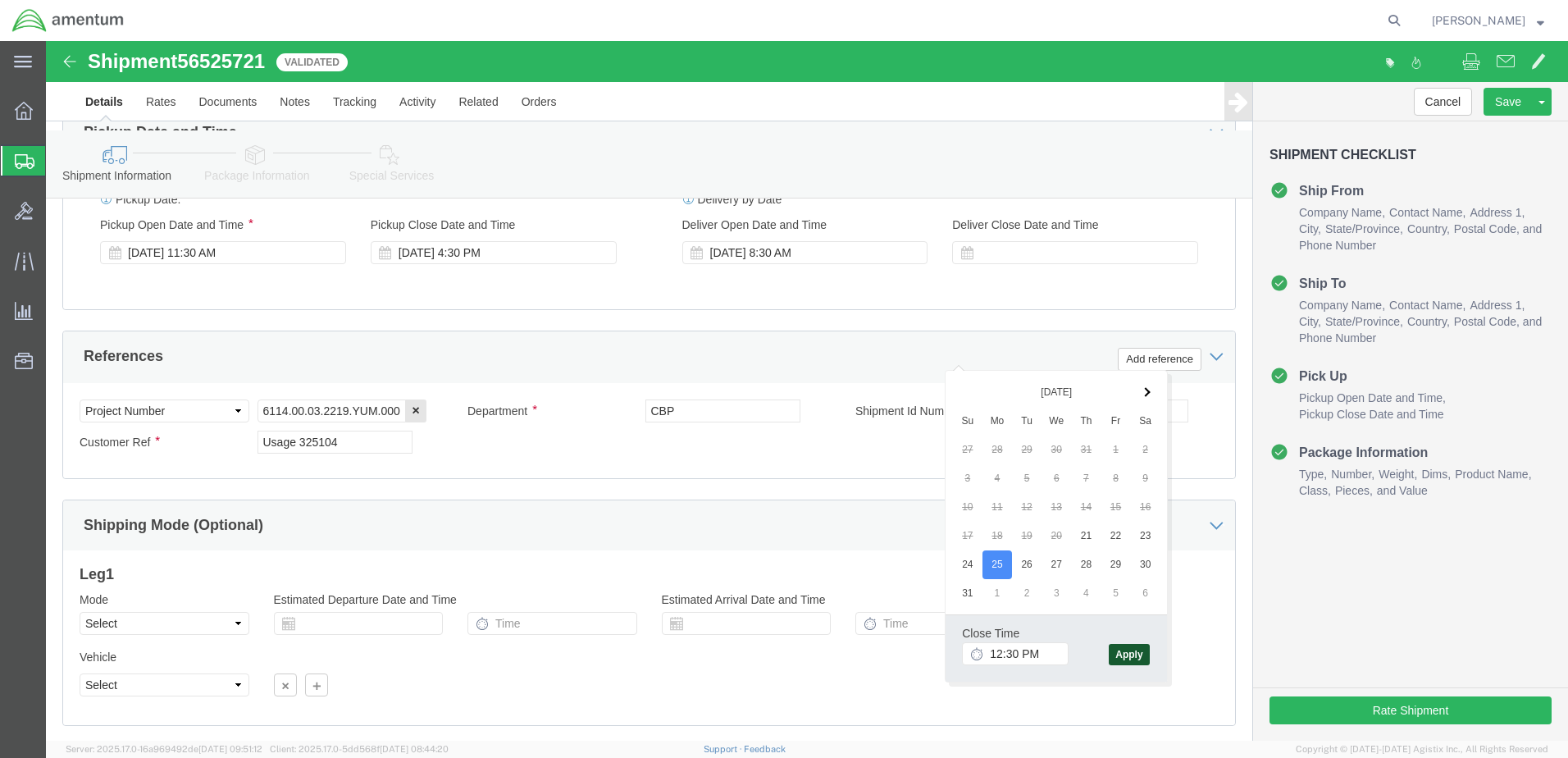
click button "Apply"
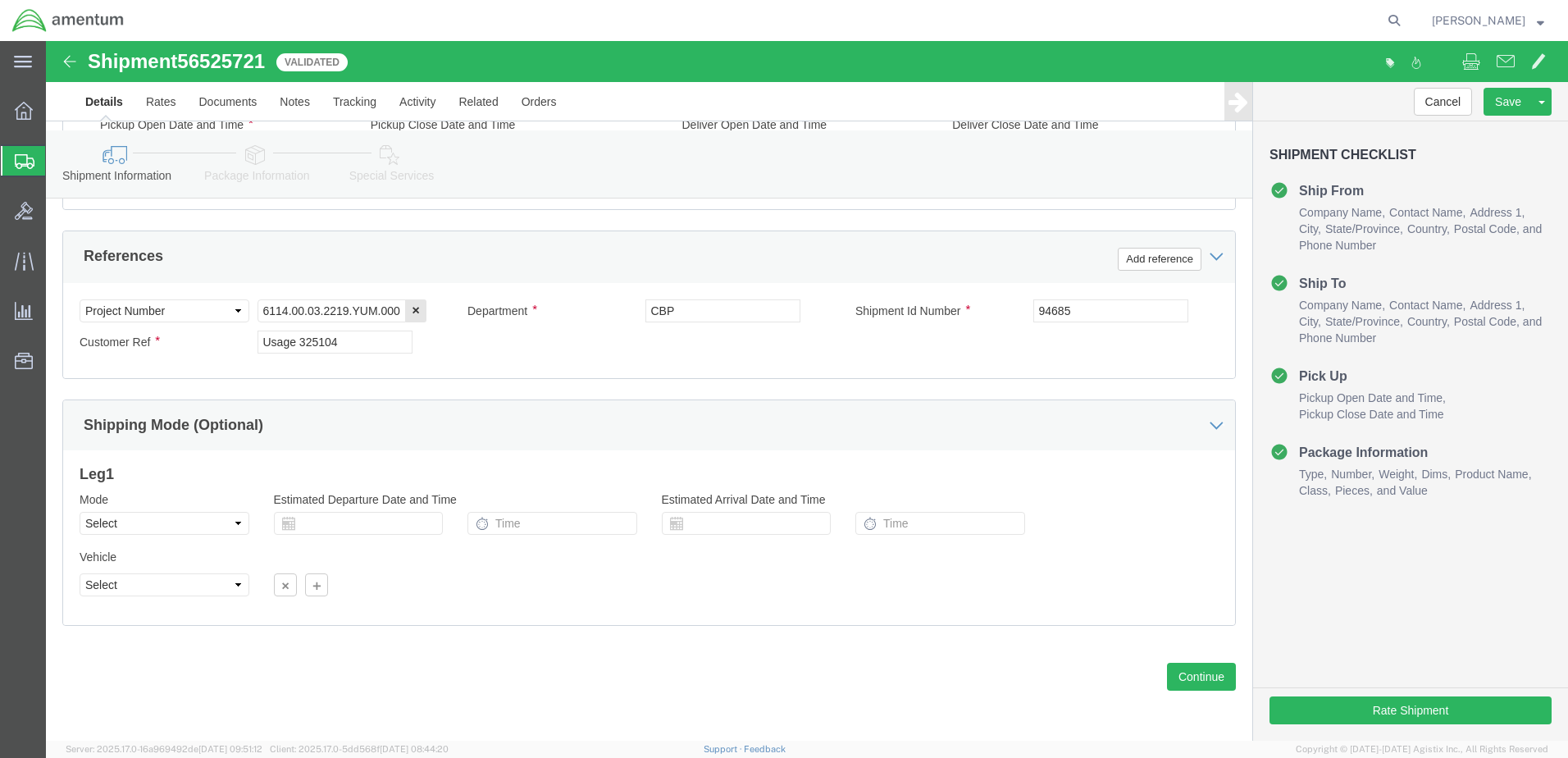
scroll to position [913, 0]
drag, startPoint x: 1143, startPoint y: 631, endPoint x: 1117, endPoint y: 619, distance: 28.6
click button "Continue"
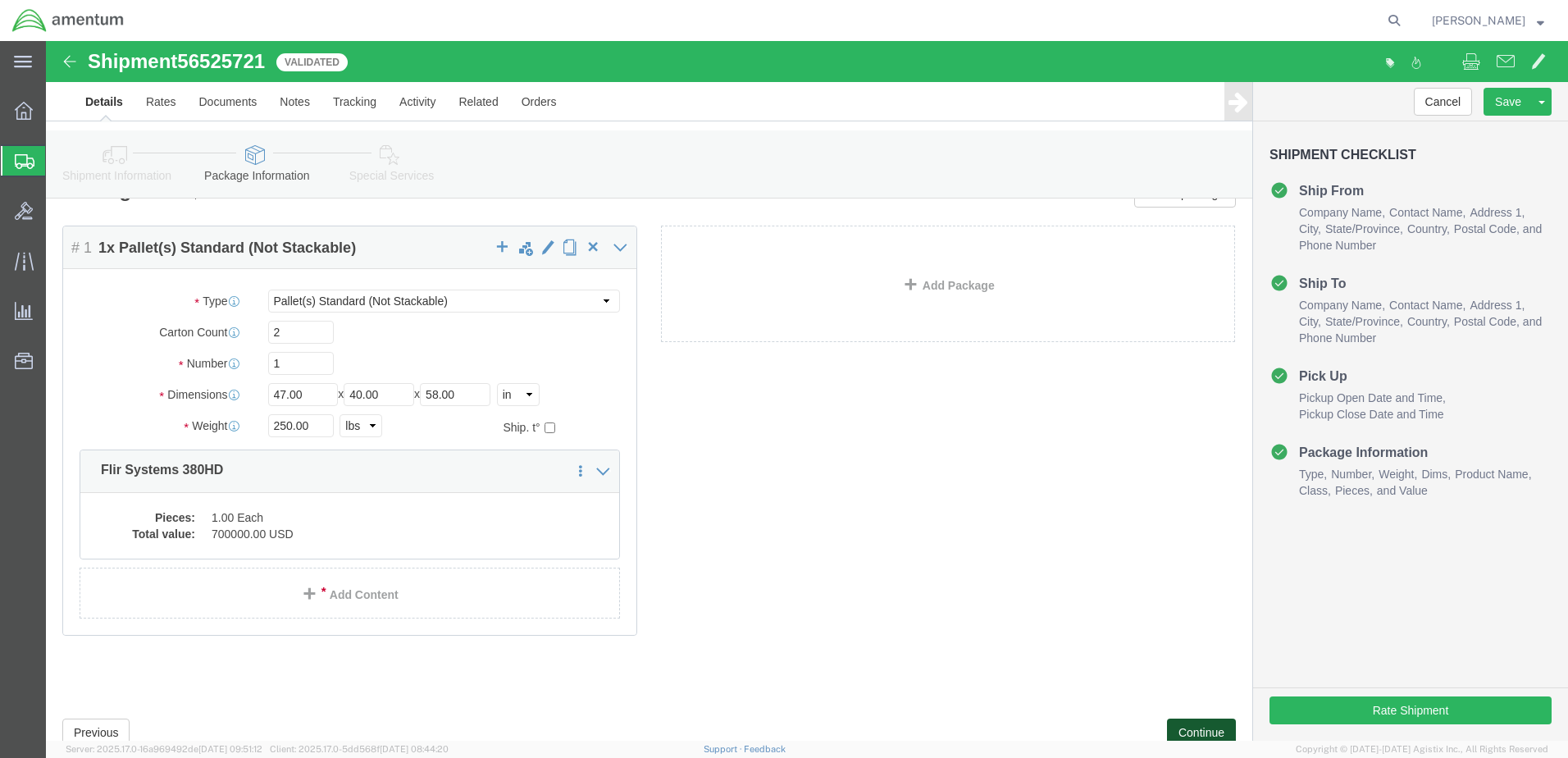
scroll to position [144, 0]
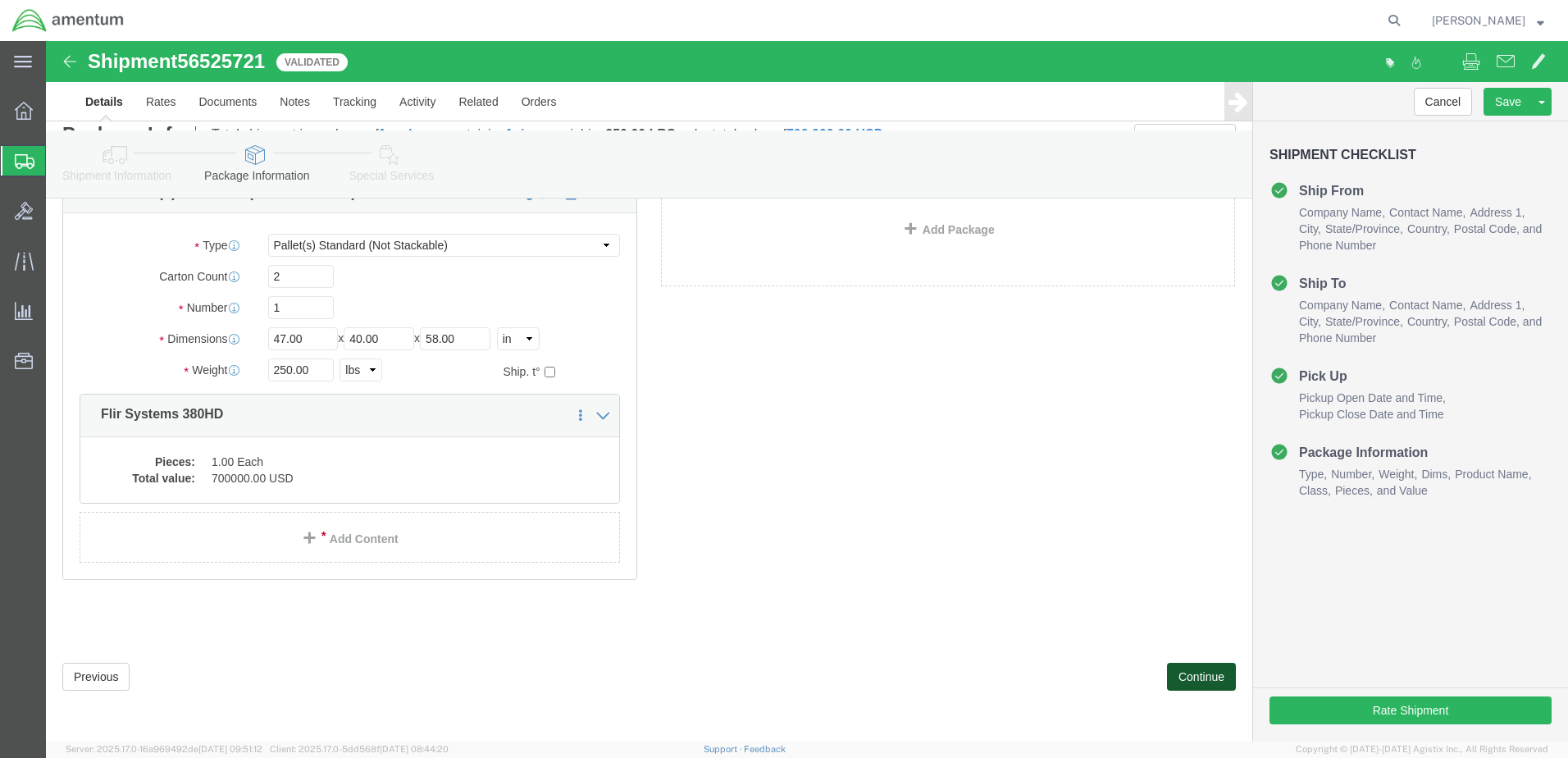
click button "Continue"
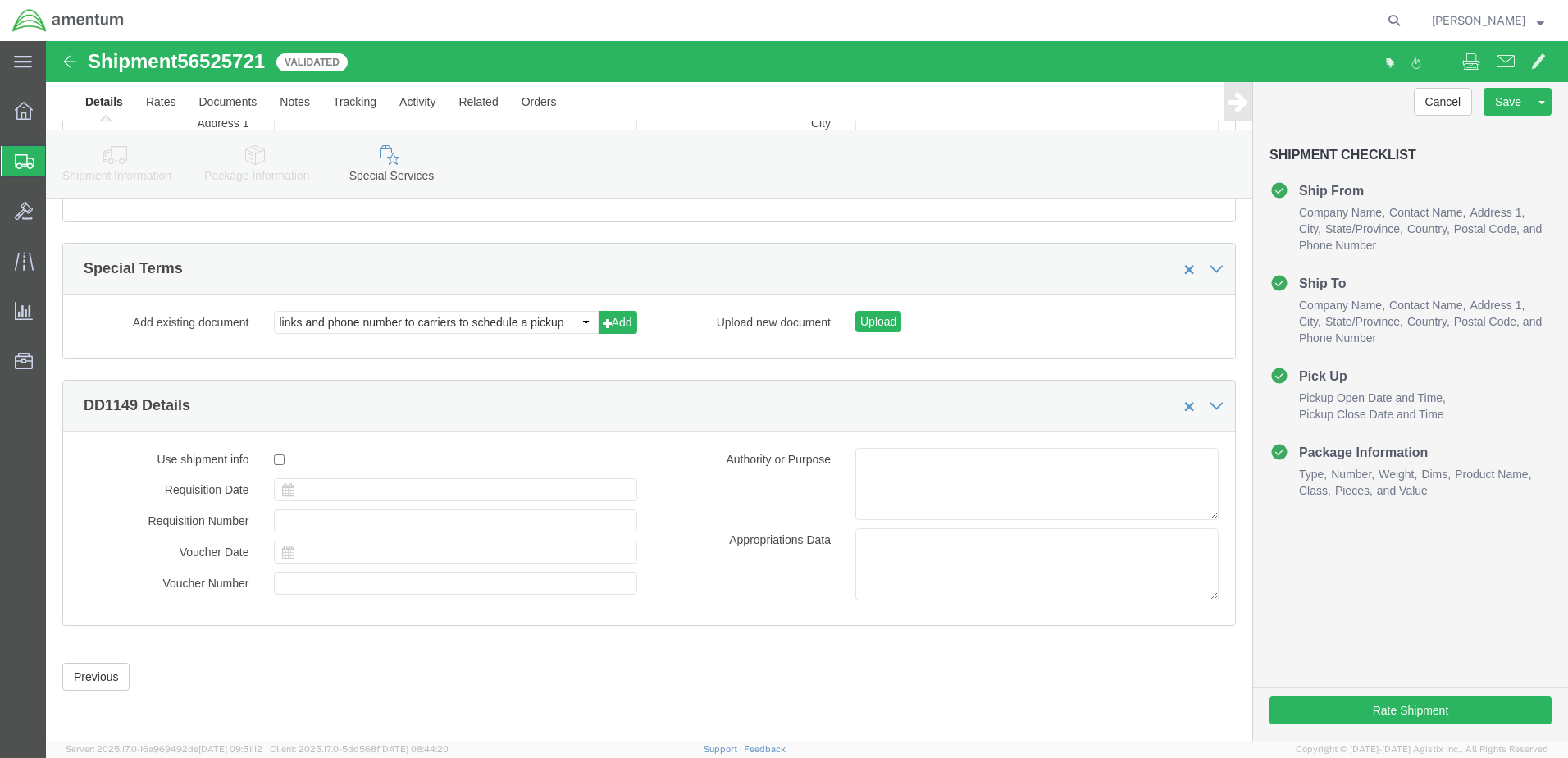
scroll to position [2266, 0]
click button "Rate Shipment"
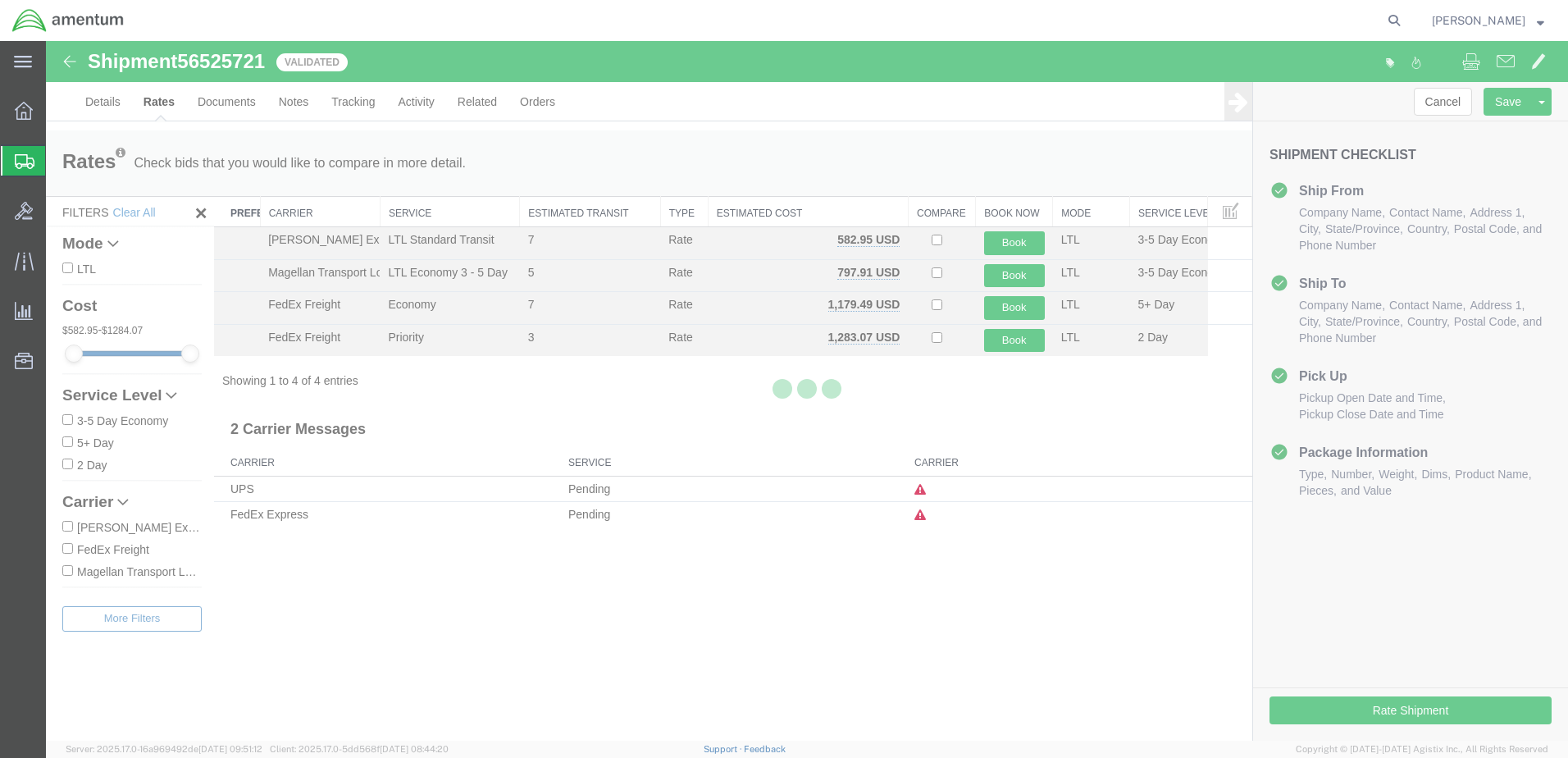
scroll to position [0, 0]
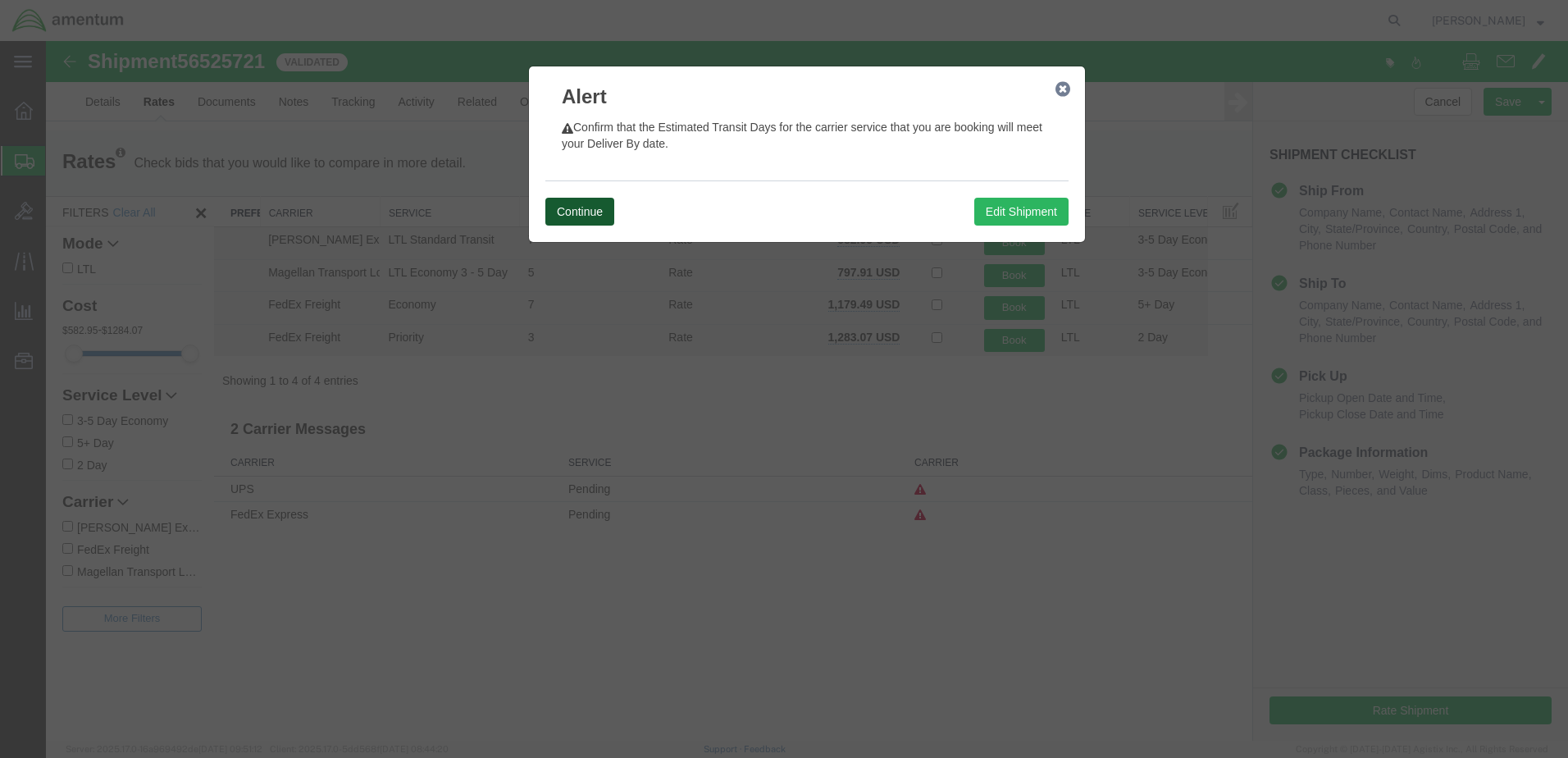
click at [588, 226] on button "Continue" at bounding box center [579, 211] width 69 height 28
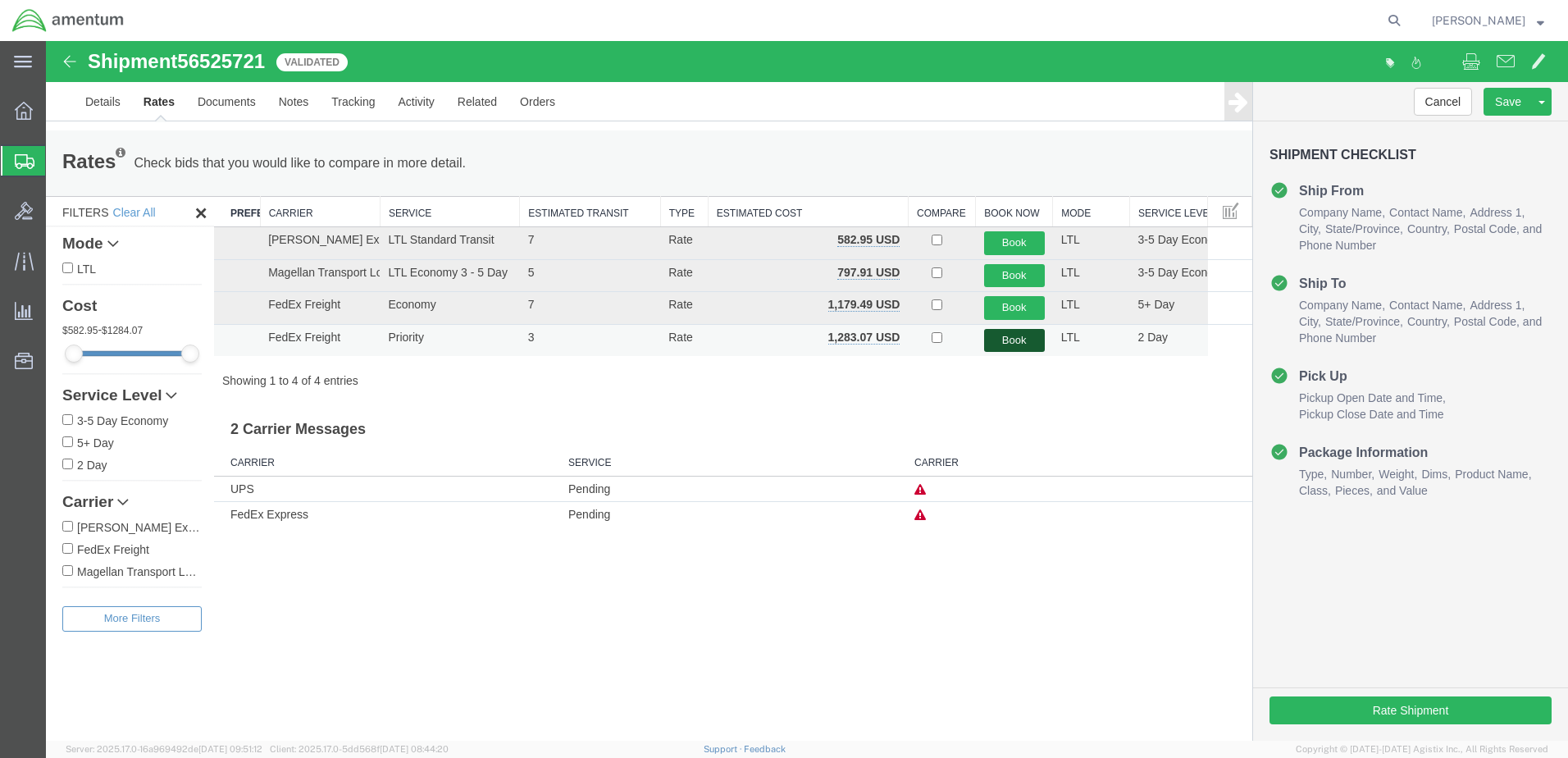
click at [1012, 352] on button "Book" at bounding box center [1014, 340] width 60 height 23
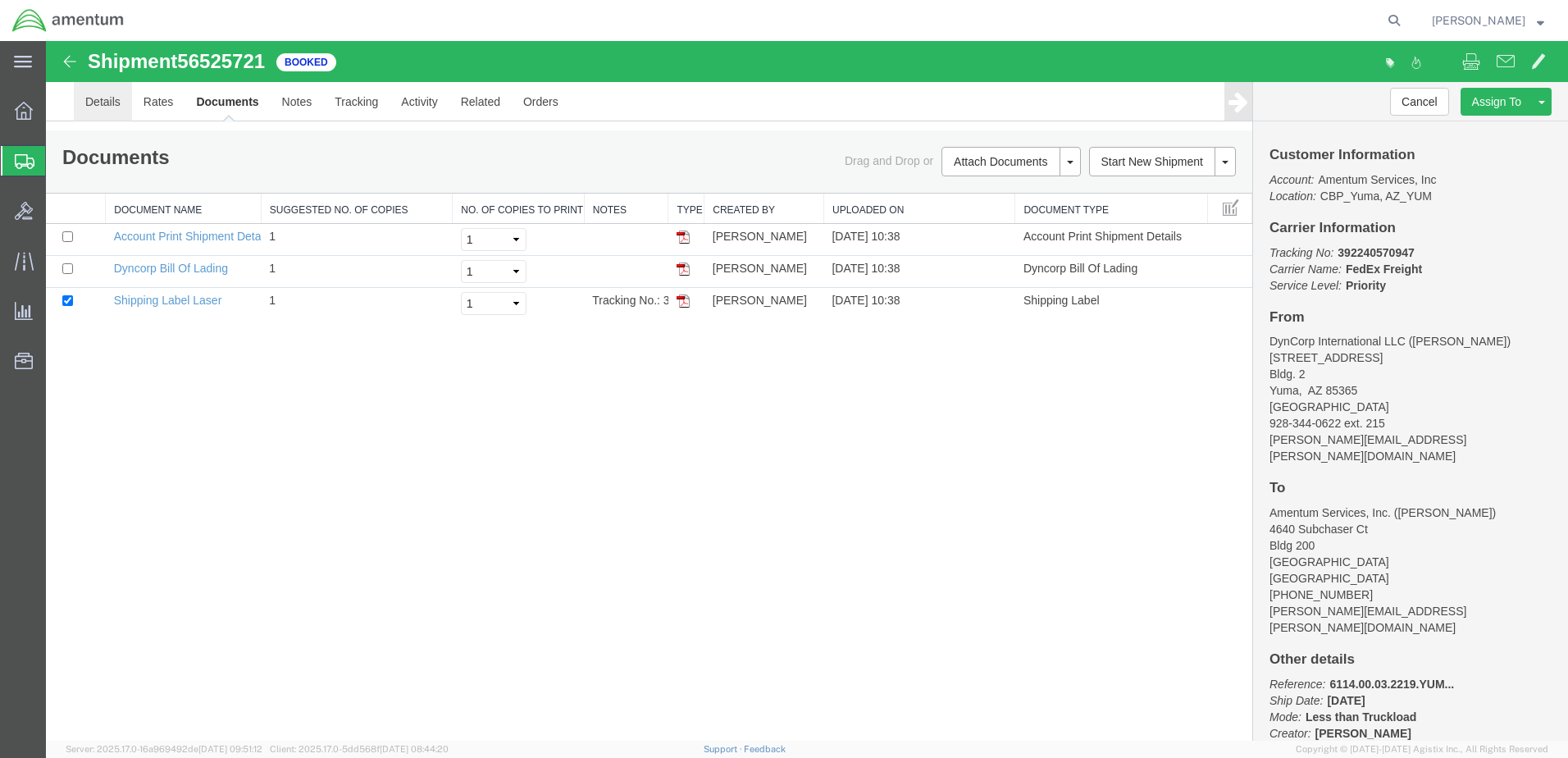
click at [115, 108] on link "Details" at bounding box center [102, 101] width 58 height 39
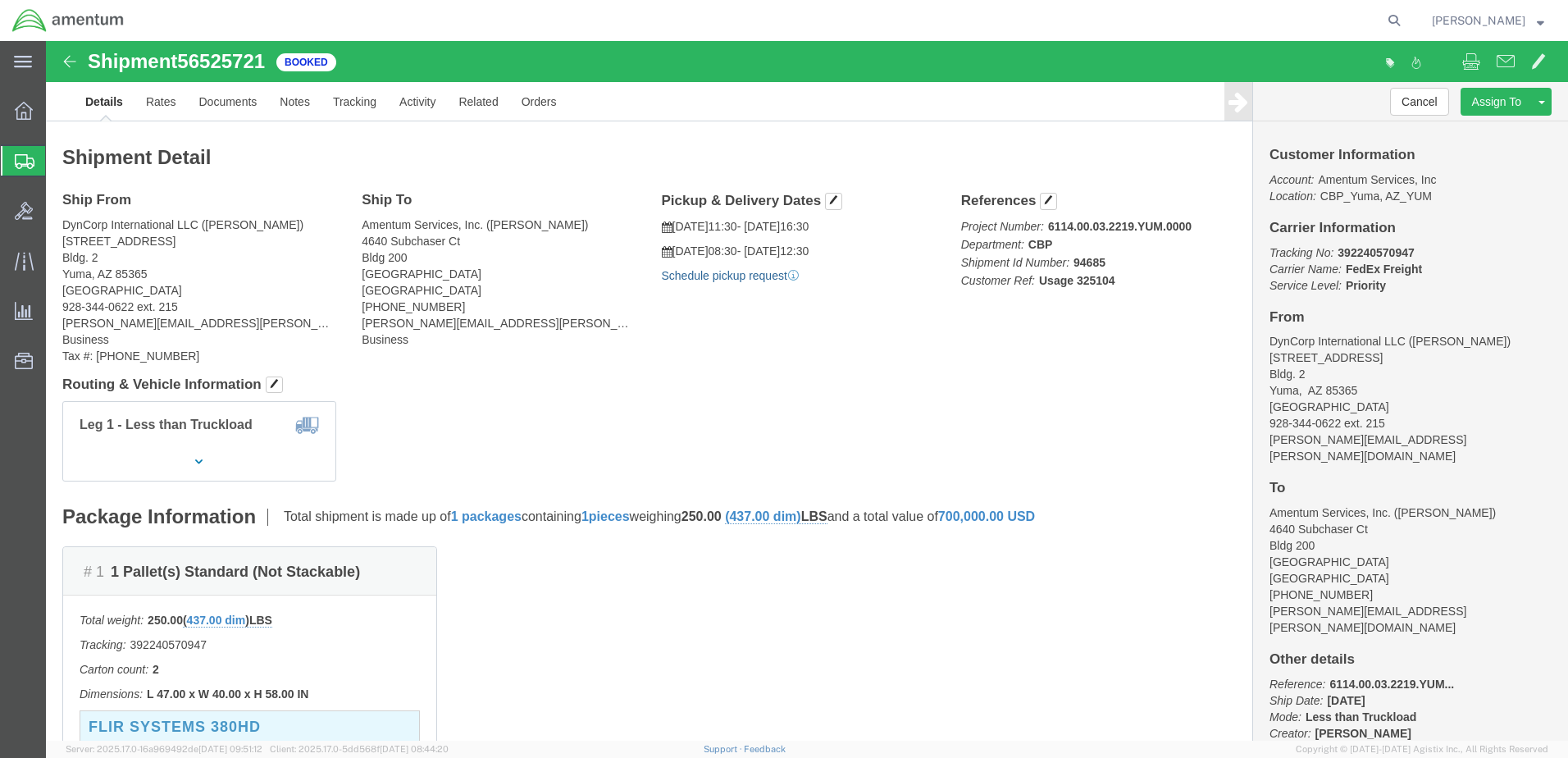
click link "Schedule pickup request"
click link "Documents"
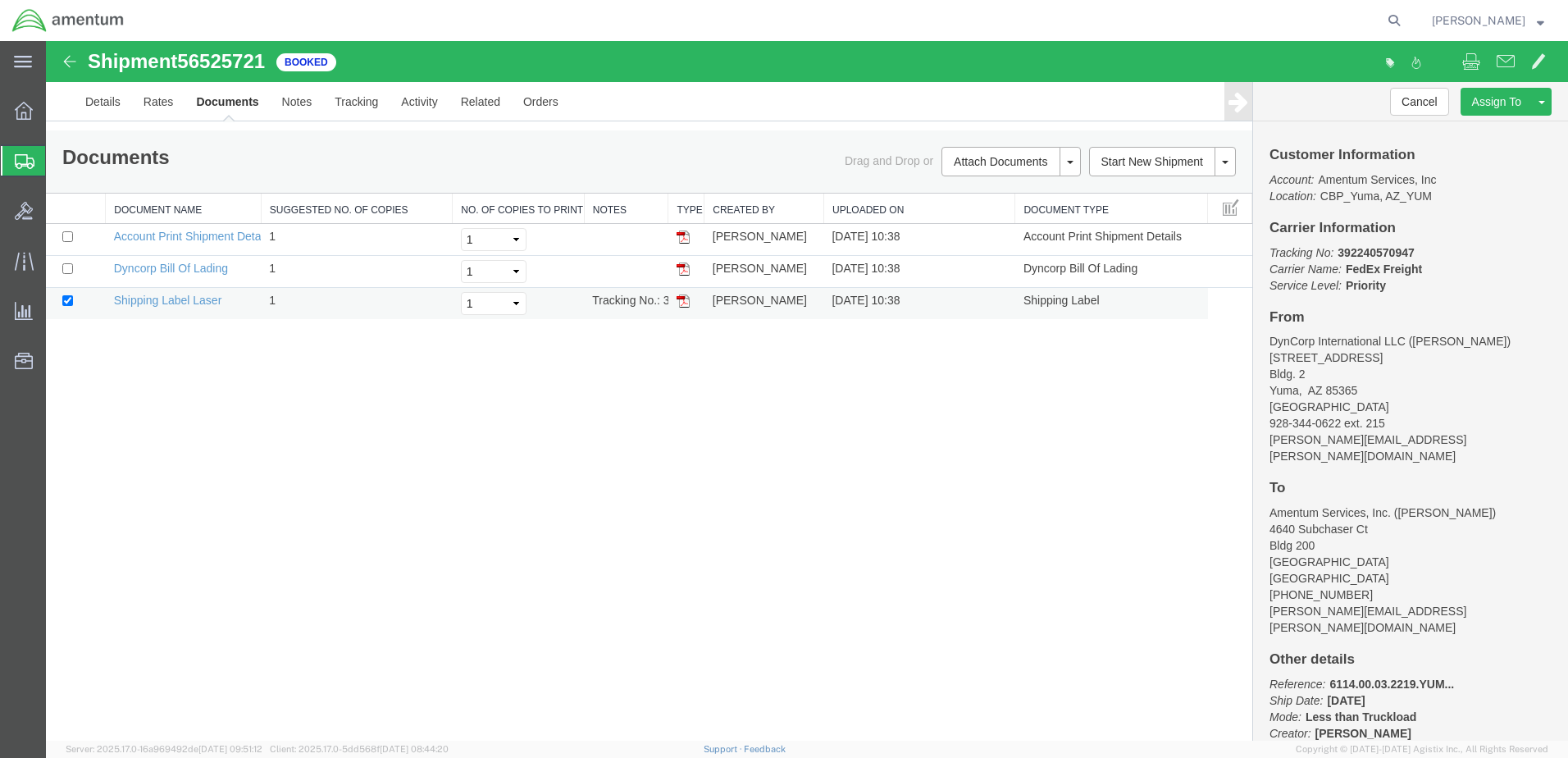
click at [683, 308] on img at bounding box center [683, 301] width 13 height 13
drag, startPoint x: 1366, startPoint y: 275, endPoint x: 1488, endPoint y: 279, distance: 122.1
click at [1488, 279] on p "Tracking No: 392240570947 Carrier Name: FedEx Freight FedEx Freight Service Lev…" at bounding box center [1410, 268] width 282 height 49
drag, startPoint x: 1488, startPoint y: 279, endPoint x: 1394, endPoint y: 275, distance: 94.1
copy b "392240570947"
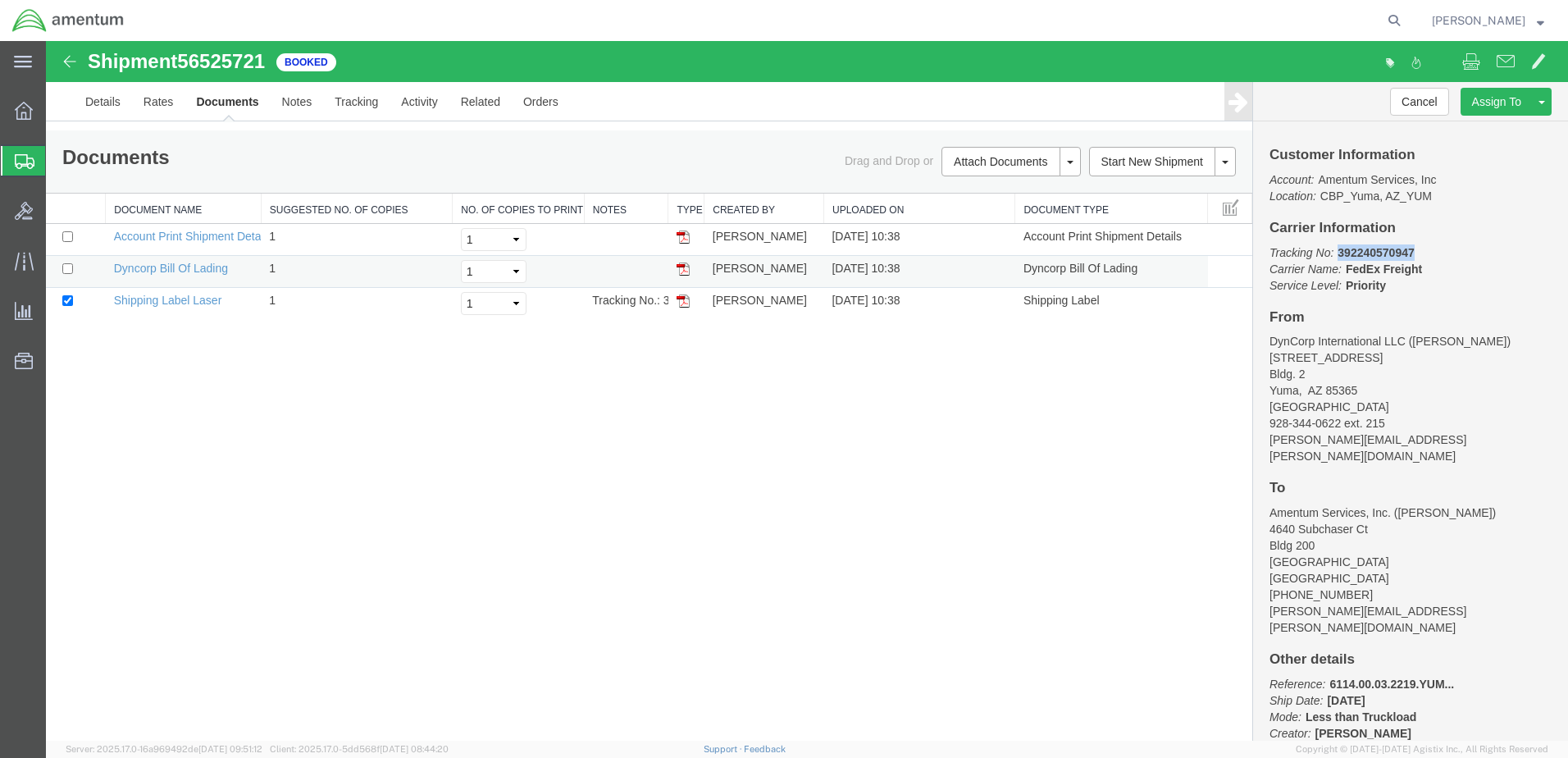
drag, startPoint x: 678, startPoint y: 288, endPoint x: 471, endPoint y: 278, distance: 207.2
click at [678, 276] on img at bounding box center [683, 269] width 13 height 13
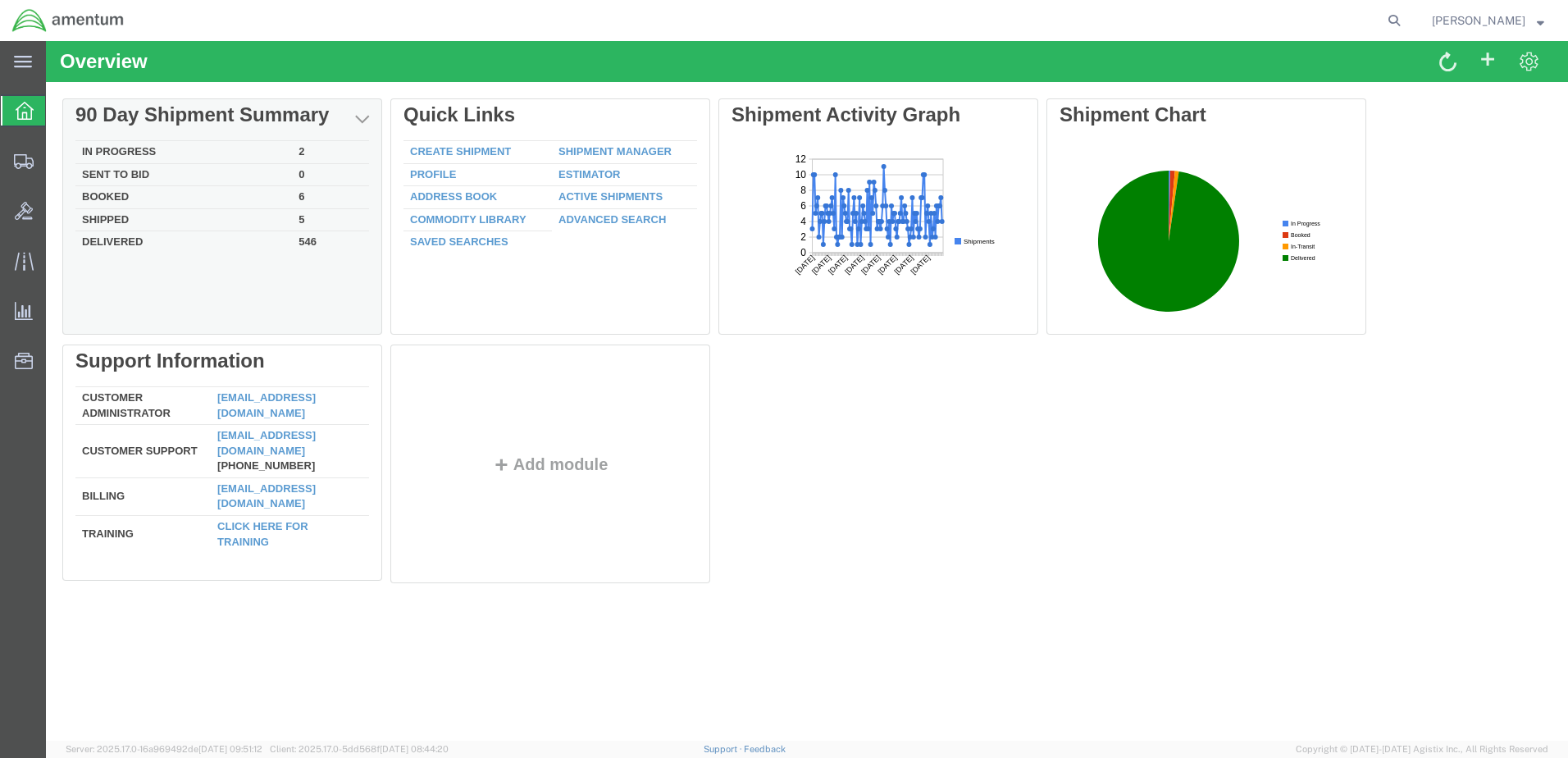
click at [190, 153] on td "In Progress" at bounding box center [184, 152] width 216 height 23
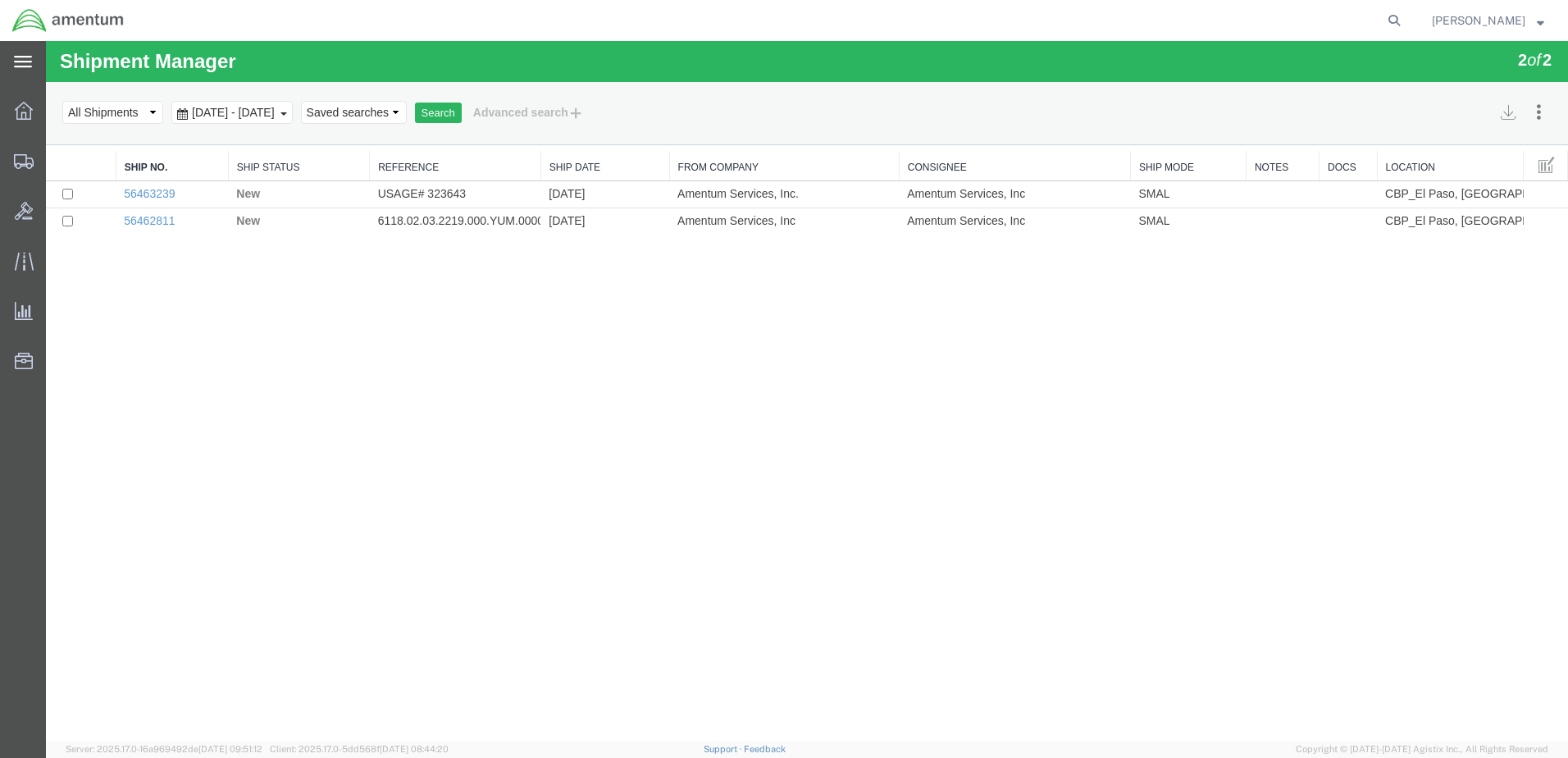
click at [19, 56] on icon at bounding box center [23, 61] width 18 height 12
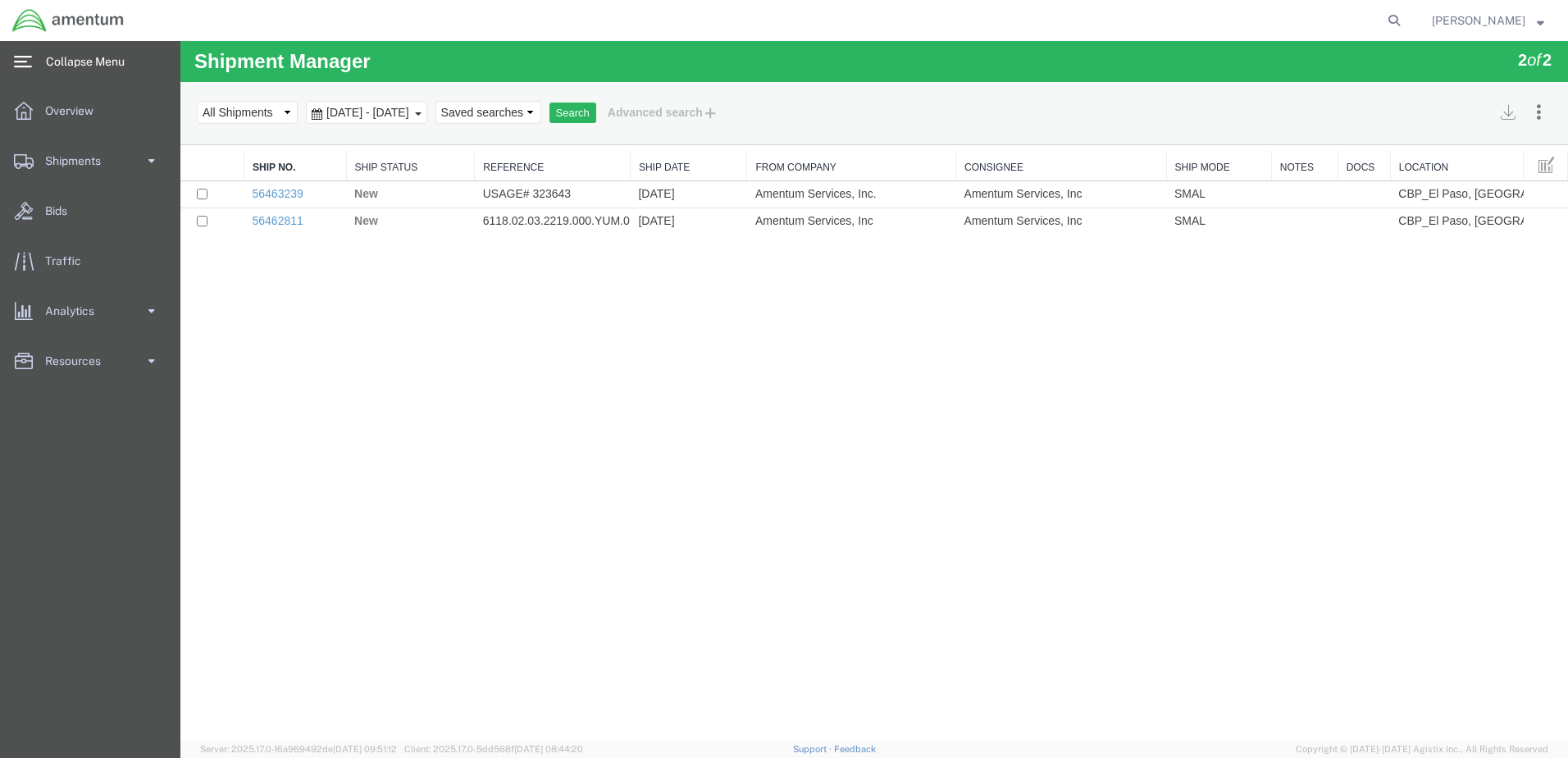
click at [26, 60] on icon at bounding box center [23, 61] width 18 height 13
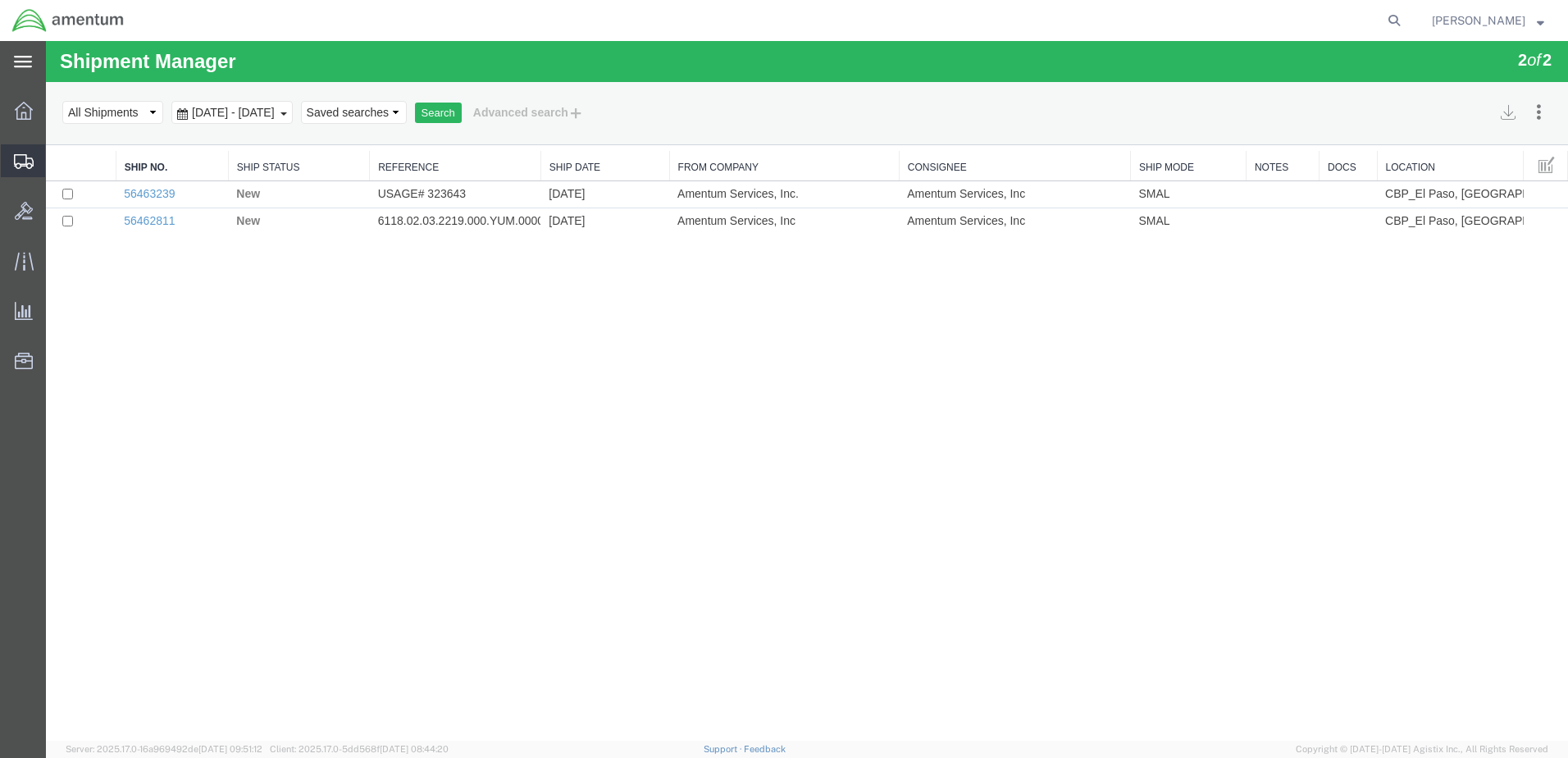
click at [0, 0] on span "Shipment Manager" at bounding box center [0, 0] width 0 height 0
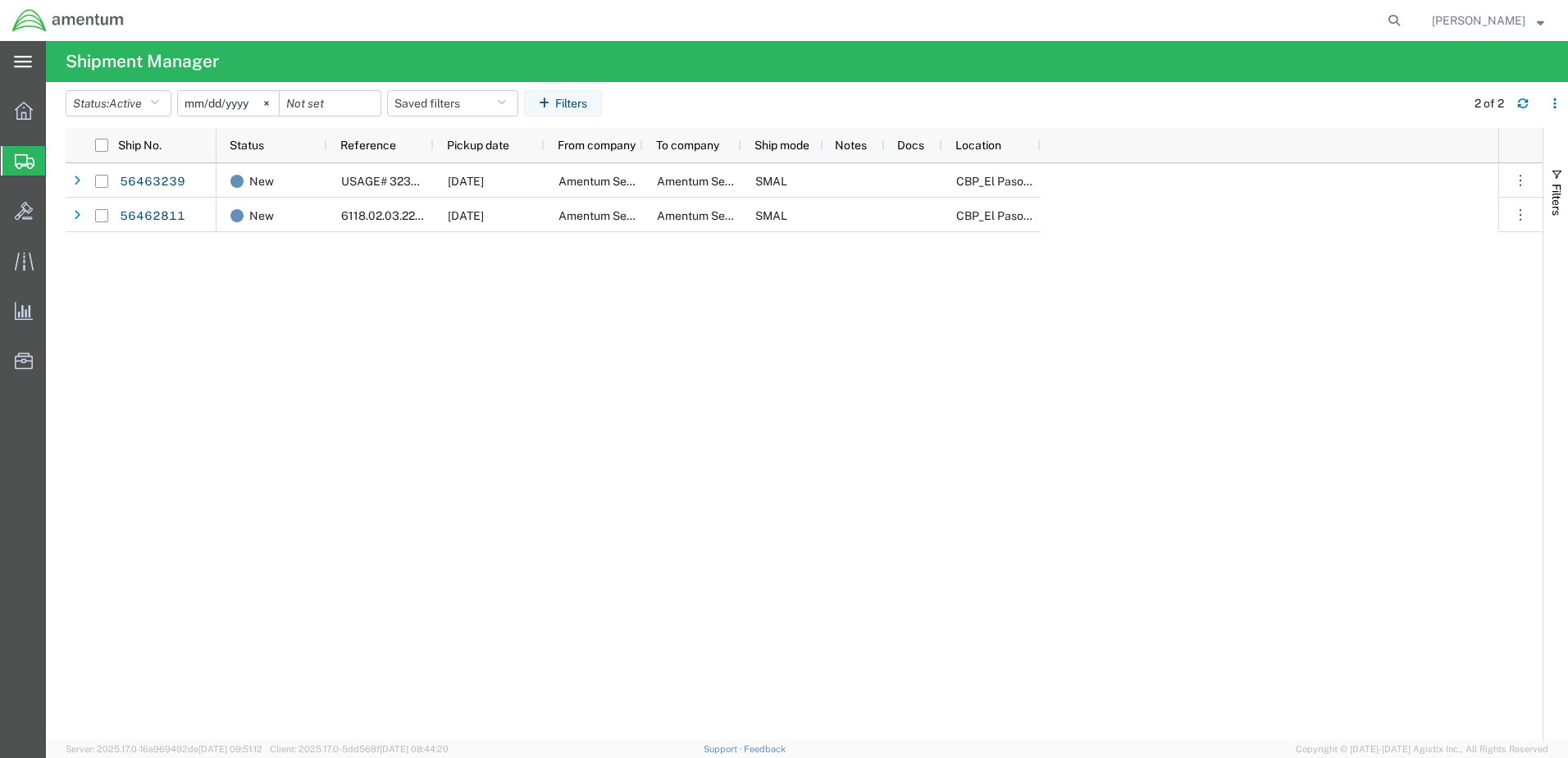
click at [1344, 17] on agx-global-search at bounding box center [1145, 20] width 525 height 41
click at [1383, 21] on icon at bounding box center [1394, 20] width 23 height 23
click at [1222, 21] on input "search" at bounding box center [1133, 20] width 499 height 39
type input "392240570947"
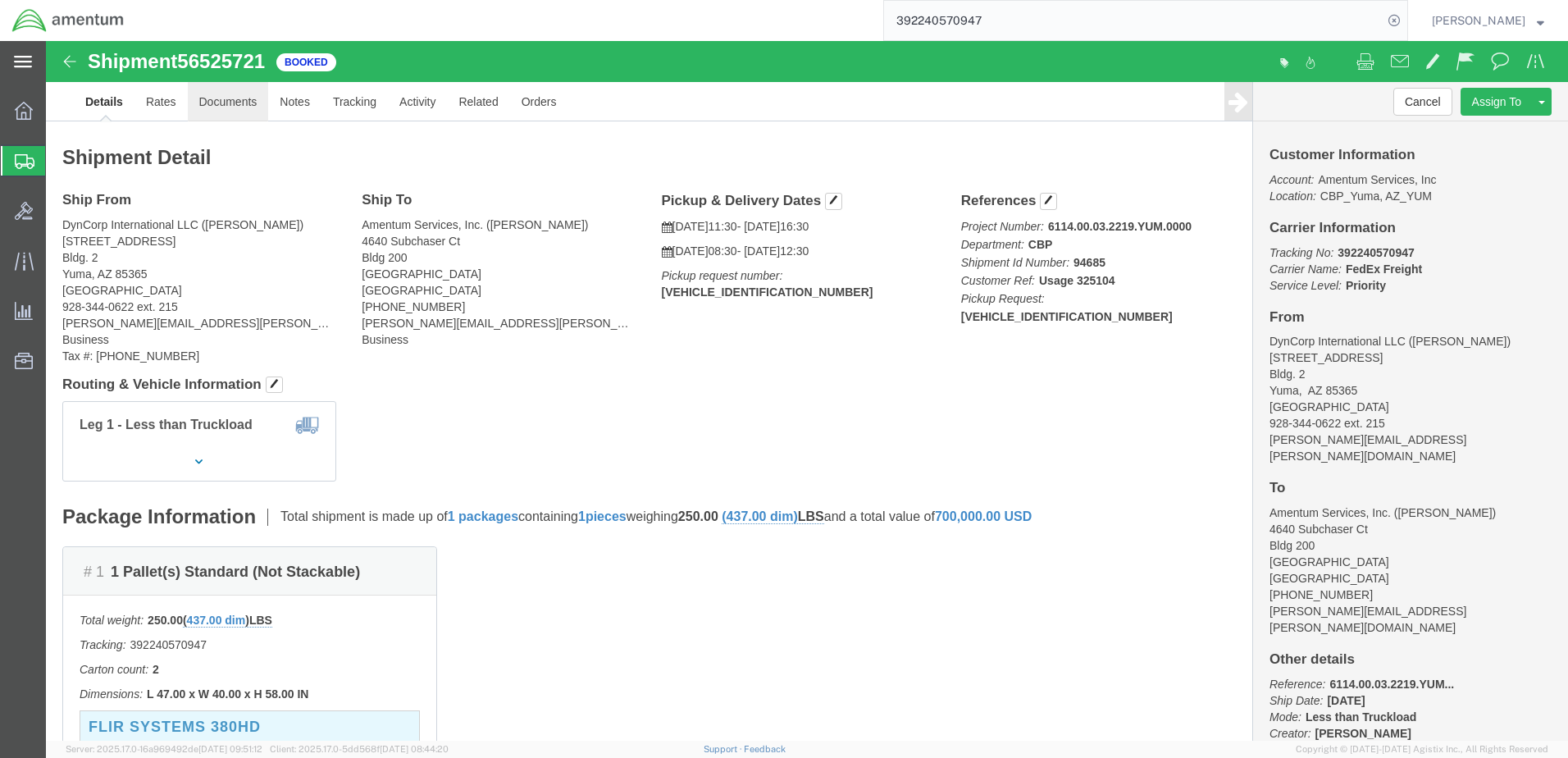
click link "Documents"
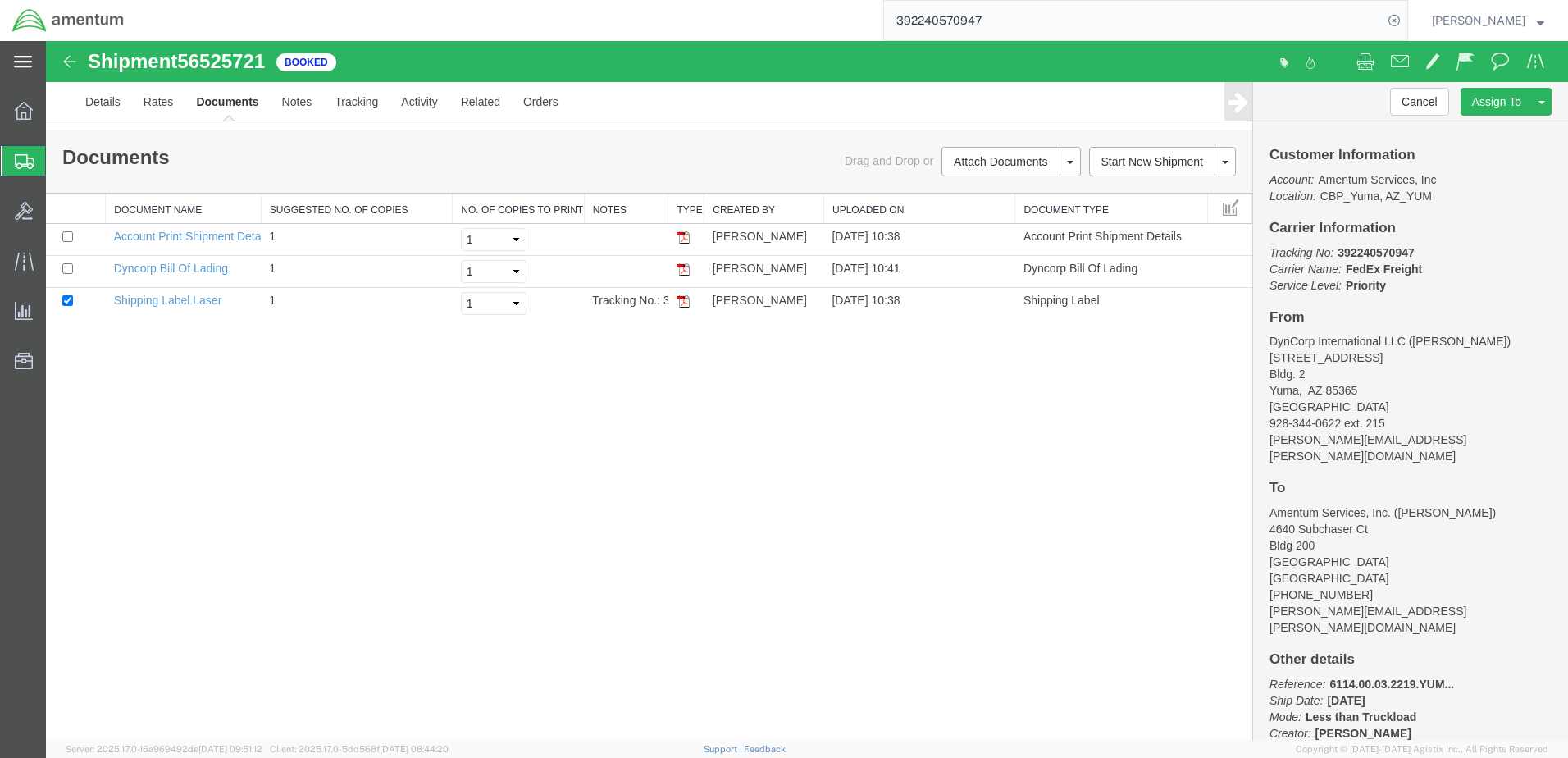
click at [413, 495] on div at bounding box center [807, 391] width 1522 height 699
click at [68, 317] on div at bounding box center [807, 391] width 1522 height 699
click at [195, 394] on div at bounding box center [807, 391] width 1522 height 699
drag, startPoint x: 198, startPoint y: 387, endPoint x: 278, endPoint y: 408, distance: 82.7
click at [199, 387] on div at bounding box center [807, 391] width 1522 height 699
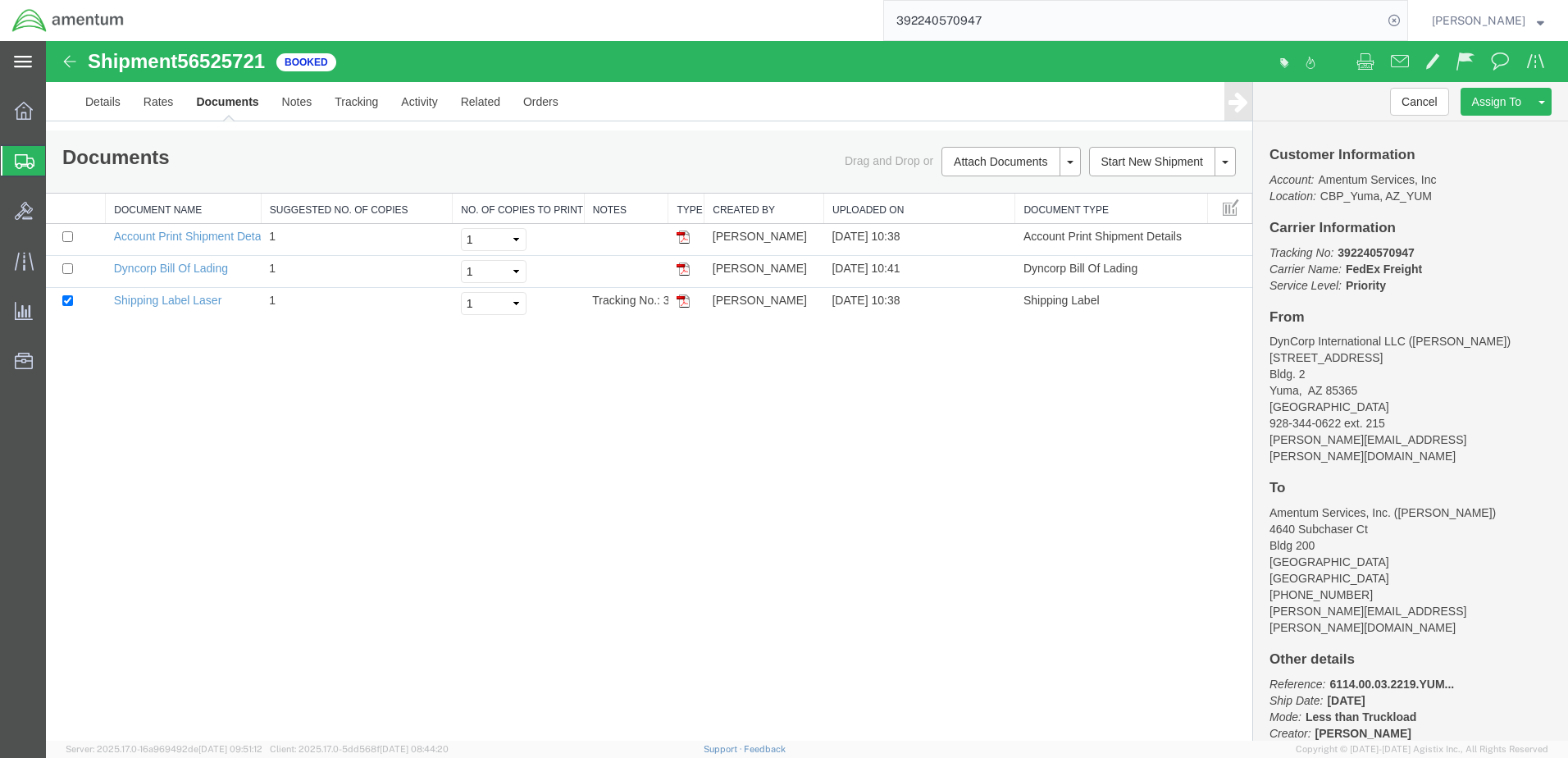
click at [506, 393] on div at bounding box center [807, 391] width 1522 height 699
click at [798, 426] on div at bounding box center [807, 391] width 1522 height 699
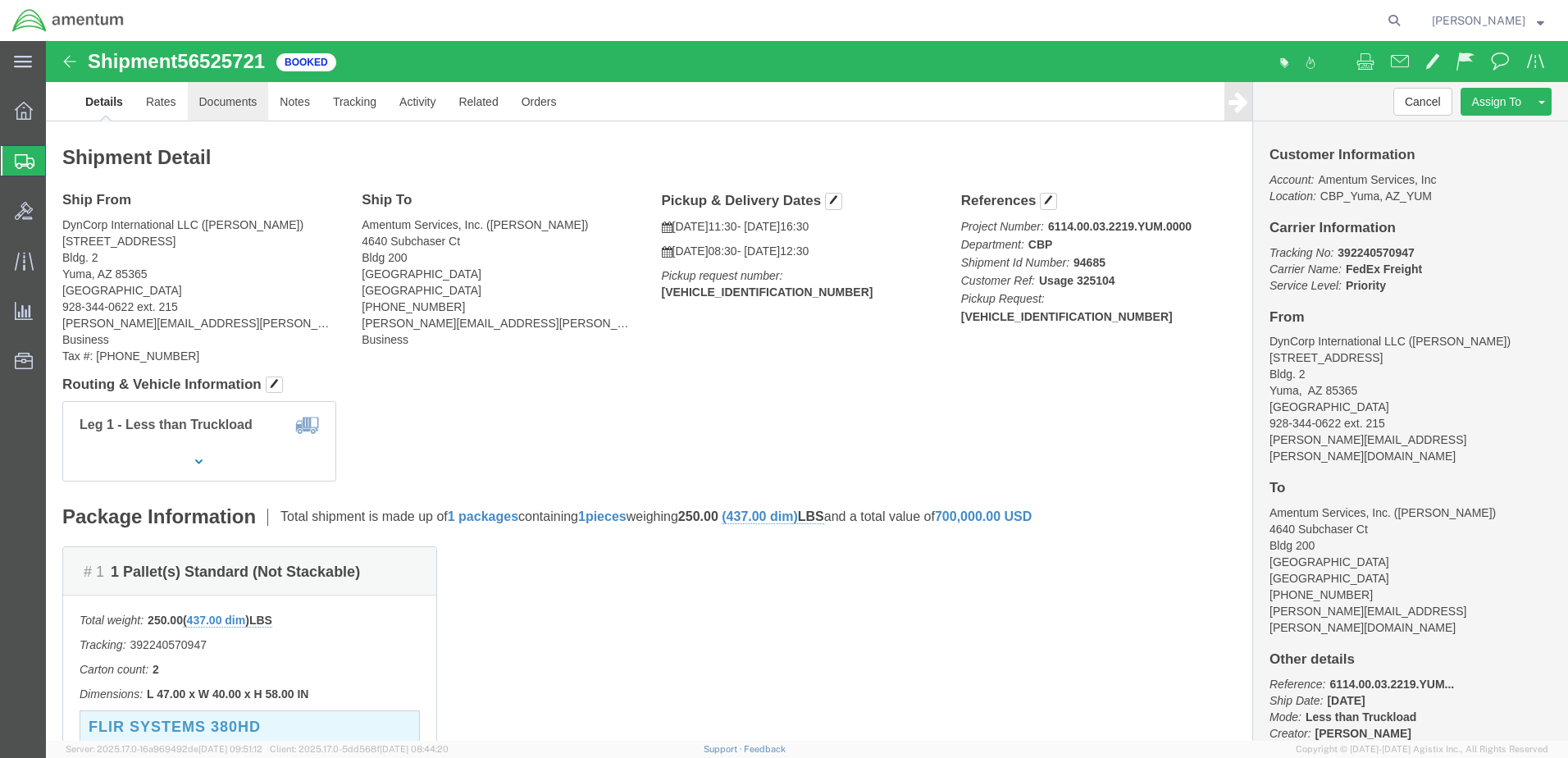
click link "Documents"
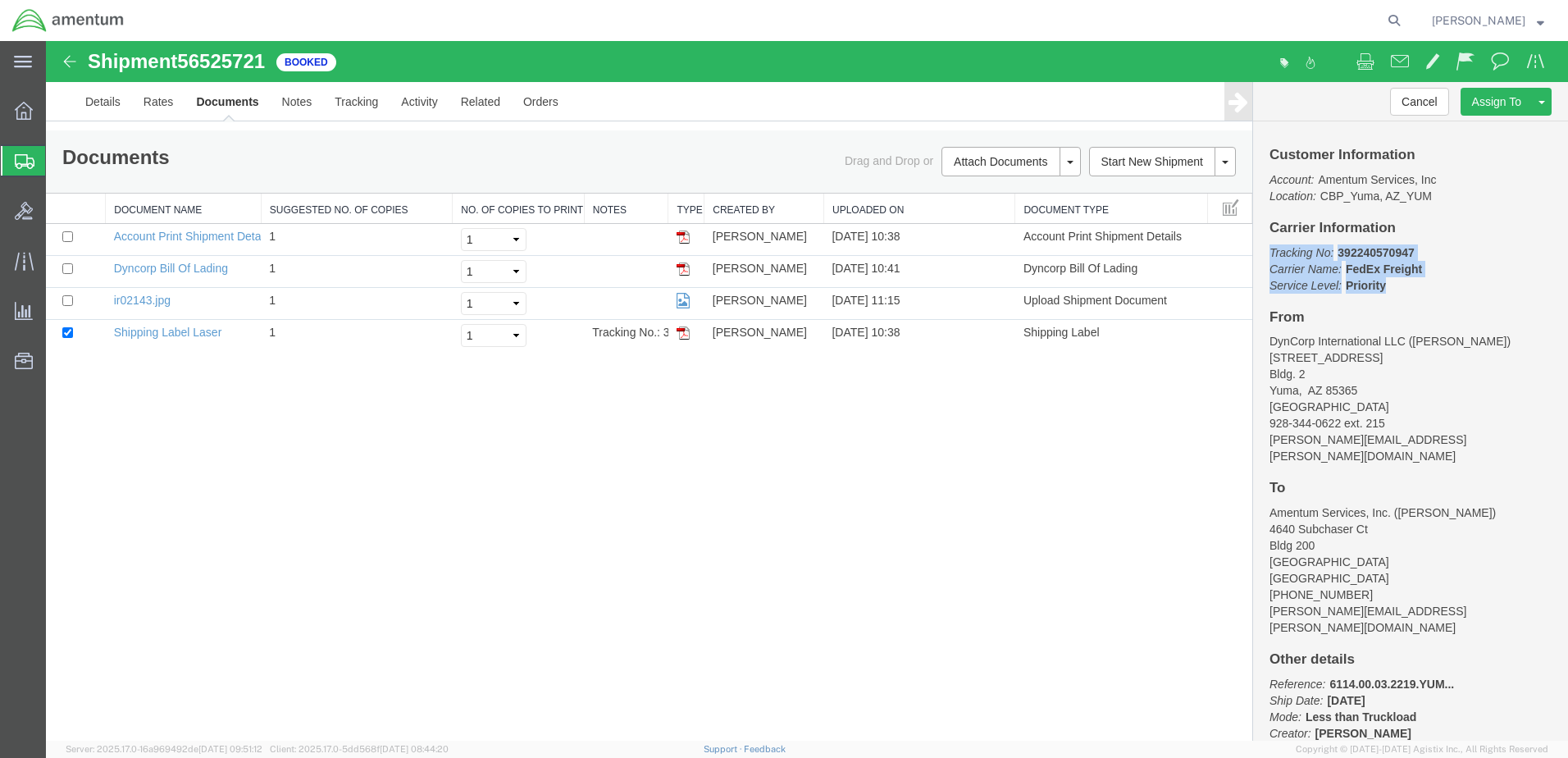
drag, startPoint x: 1274, startPoint y: 272, endPoint x: 1475, endPoint y: 319, distance: 206.4
click at [1475, 293] on p "Tracking No: 392240570947 Carrier Name: FedEx Freight FedEx Freight Service Lev…" at bounding box center [1410, 268] width 282 height 49
drag, startPoint x: 1475, startPoint y: 319, endPoint x: 1328, endPoint y: 303, distance: 147.9
copy p "Tracking No: 392240570947 Carrier Name: FedEx Freight FedEx Freight Service Lev…"
